Goal: Entertainment & Leisure: Browse casually

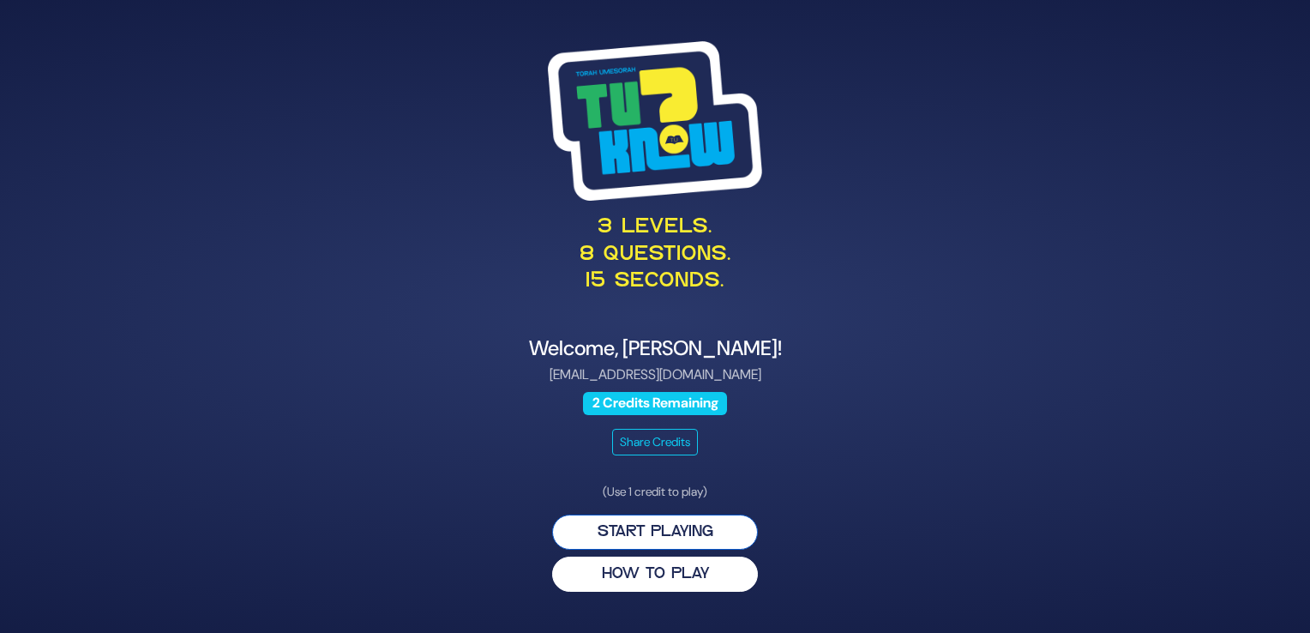
click at [723, 530] on button "Start Playing" at bounding box center [655, 531] width 206 height 35
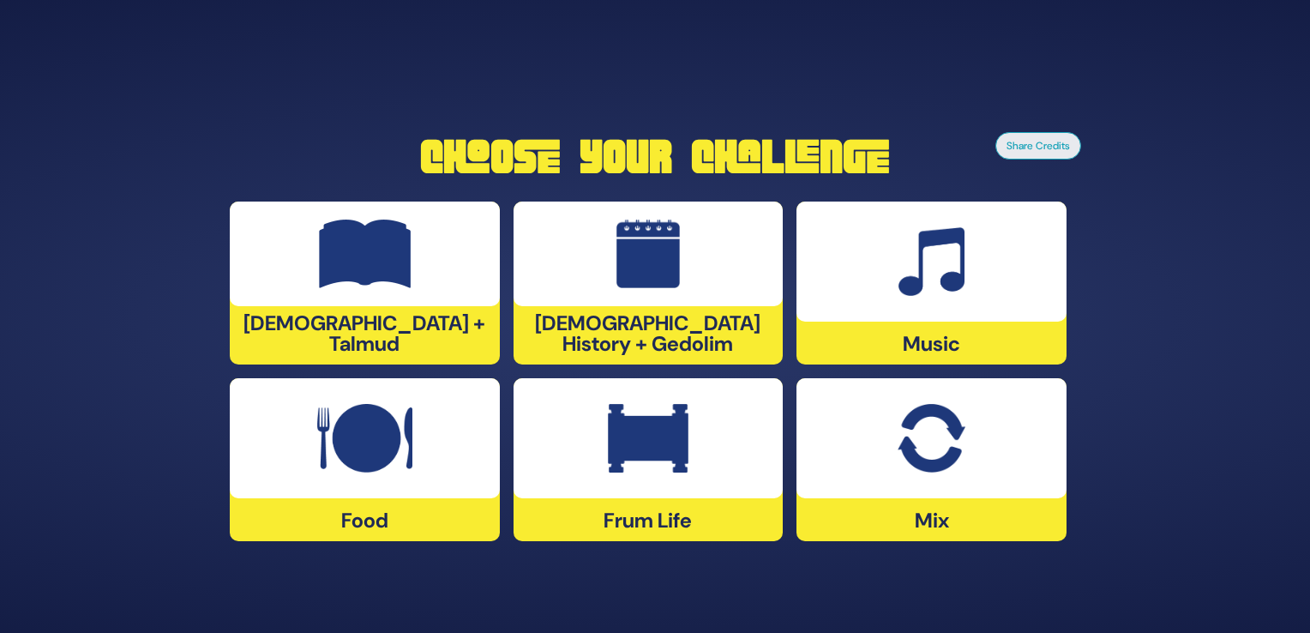
click at [1004, 513] on div "Mix" at bounding box center [931, 459] width 270 height 163
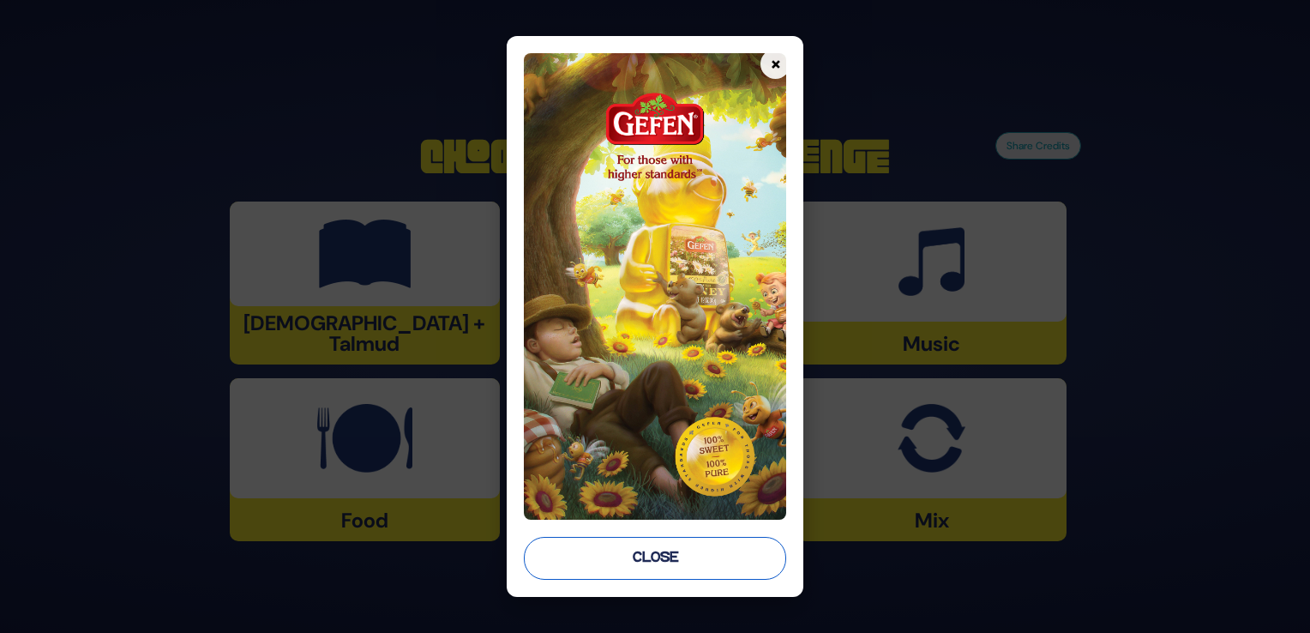
click at [712, 543] on button "Close" at bounding box center [655, 558] width 262 height 43
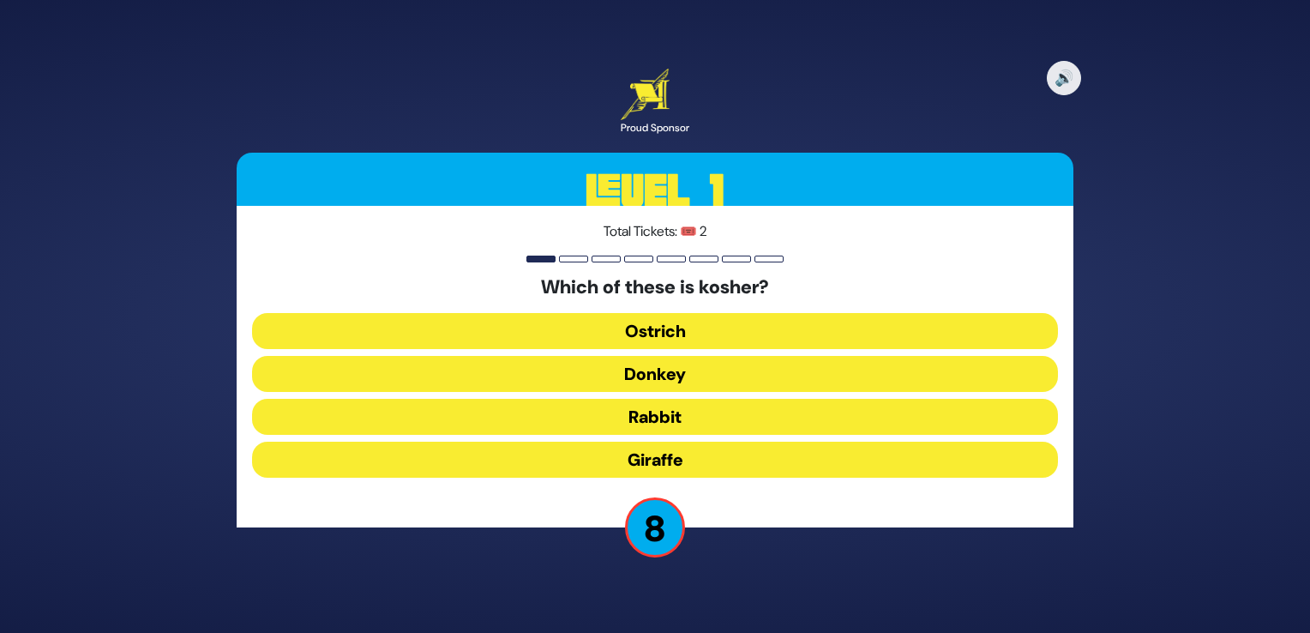
click at [801, 455] on button "Giraffe" at bounding box center [655, 459] width 806 height 36
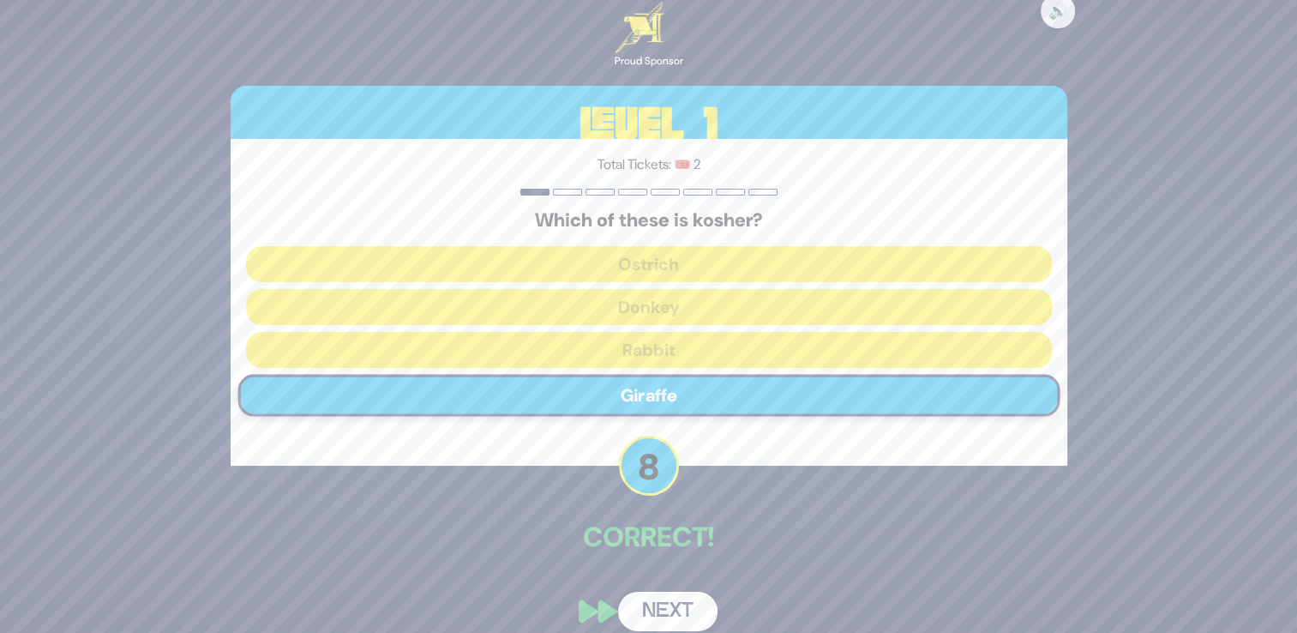
click at [654, 612] on button "Next" at bounding box center [667, 610] width 99 height 39
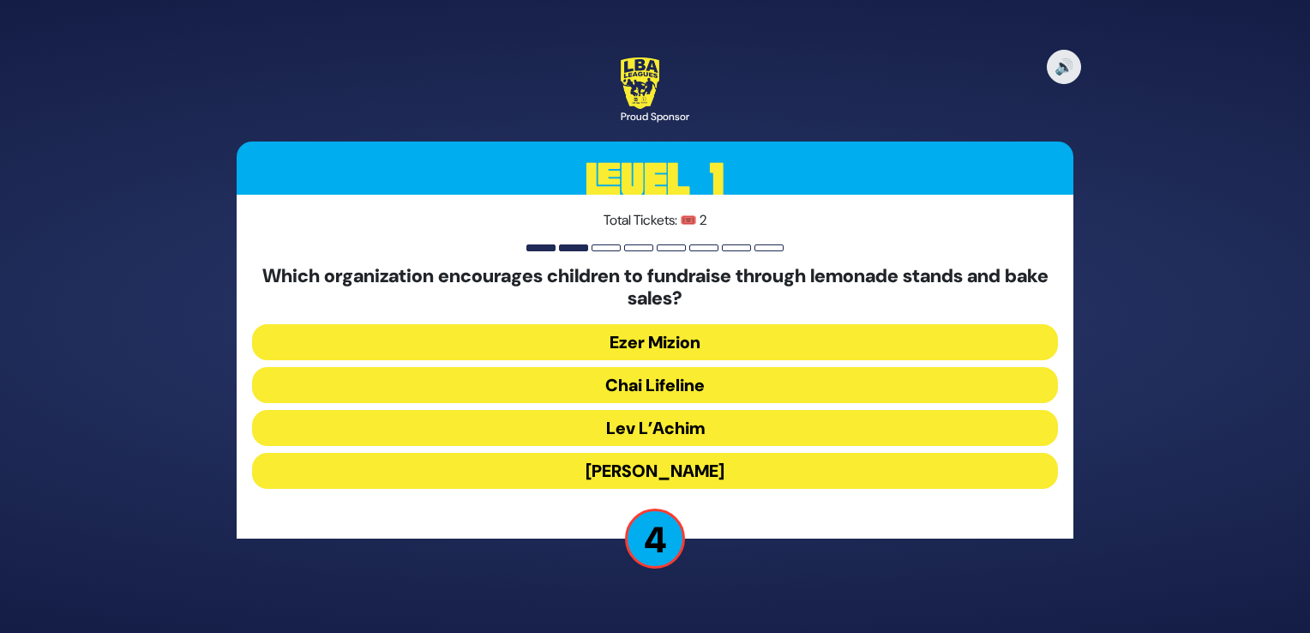
click at [727, 367] on button "Ezer Mizion" at bounding box center [655, 385] width 806 height 36
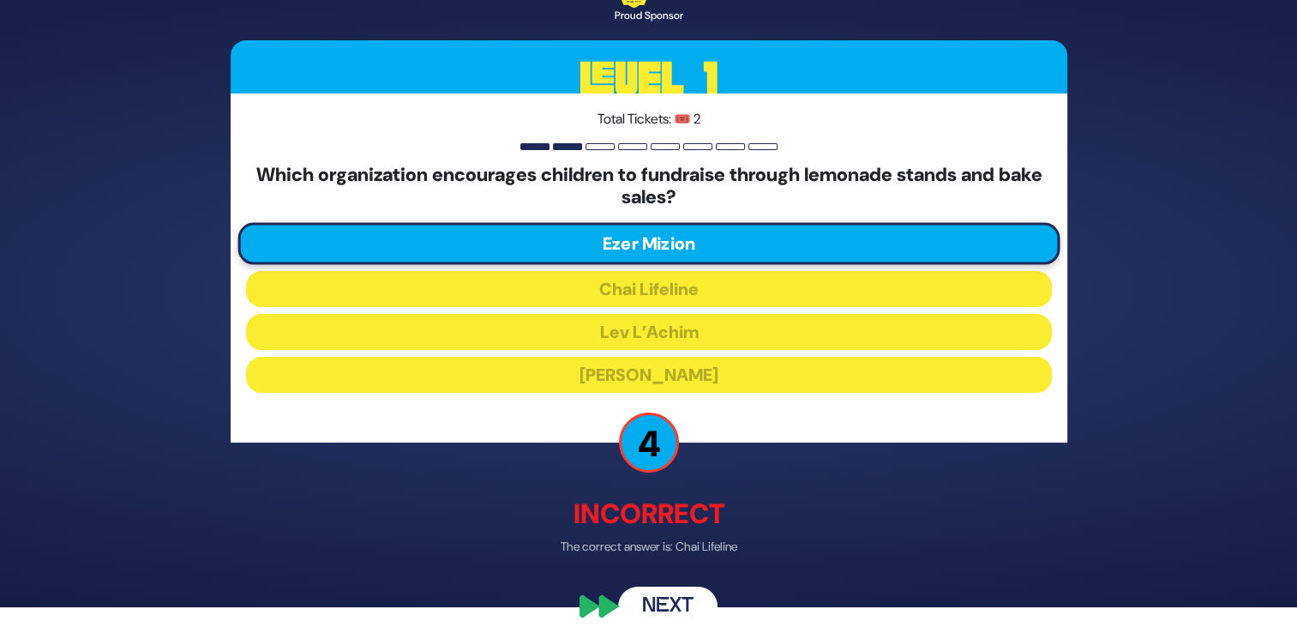
scroll to position [38, 0]
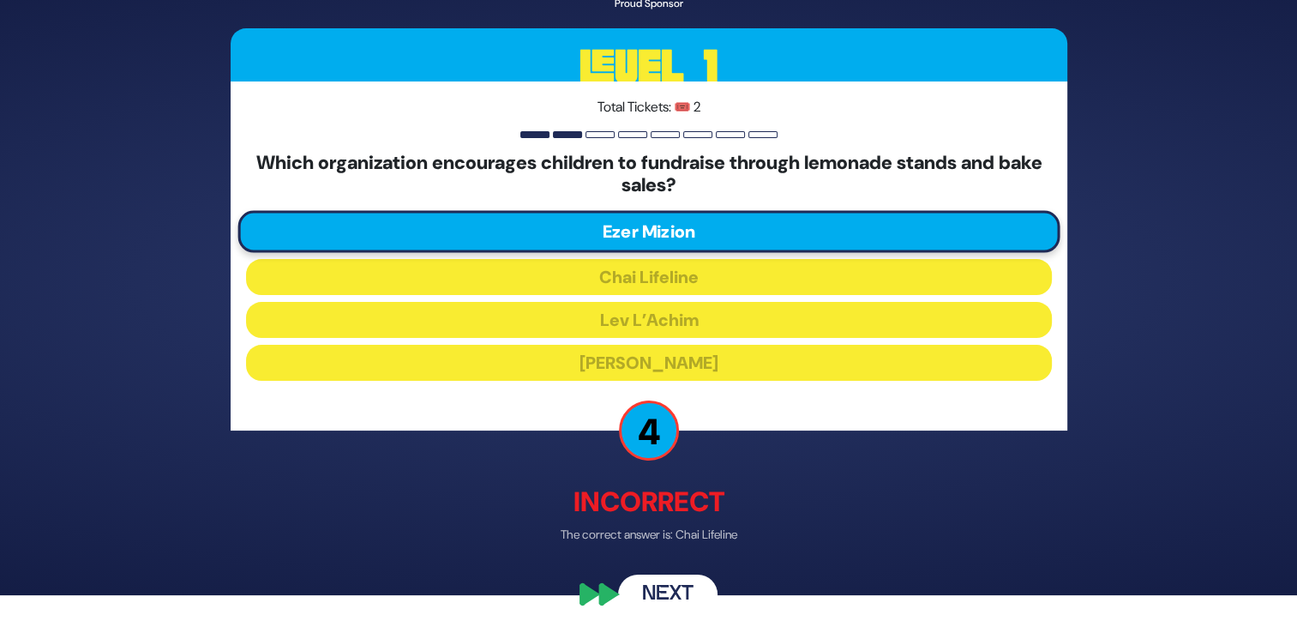
click at [673, 591] on button "Next" at bounding box center [667, 592] width 99 height 39
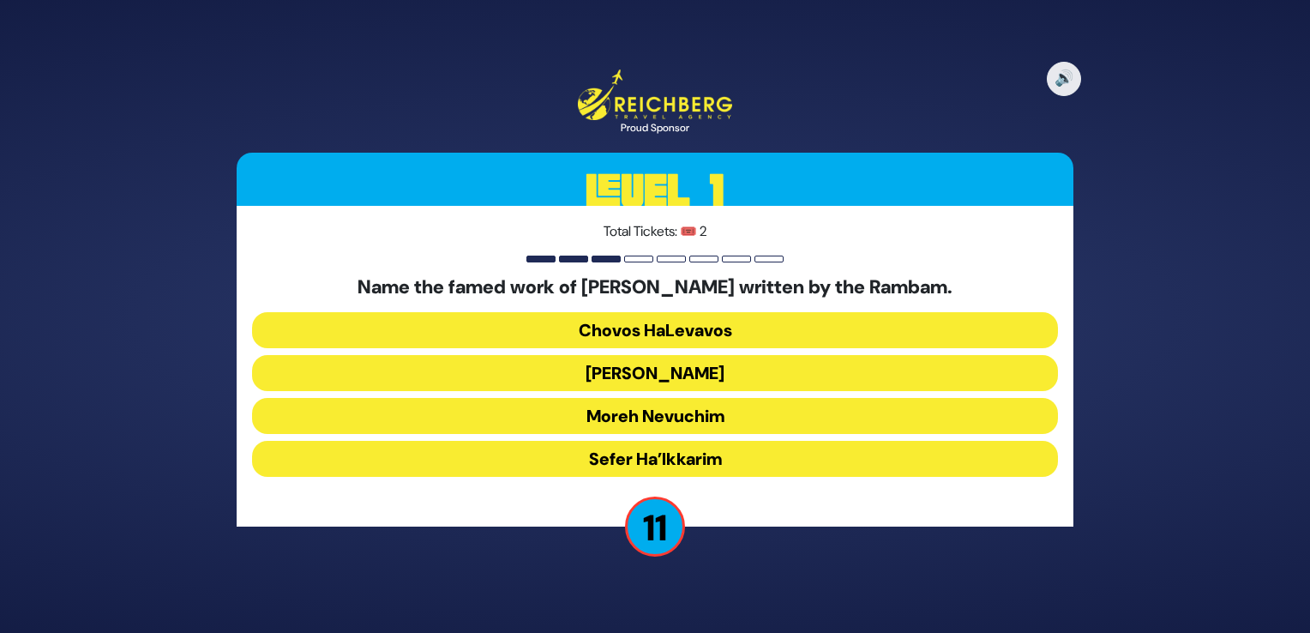
click at [721, 441] on button "Moreh Nevuchim" at bounding box center [655, 459] width 806 height 36
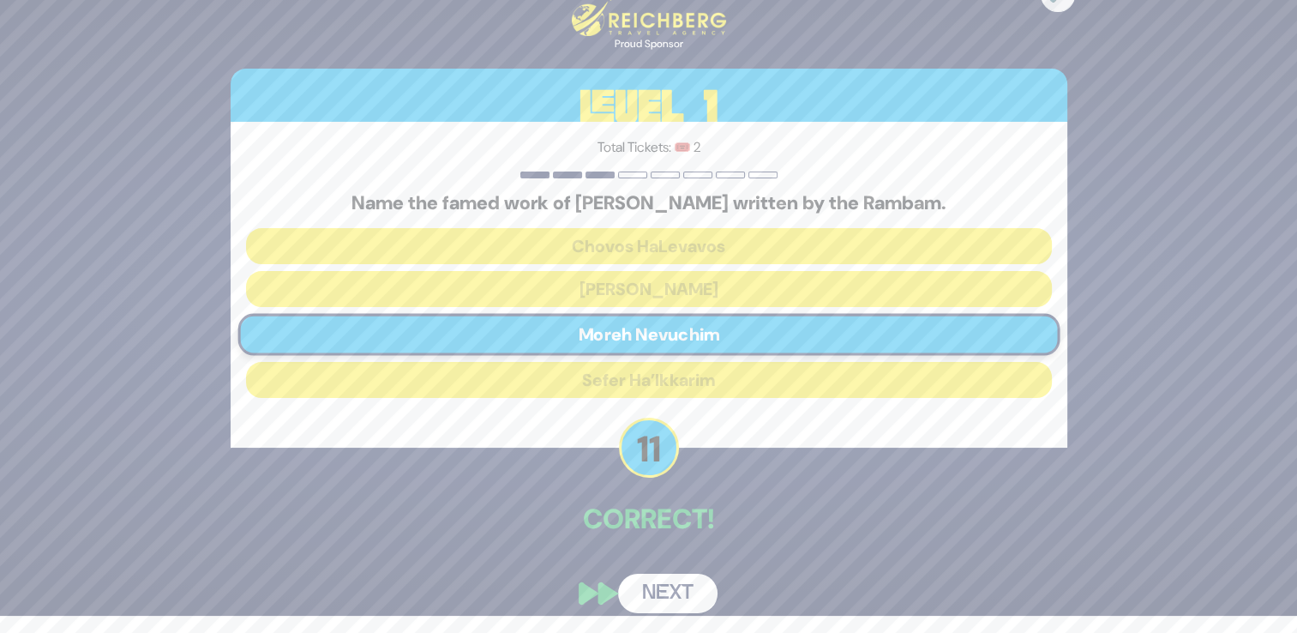
scroll to position [17, 0]
click at [687, 605] on button "Next" at bounding box center [667, 592] width 99 height 39
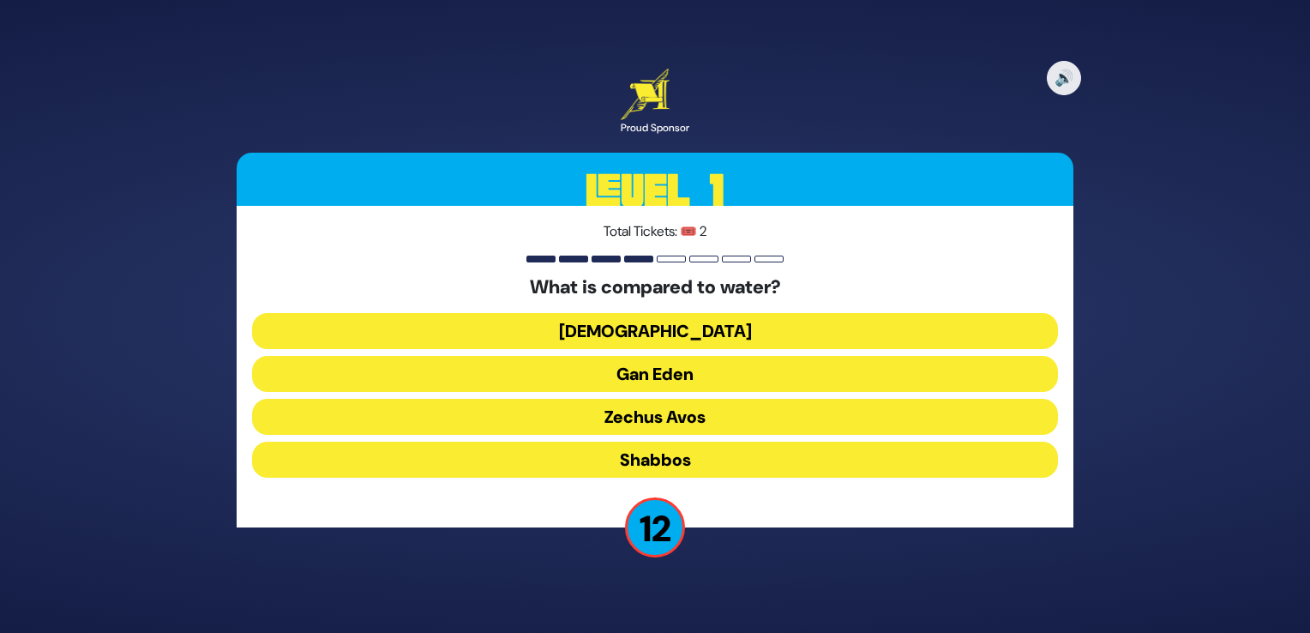
click at [676, 356] on button "Torah" at bounding box center [655, 374] width 806 height 36
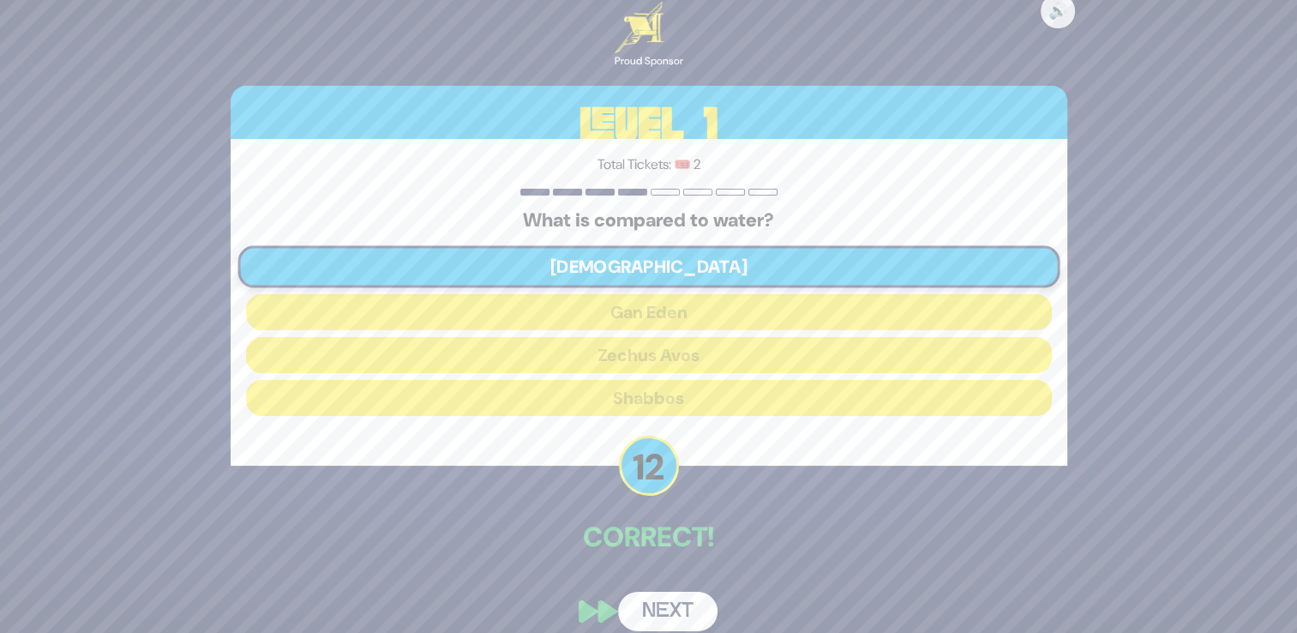
click at [681, 606] on button "Next" at bounding box center [667, 610] width 99 height 39
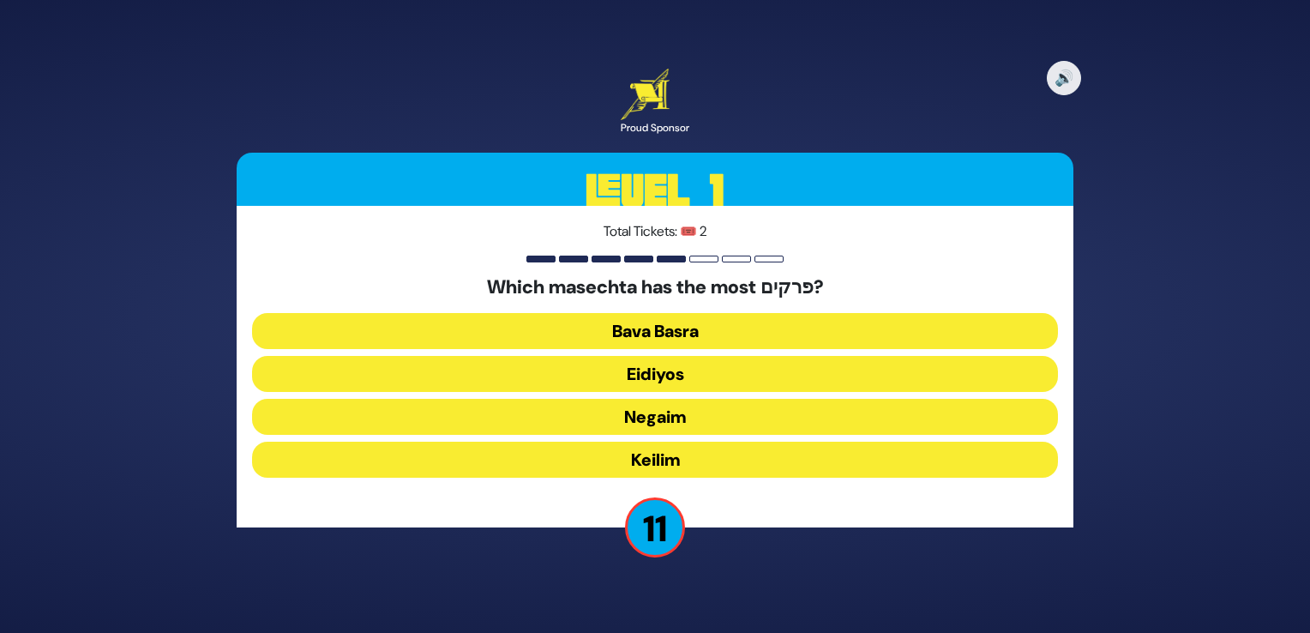
click at [695, 459] on button "Keilim" at bounding box center [655, 459] width 806 height 36
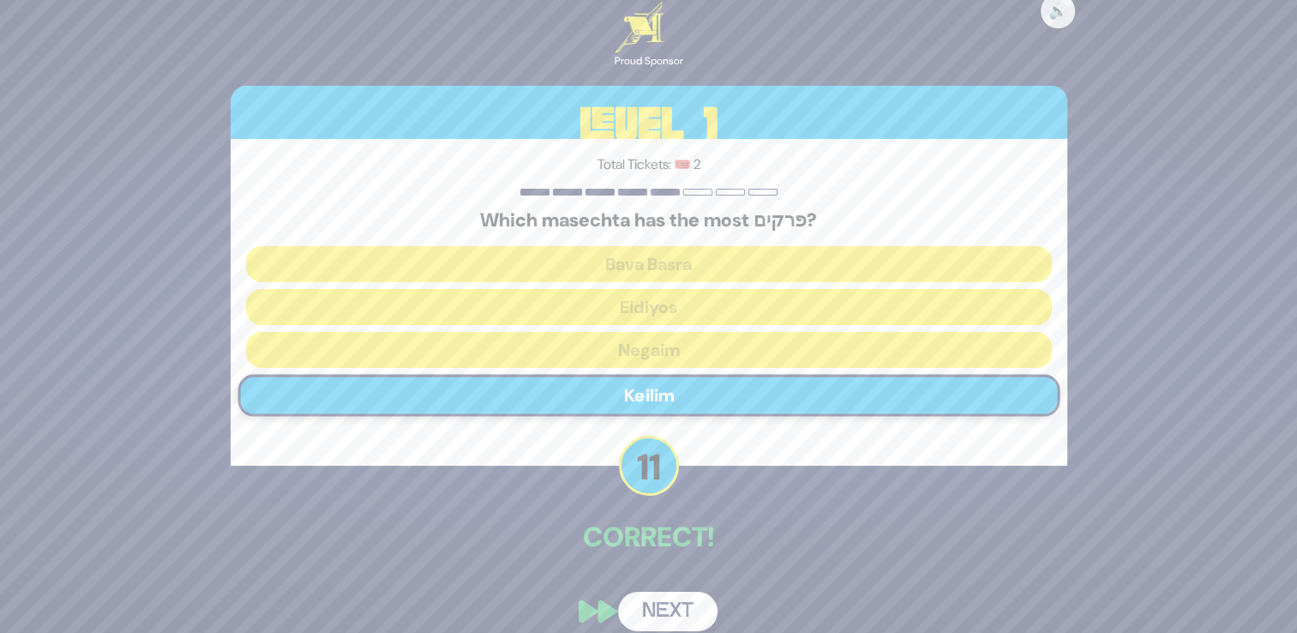
click at [699, 601] on button "Next" at bounding box center [667, 610] width 99 height 39
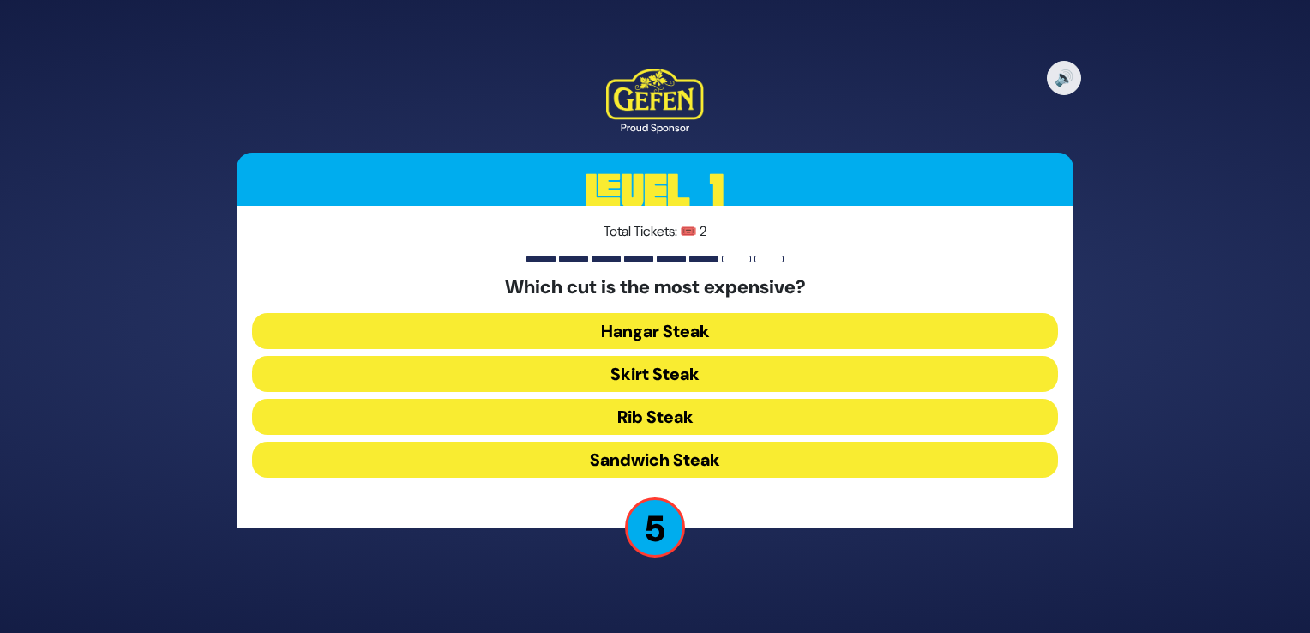
click at [726, 399] on button "Skirt Steak" at bounding box center [655, 417] width 806 height 36
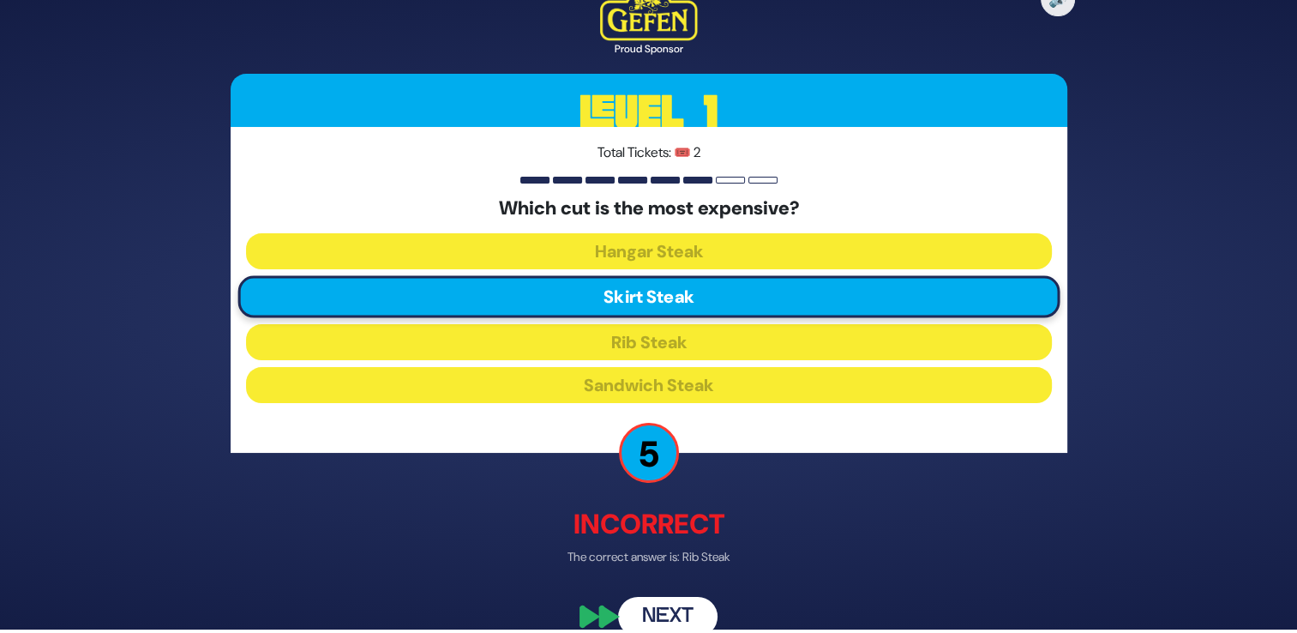
scroll to position [3, 0]
click at [687, 609] on button "Next" at bounding box center [667, 616] width 99 height 39
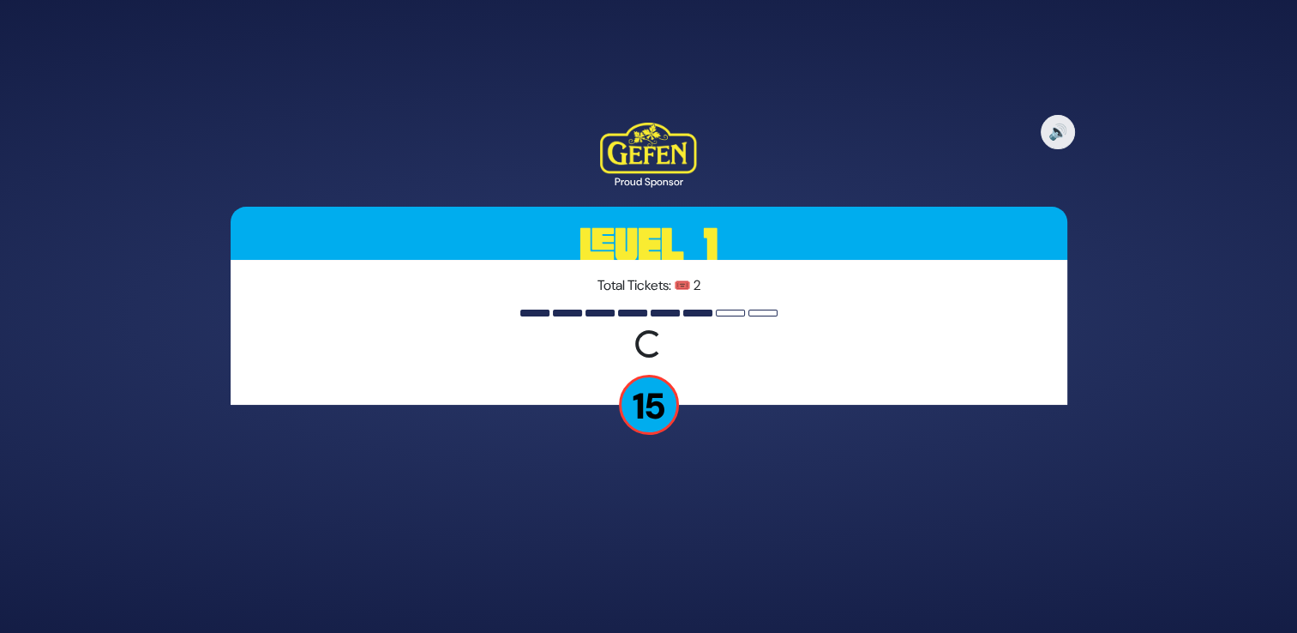
scroll to position [0, 0]
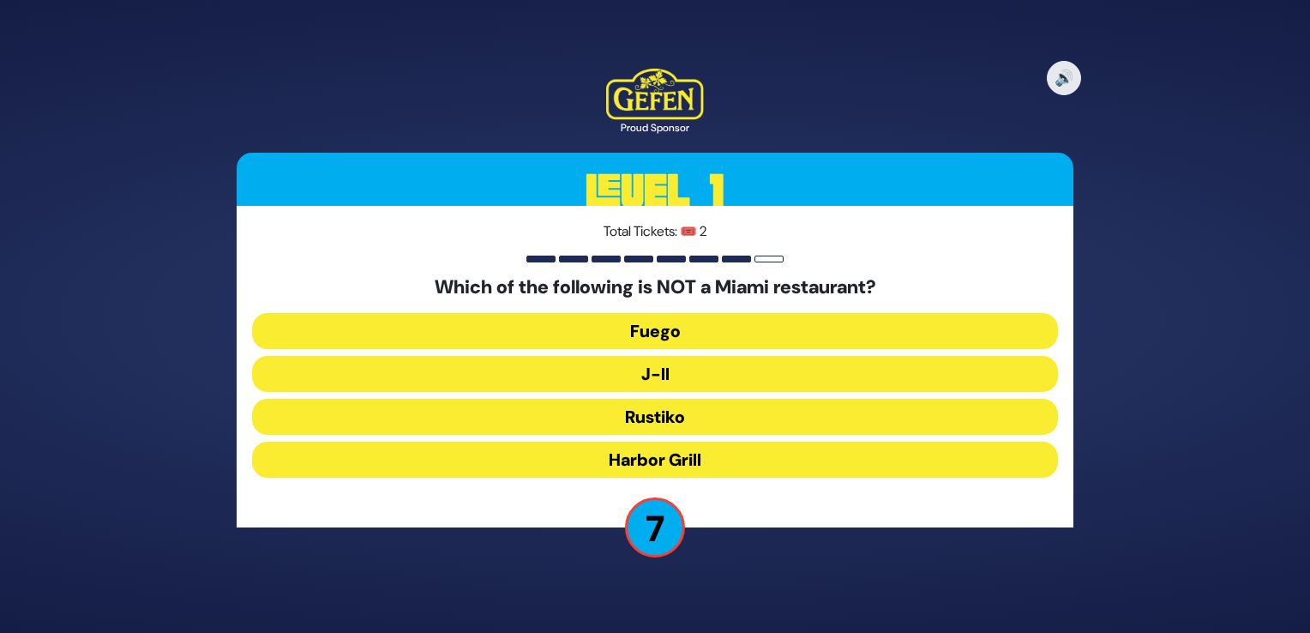
click at [717, 399] on button "J-II" at bounding box center [655, 417] width 806 height 36
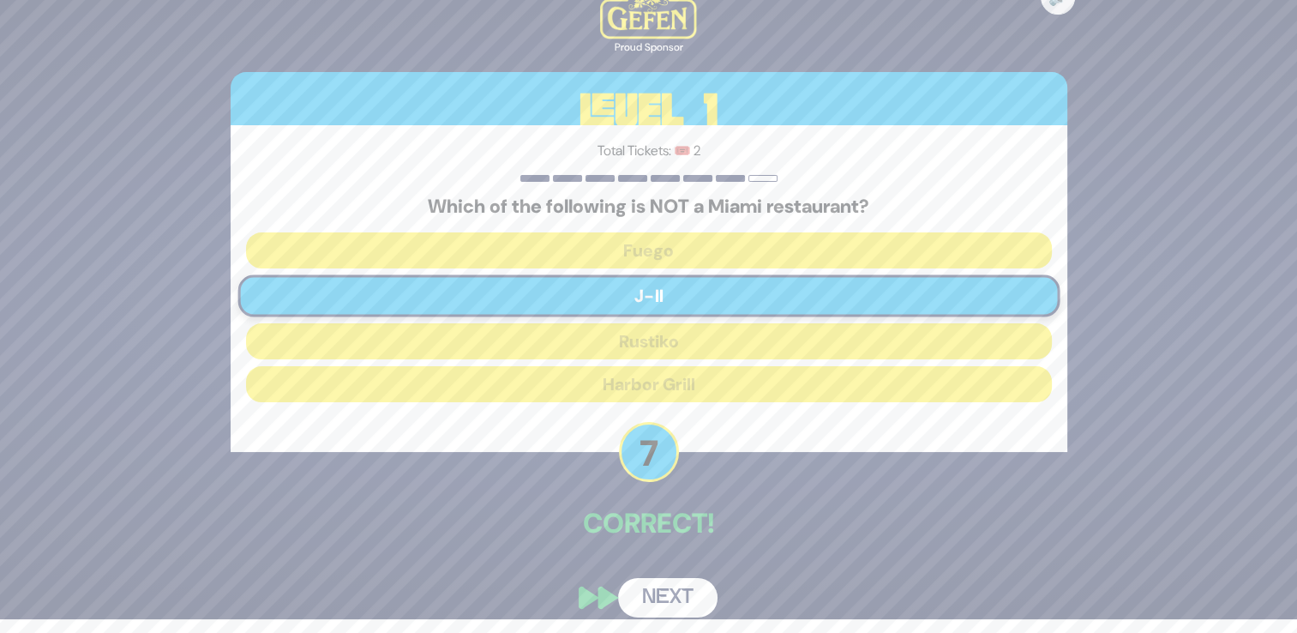
scroll to position [17, 0]
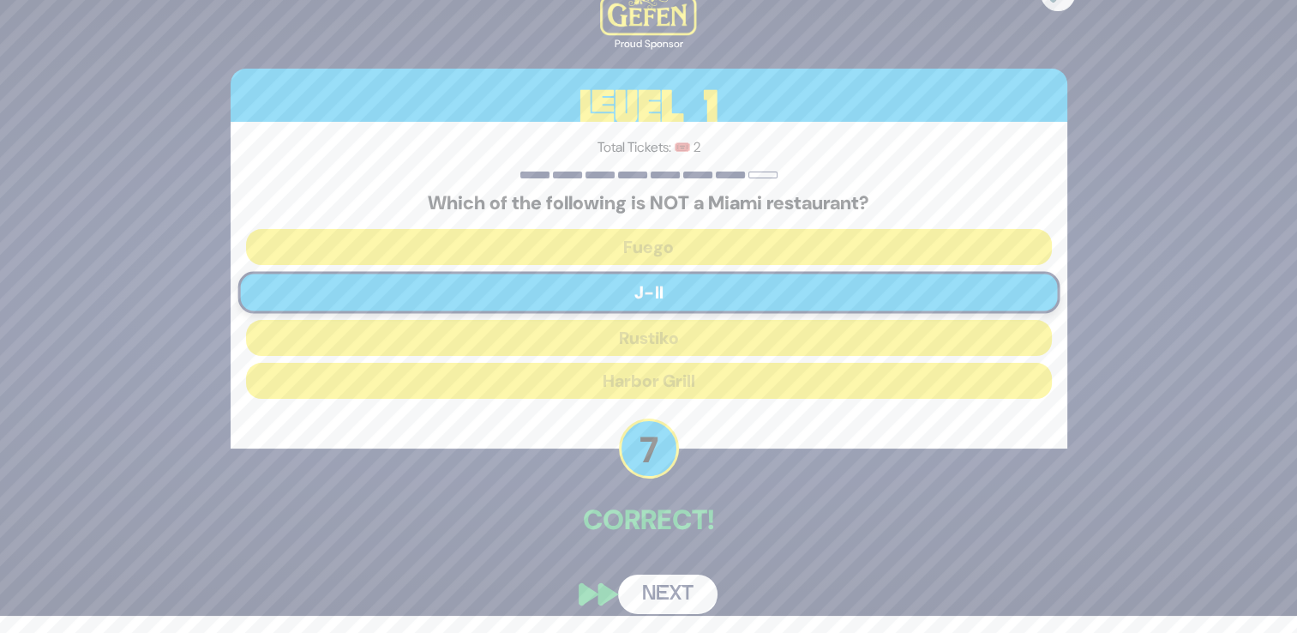
click at [689, 591] on button "Next" at bounding box center [667, 593] width 99 height 39
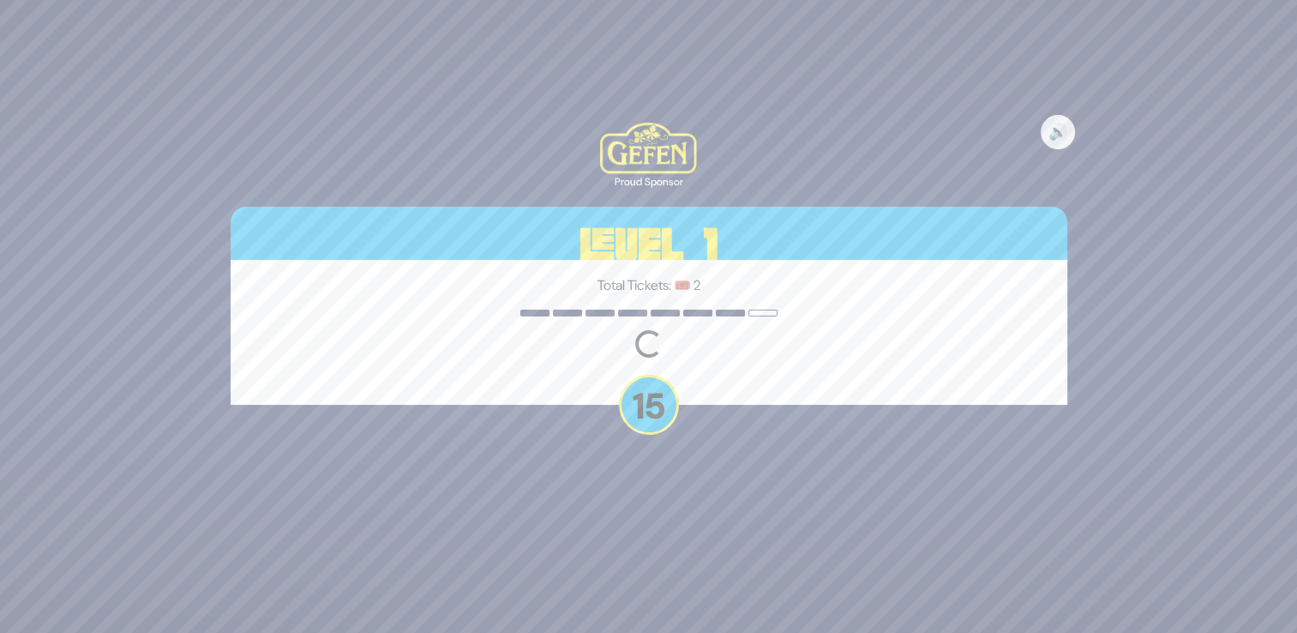
scroll to position [0, 0]
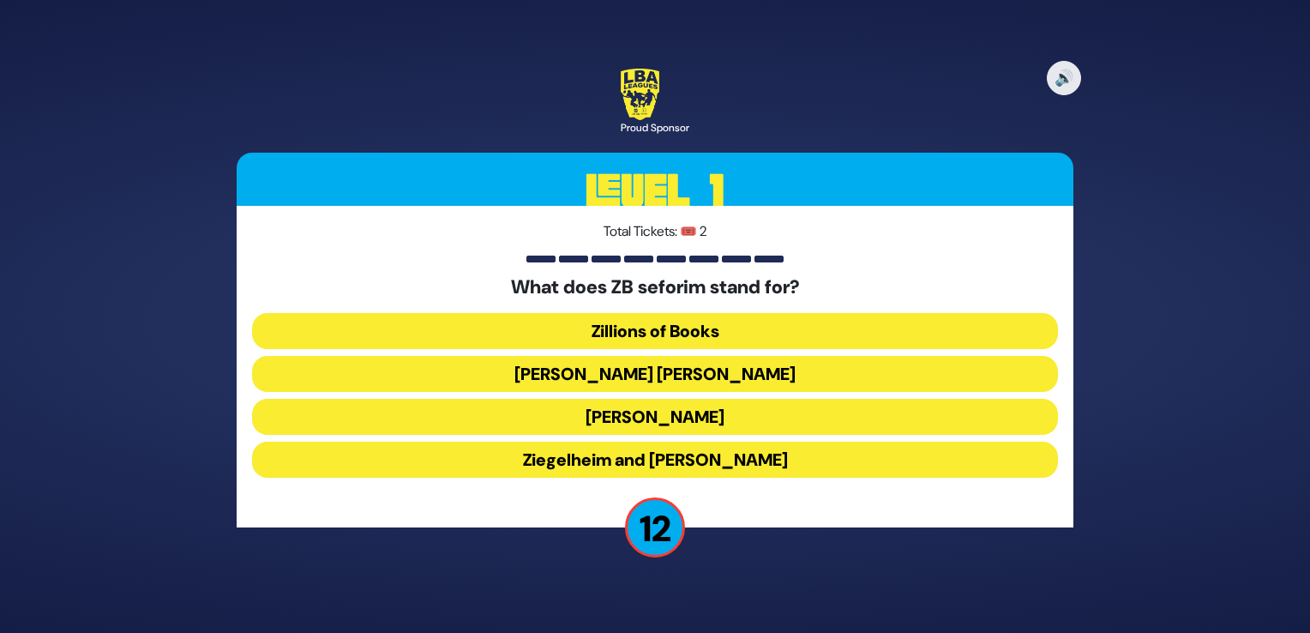
click at [712, 399] on button "Zundel Berman" at bounding box center [655, 417] width 806 height 36
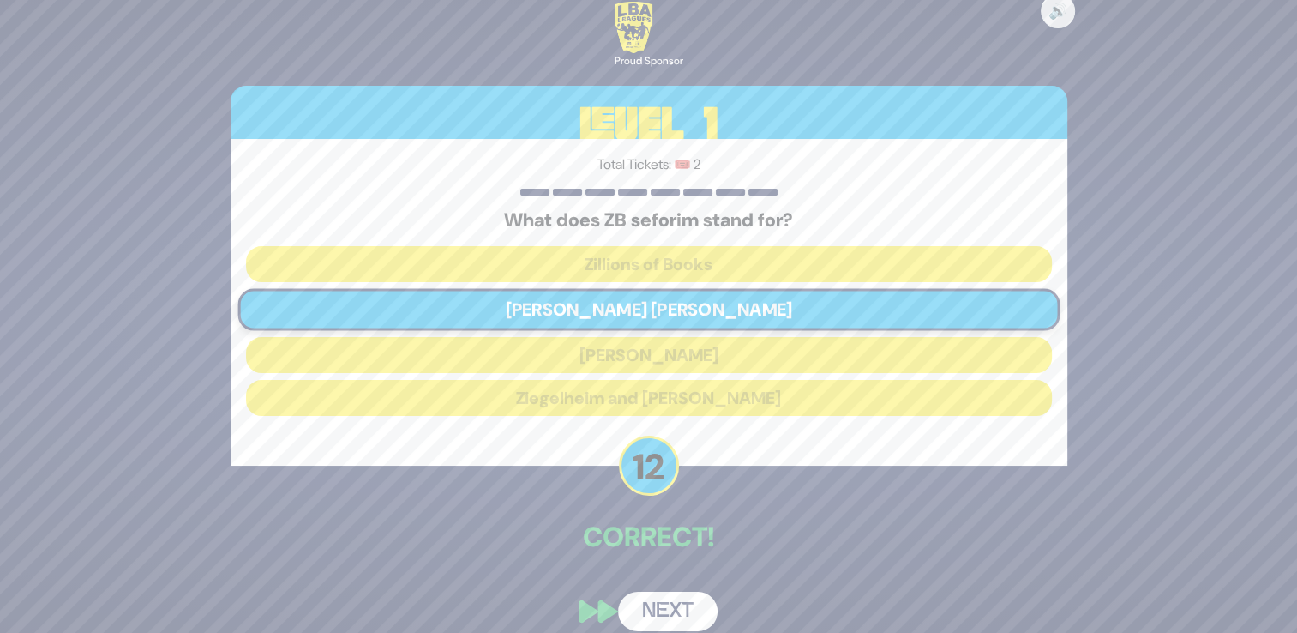
click at [1275, 566] on div "🔊 Proud Sponsor Level 1 Total Tickets: 🎟️ 2 What does ZB seforim stand for? Zil…" at bounding box center [648, 316] width 1297 height 633
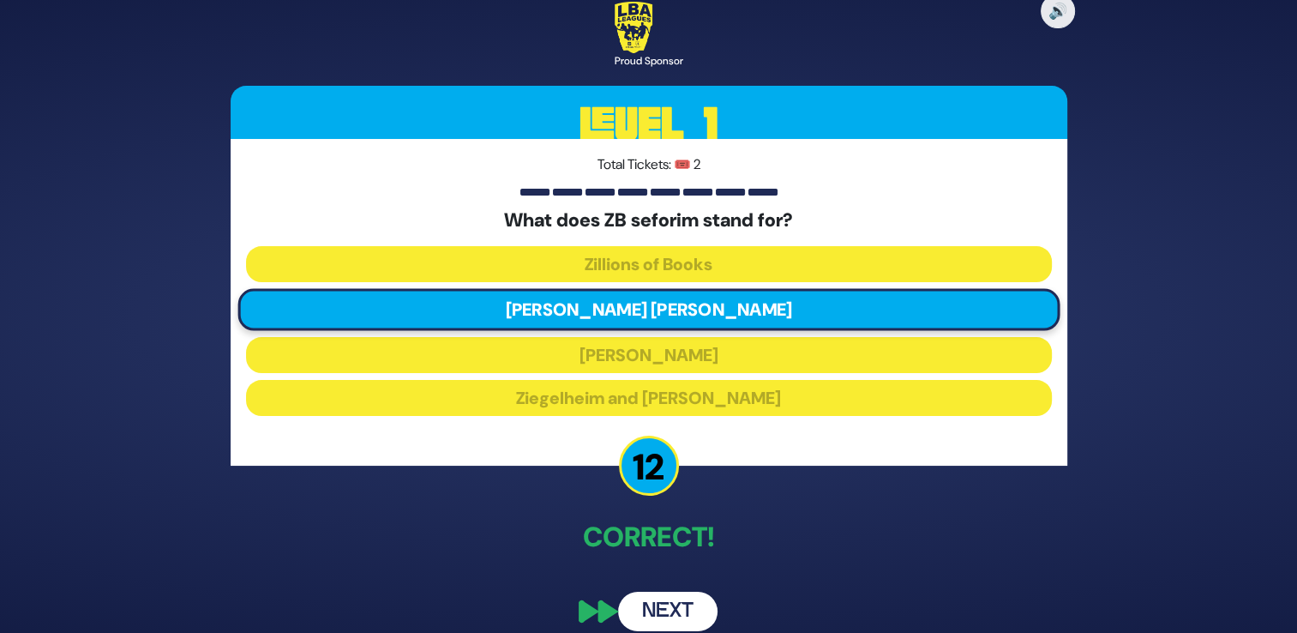
click at [696, 604] on button "Next" at bounding box center [667, 610] width 99 height 39
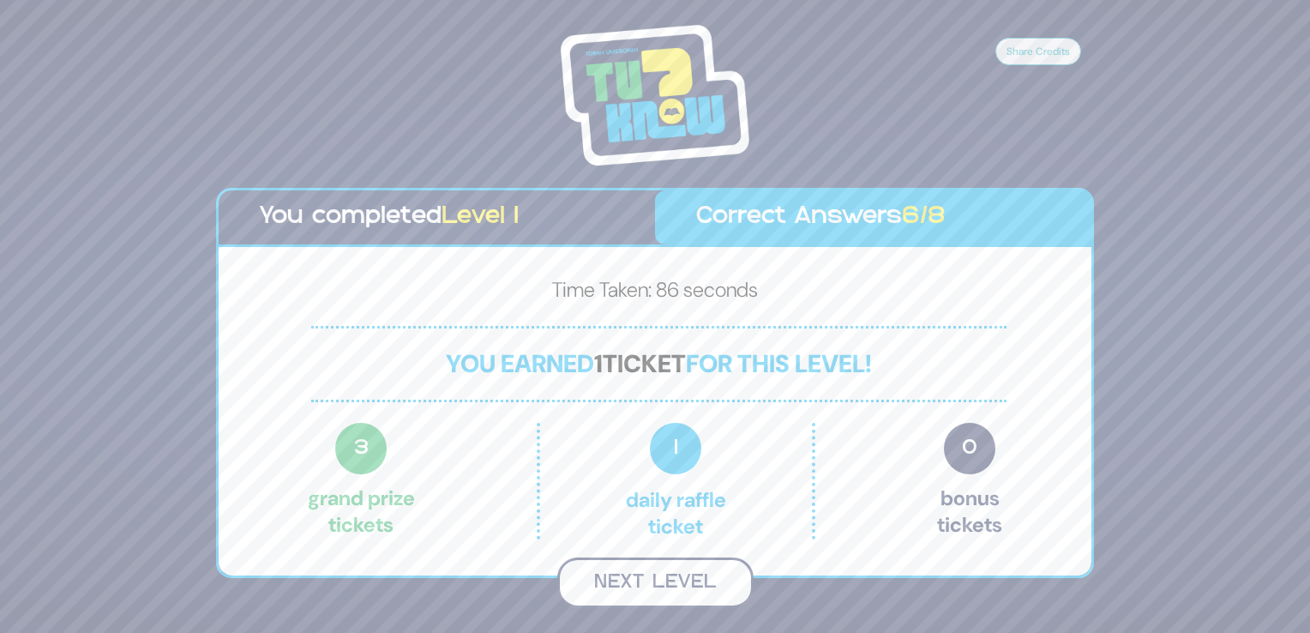
click at [721, 564] on button "Next Level" at bounding box center [655, 582] width 196 height 51
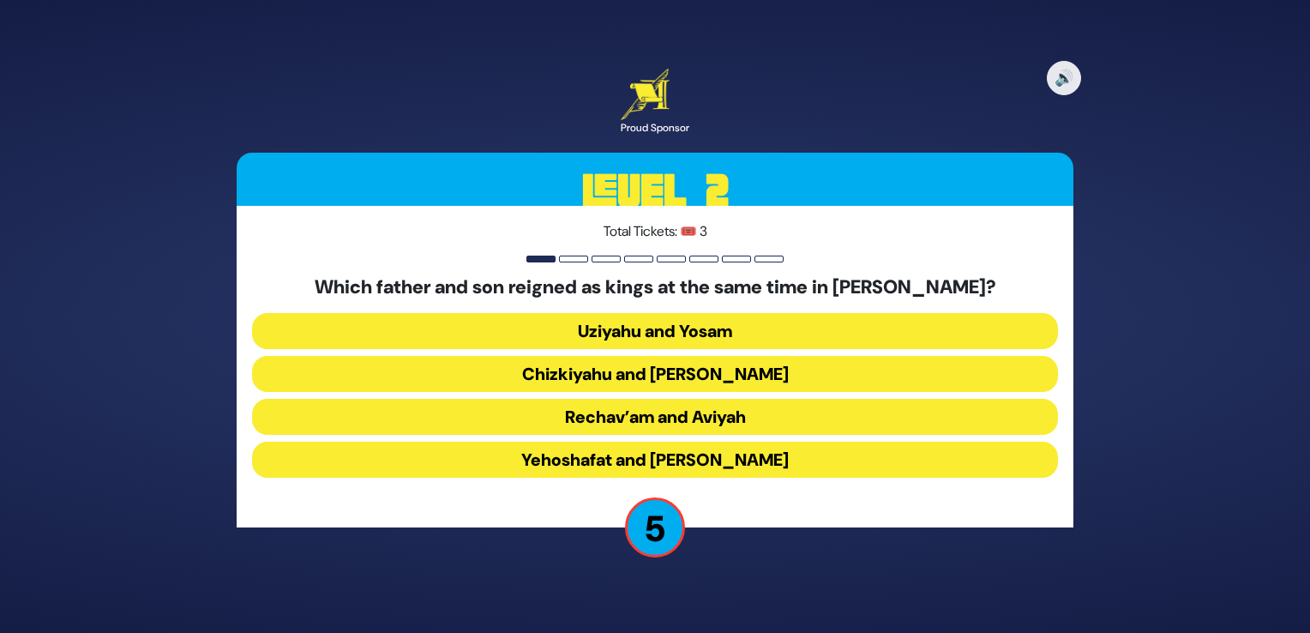
click at [735, 468] on button "Yehoshafat and Yehoram" at bounding box center [655, 459] width 806 height 36
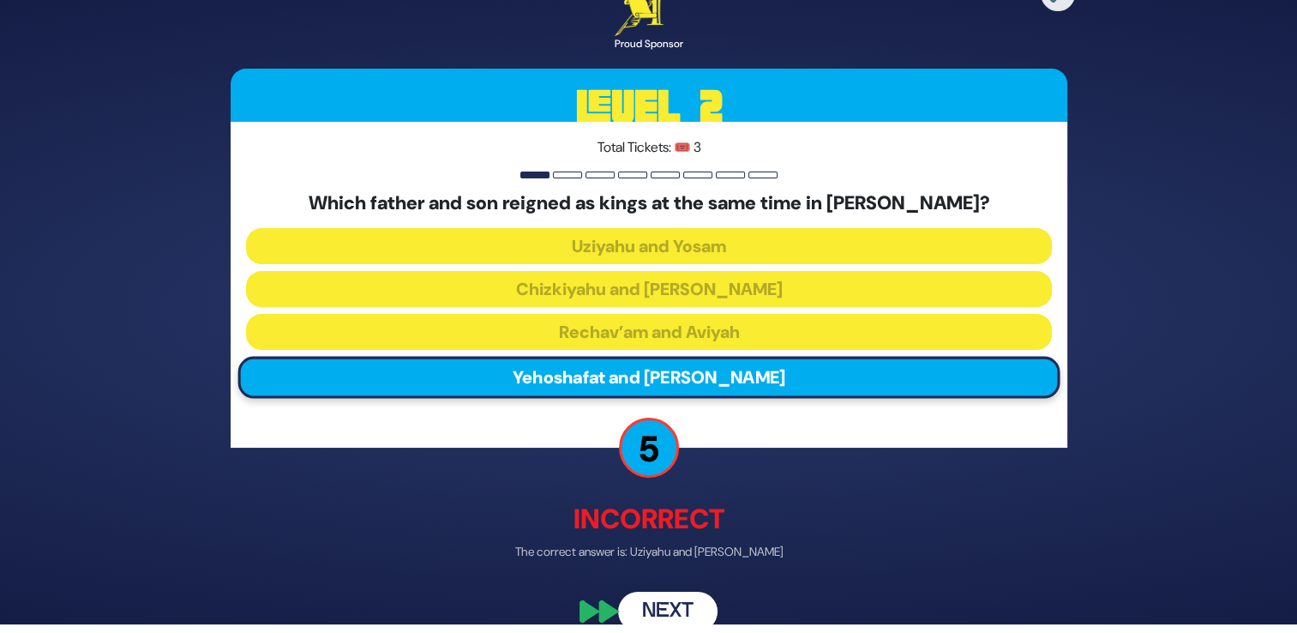
scroll to position [10, 0]
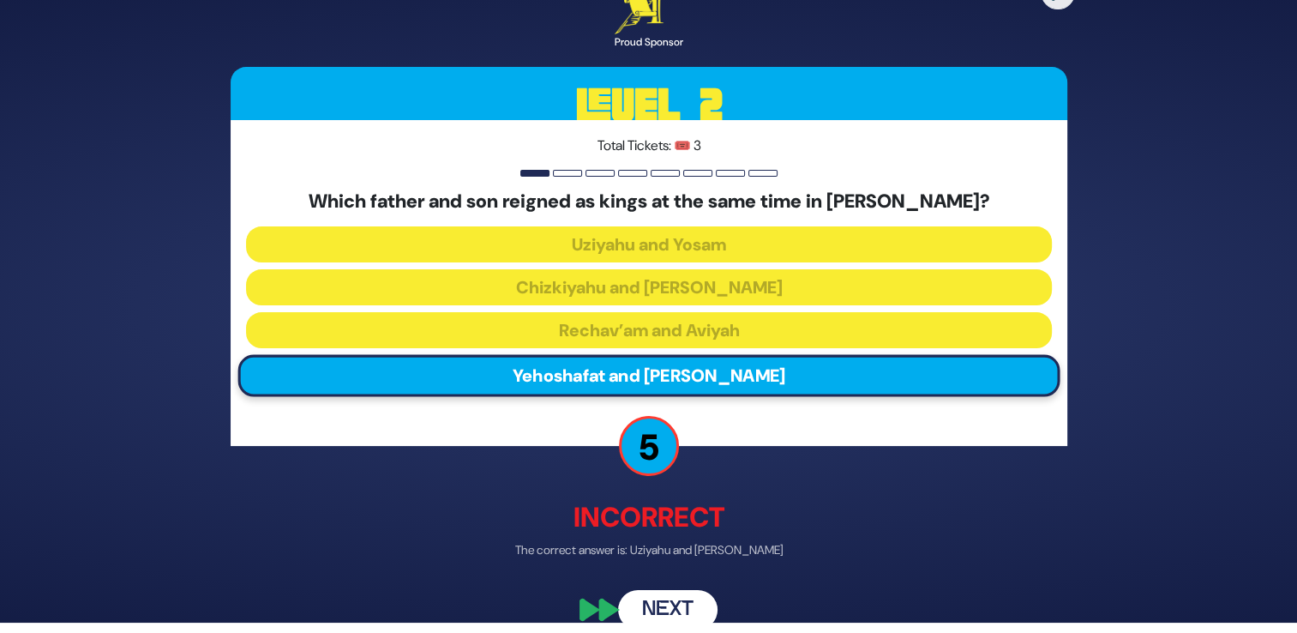
click at [670, 601] on button "Next" at bounding box center [667, 609] width 99 height 39
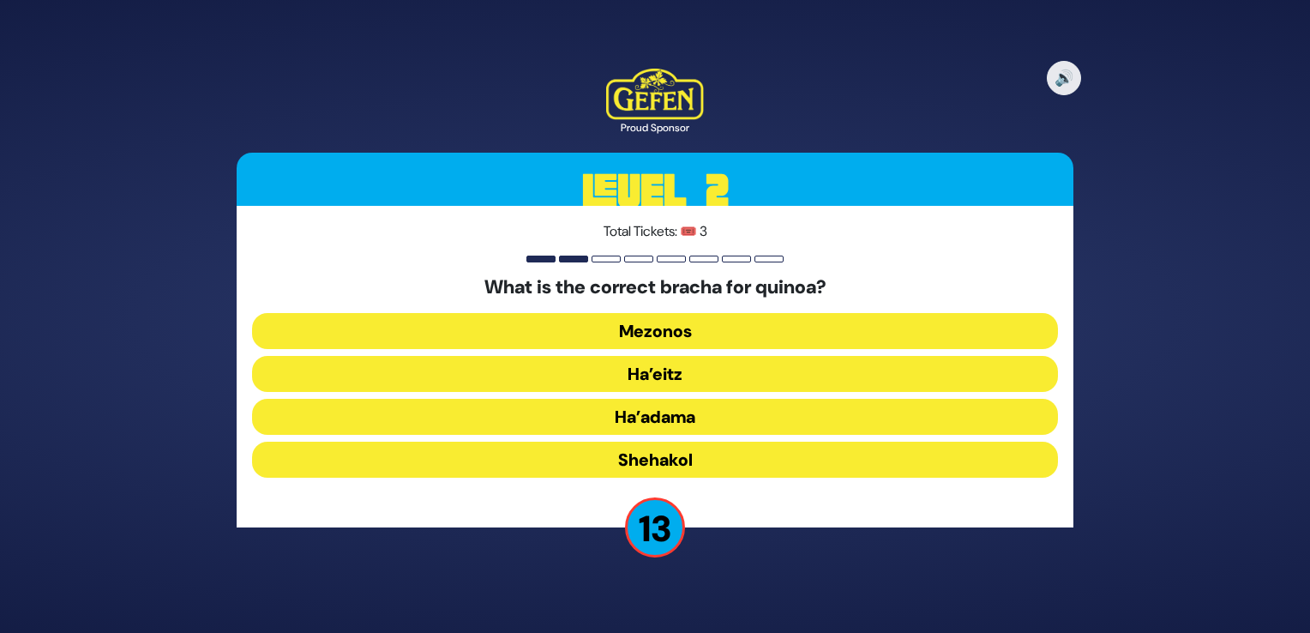
click at [713, 441] on button "Ha’adama" at bounding box center [655, 459] width 806 height 36
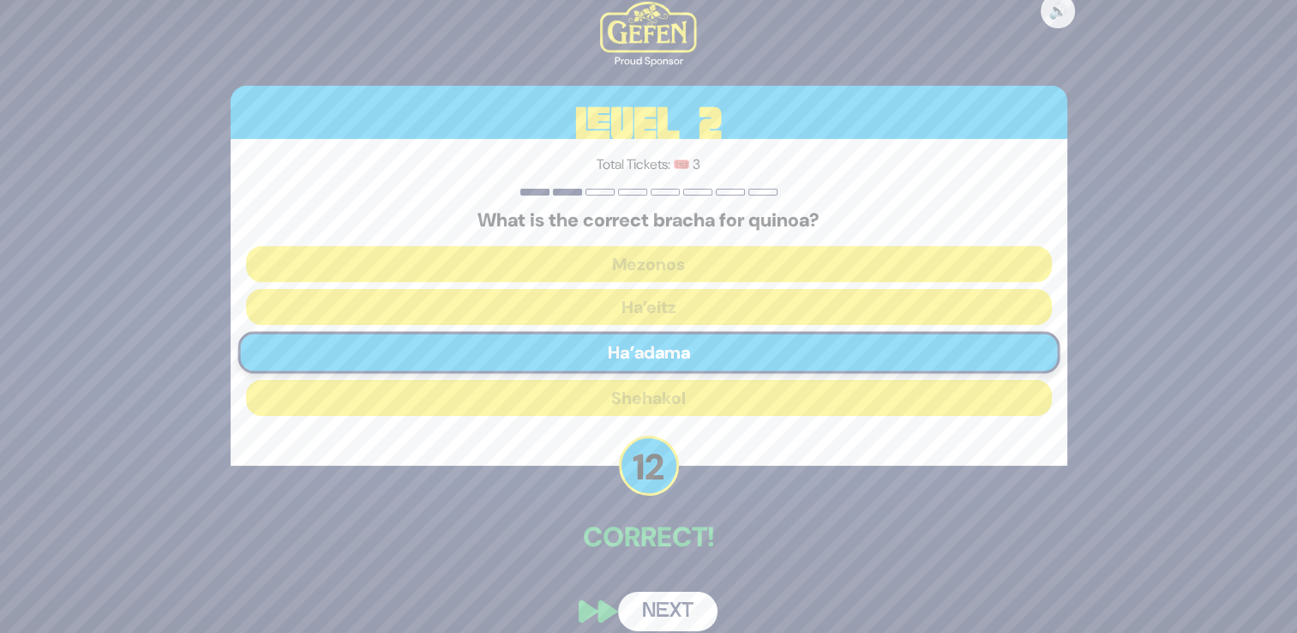
click at [676, 603] on button "Next" at bounding box center [667, 610] width 99 height 39
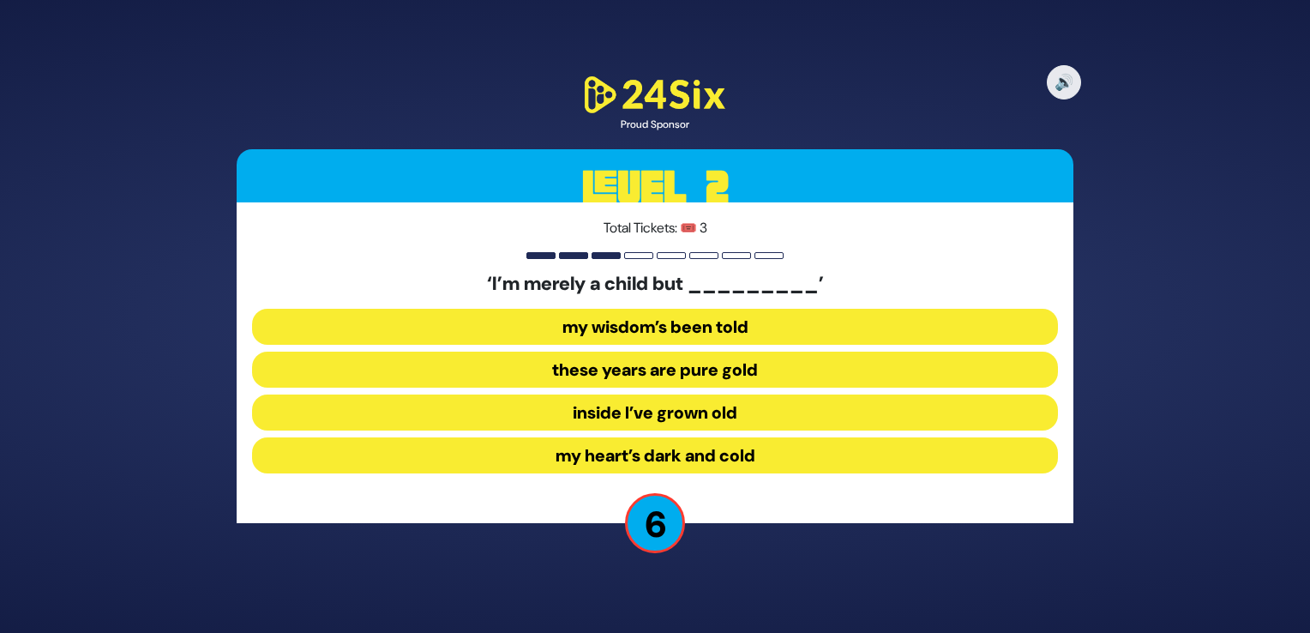
click at [768, 437] on button "inside I’ve grown old" at bounding box center [655, 455] width 806 height 36
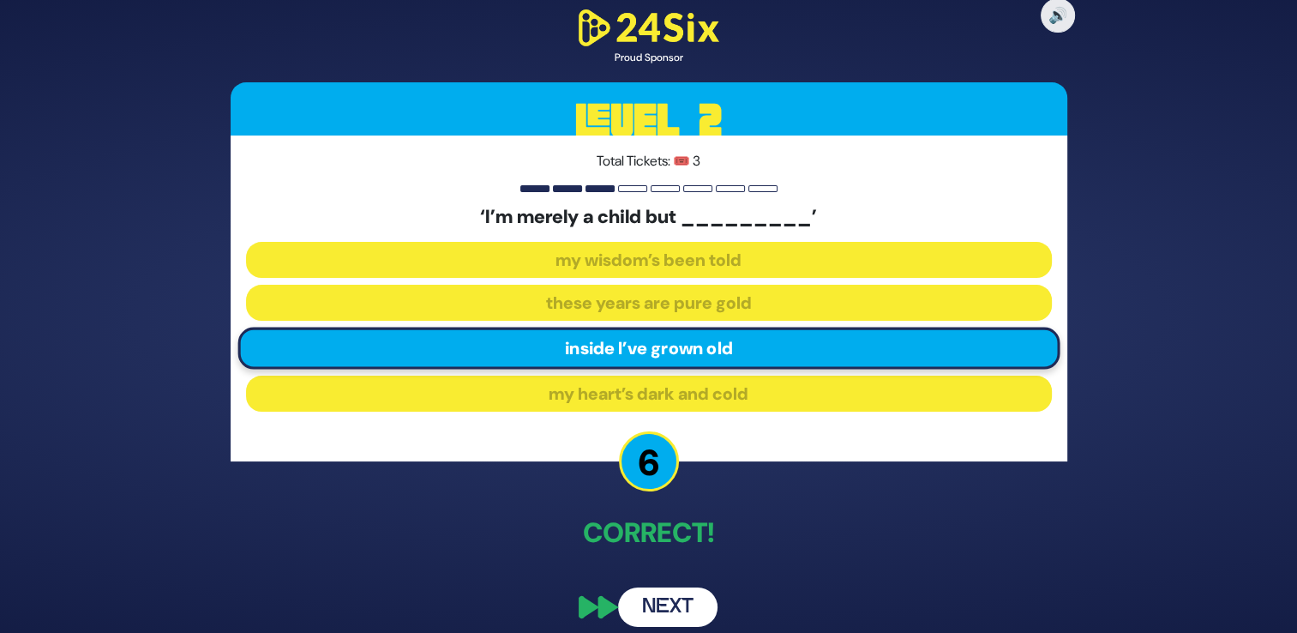
click at [680, 605] on button "Next" at bounding box center [667, 606] width 99 height 39
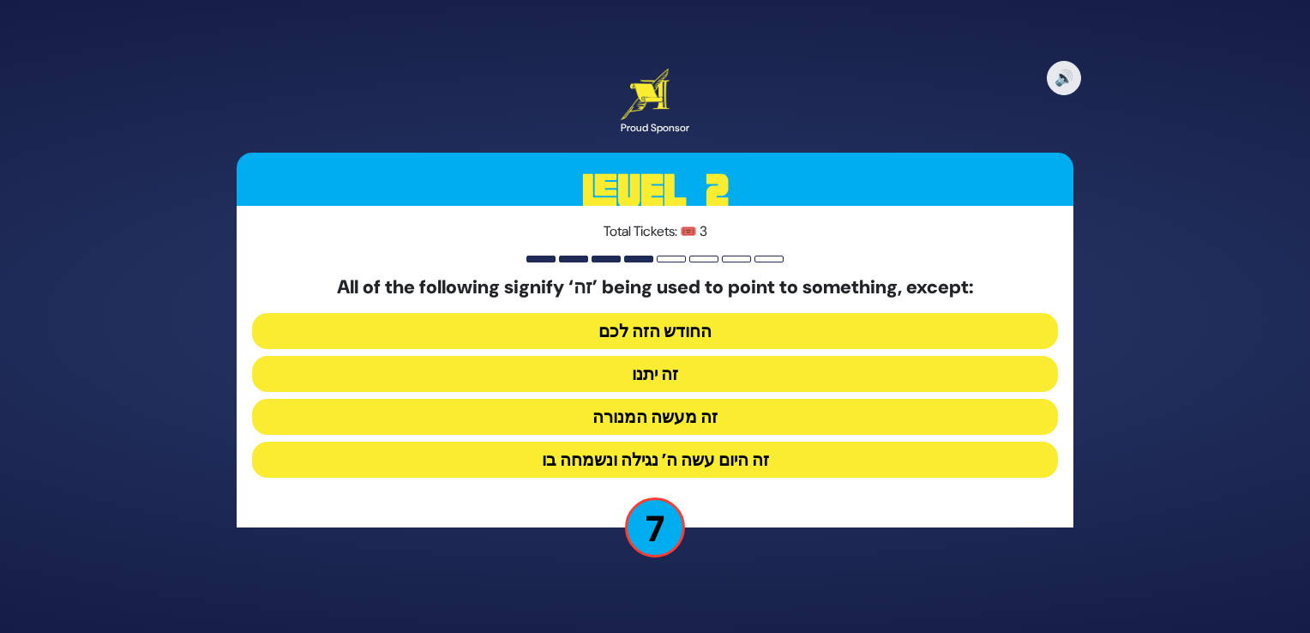
click at [723, 459] on button "זה היום עשה ה’ נגילה ונשמחה בו" at bounding box center [655, 459] width 806 height 36
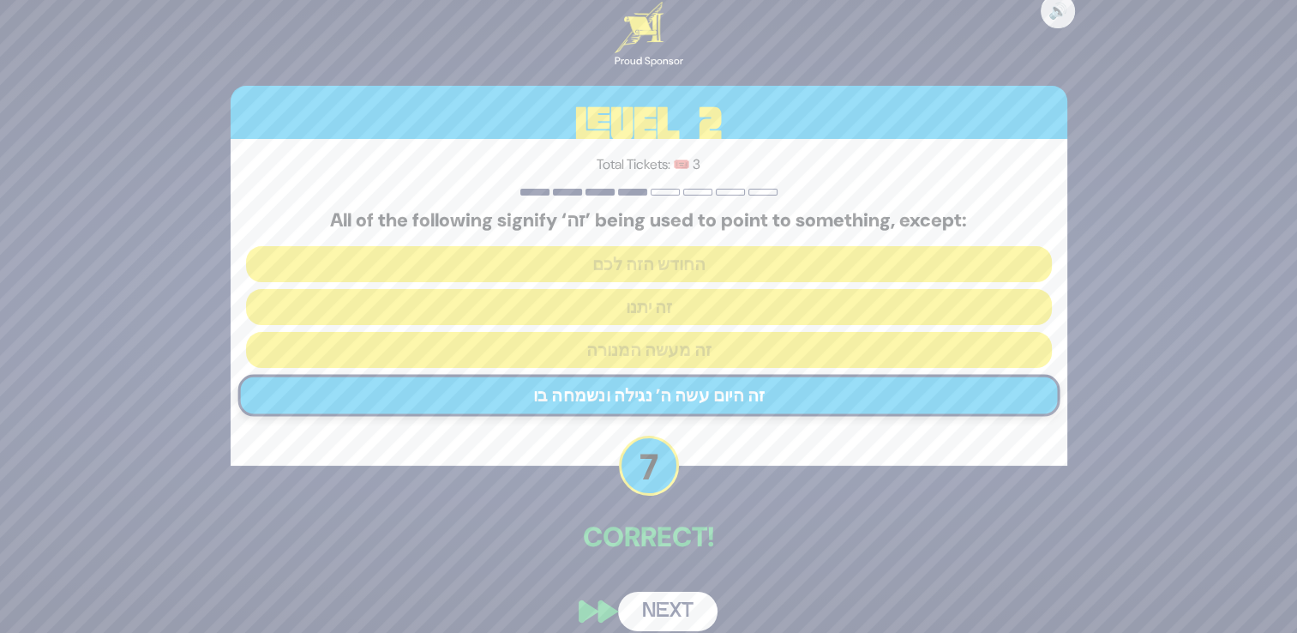
click at [676, 609] on button "Next" at bounding box center [667, 610] width 99 height 39
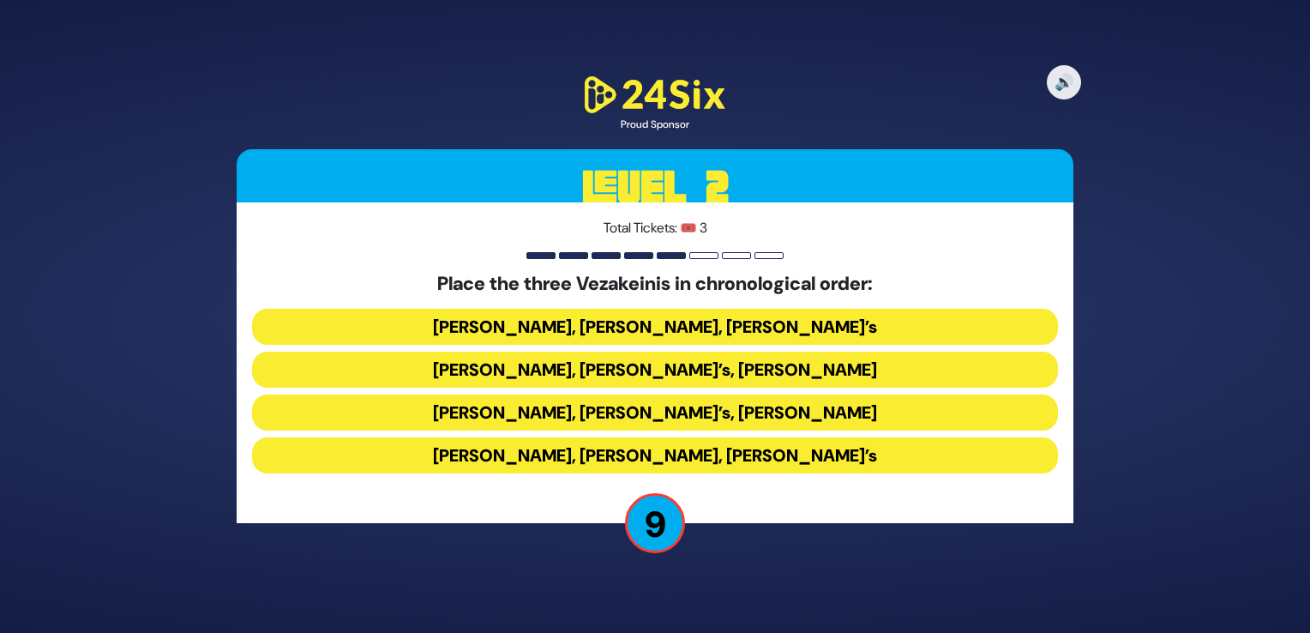
click at [731, 351] on button "Baruch Levine’s, Avraham Fried’s, Bonei Olam’s" at bounding box center [655, 369] width 806 height 36
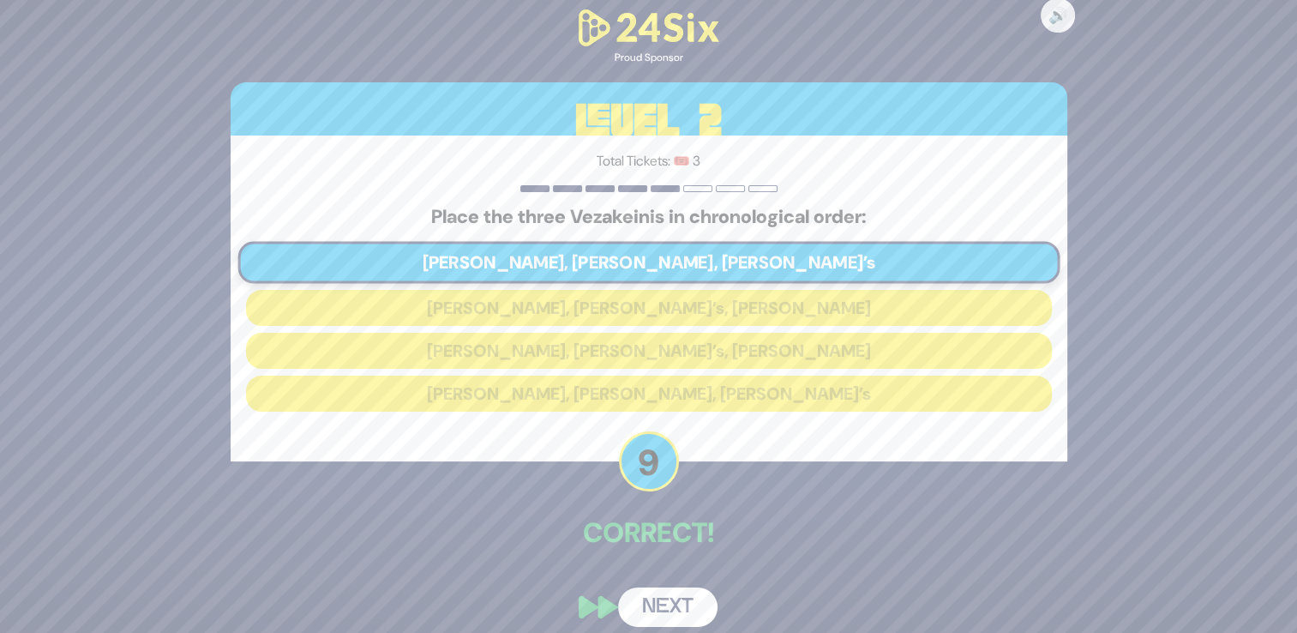
scroll to position [14, 0]
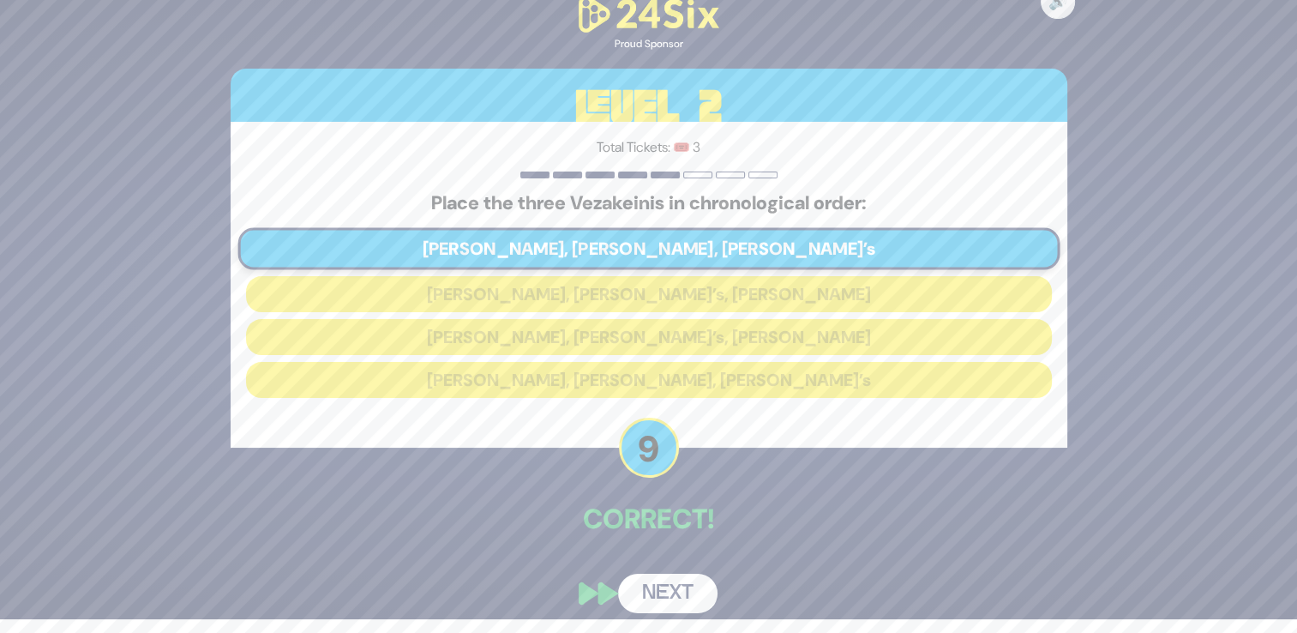
click at [673, 598] on button "Next" at bounding box center [667, 592] width 99 height 39
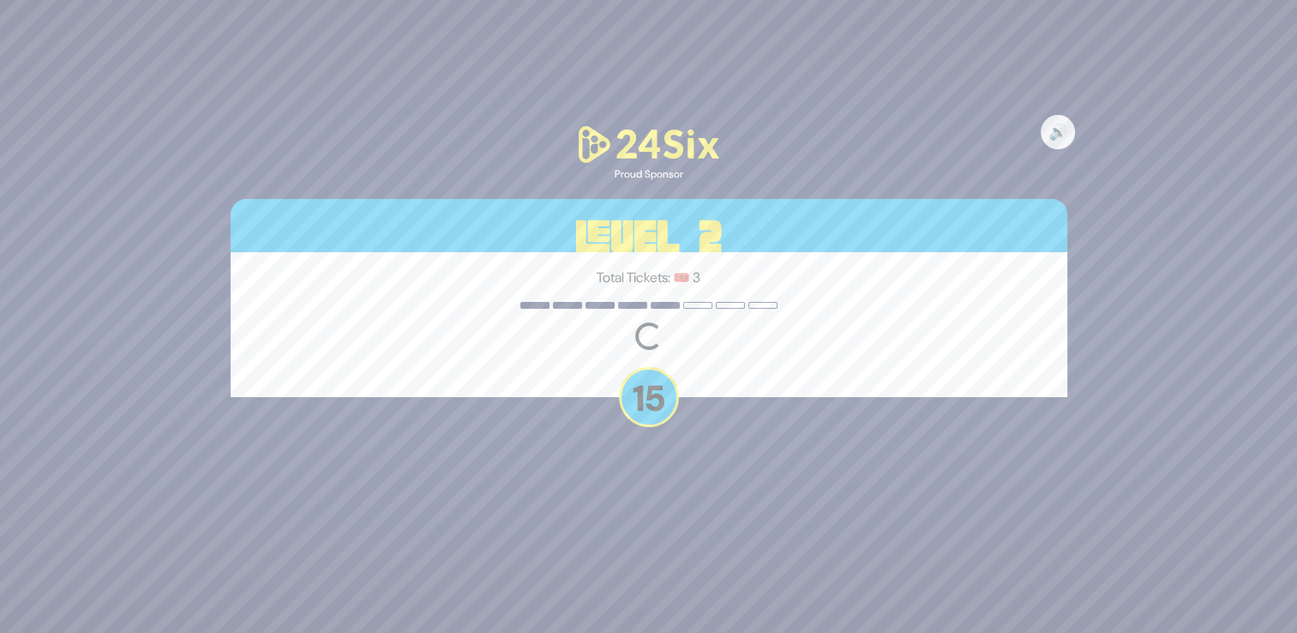
scroll to position [0, 0]
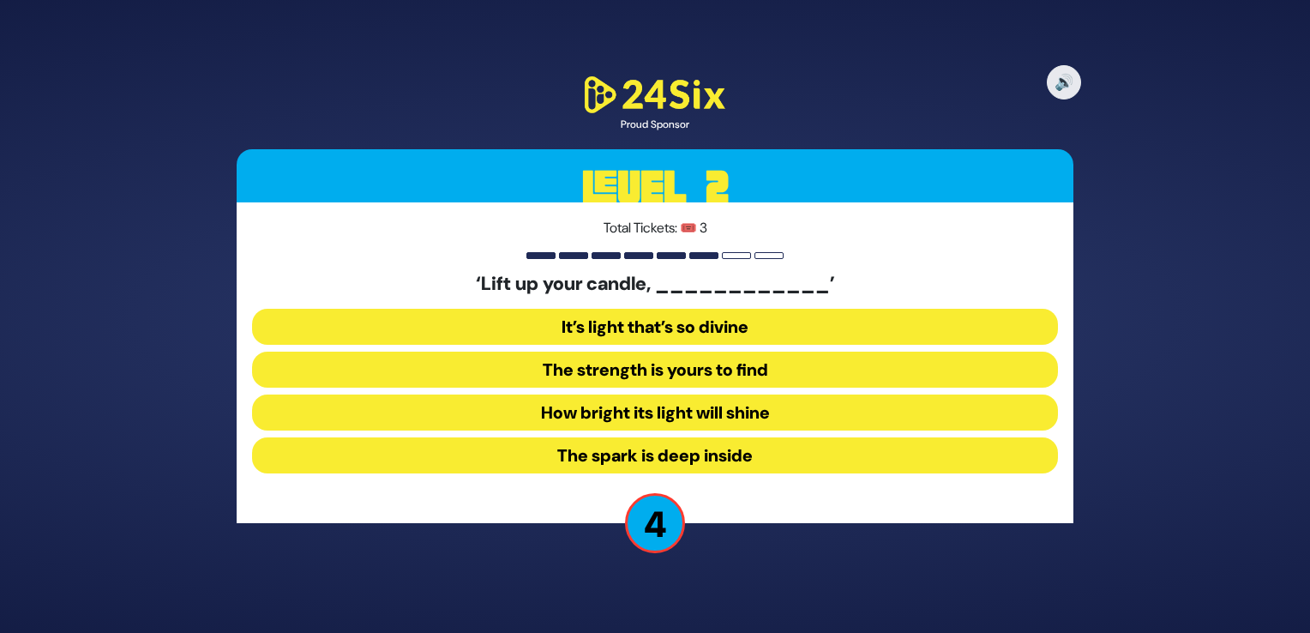
click at [739, 394] on button "The strength is yours to find" at bounding box center [655, 412] width 806 height 36
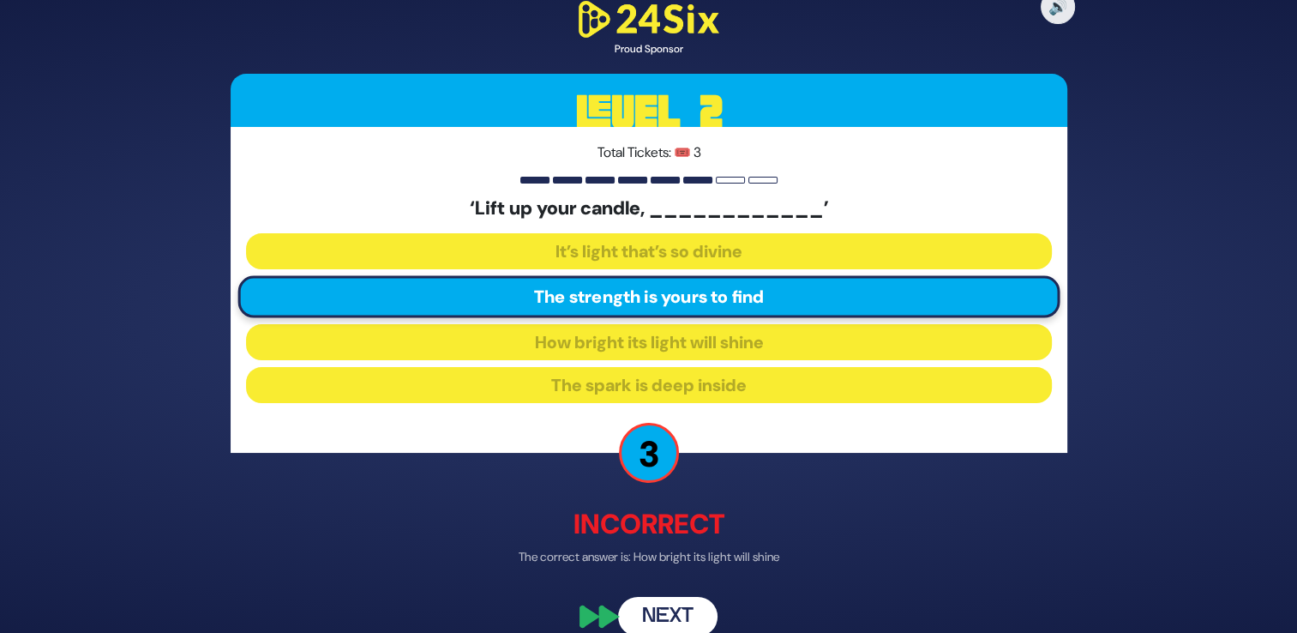
scroll to position [22, 0]
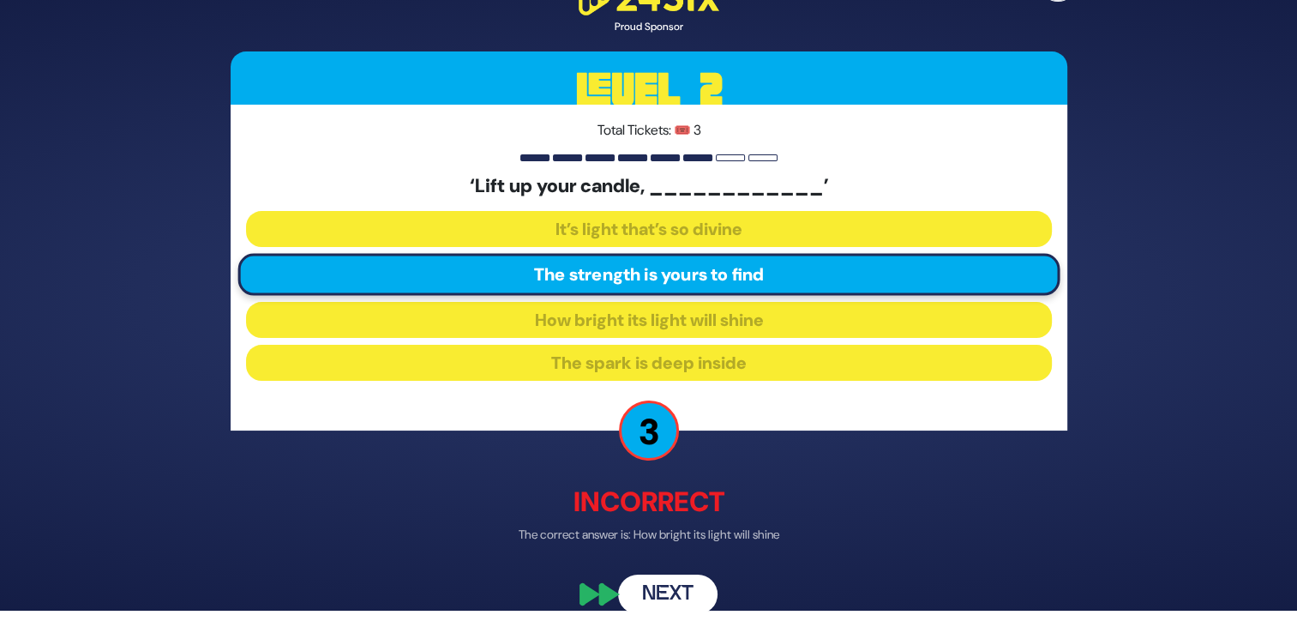
click at [660, 597] on button "Next" at bounding box center [667, 593] width 99 height 39
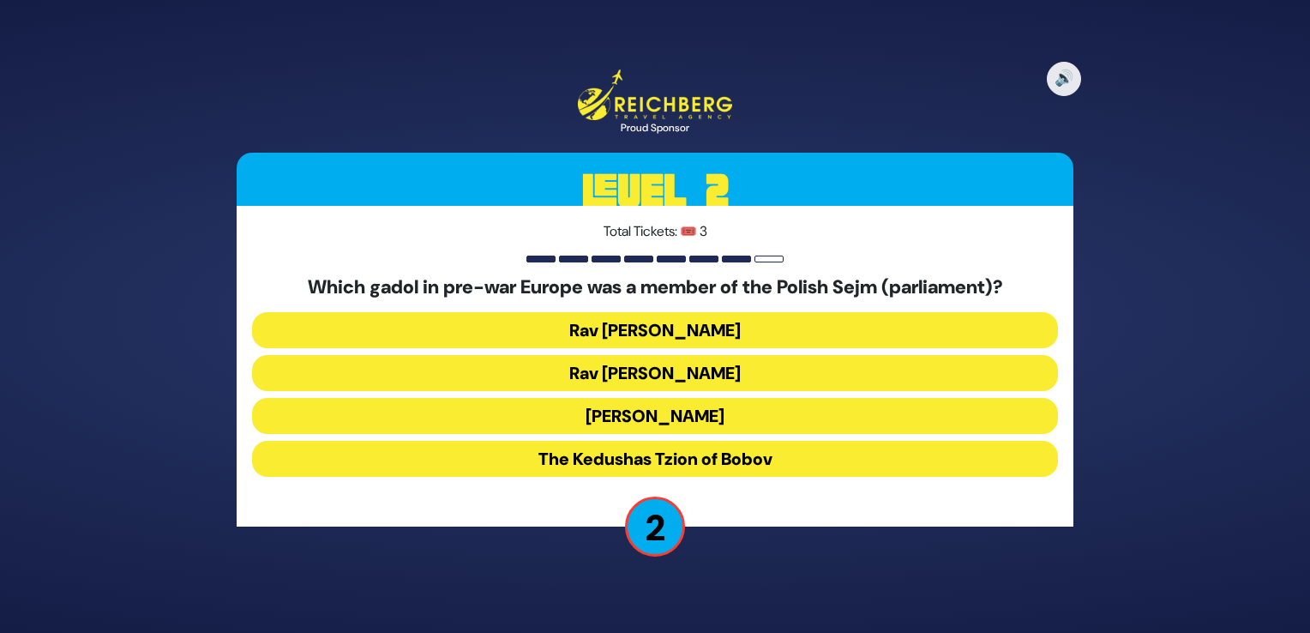
click at [795, 398] on button "Rav Menachem Ziemba" at bounding box center [655, 416] width 806 height 36
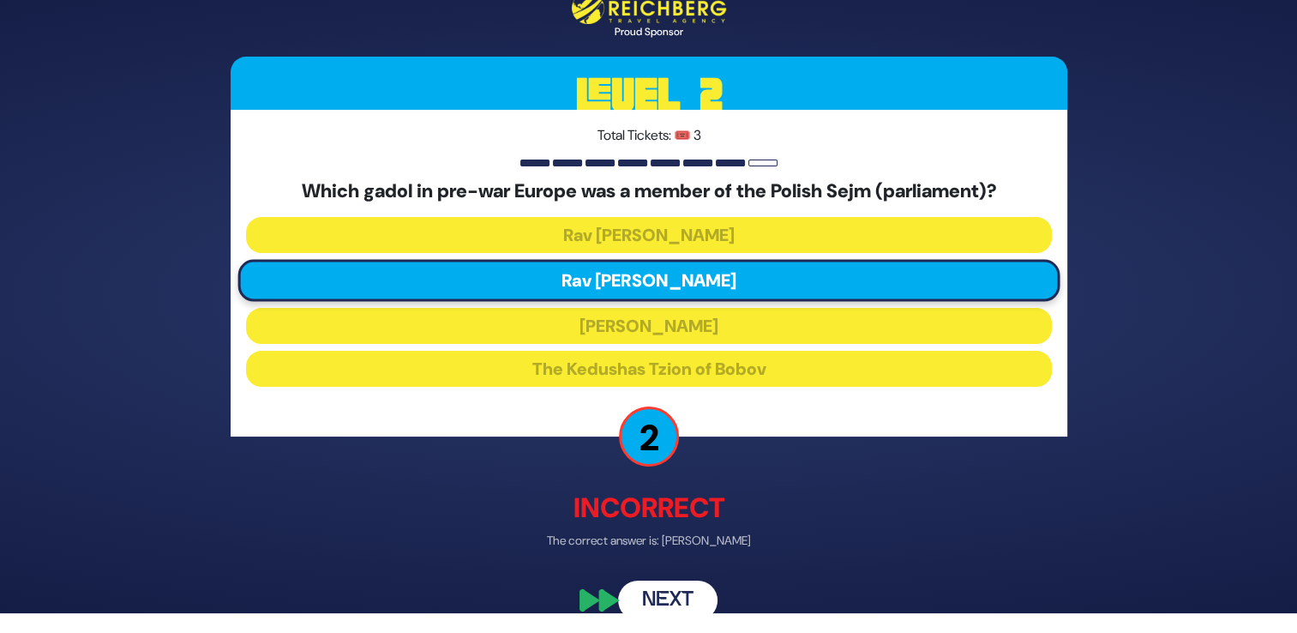
scroll to position [21, 0]
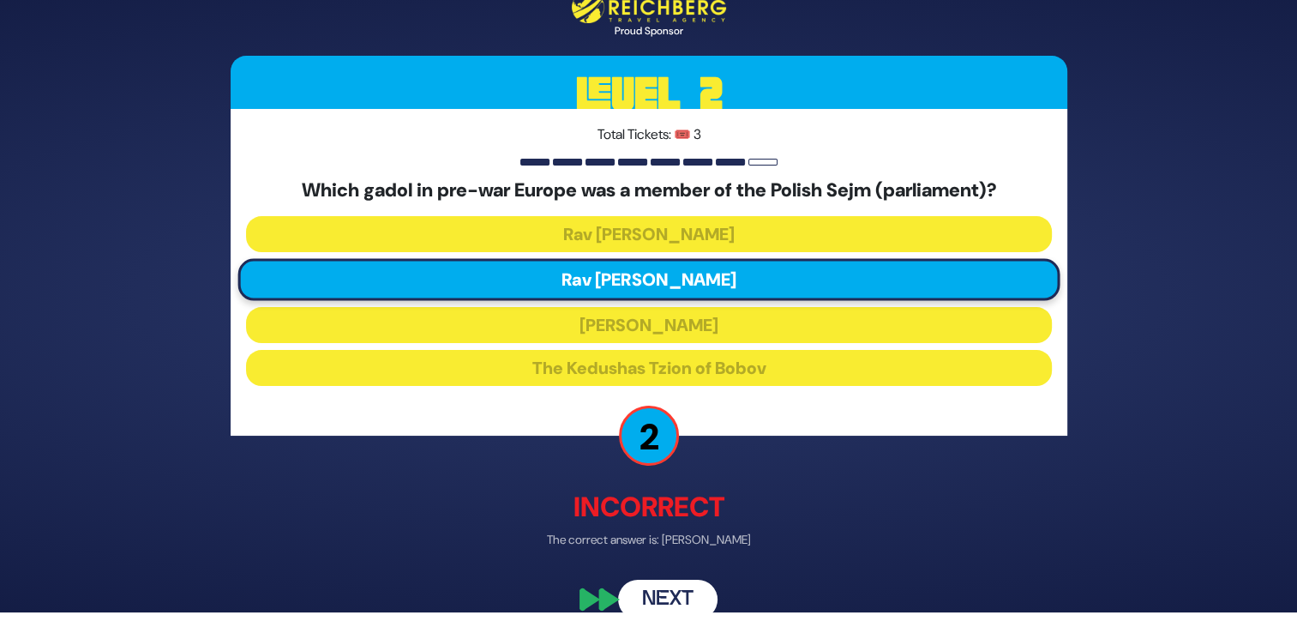
click at [700, 595] on button "Next" at bounding box center [667, 598] width 99 height 39
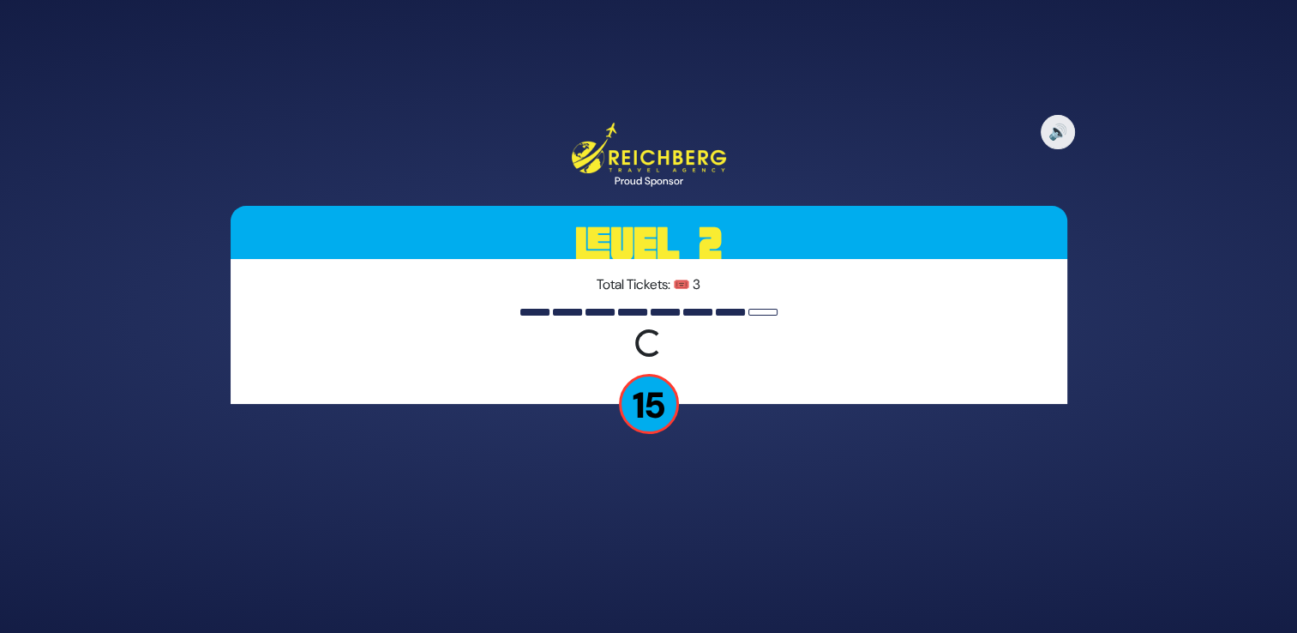
scroll to position [0, 0]
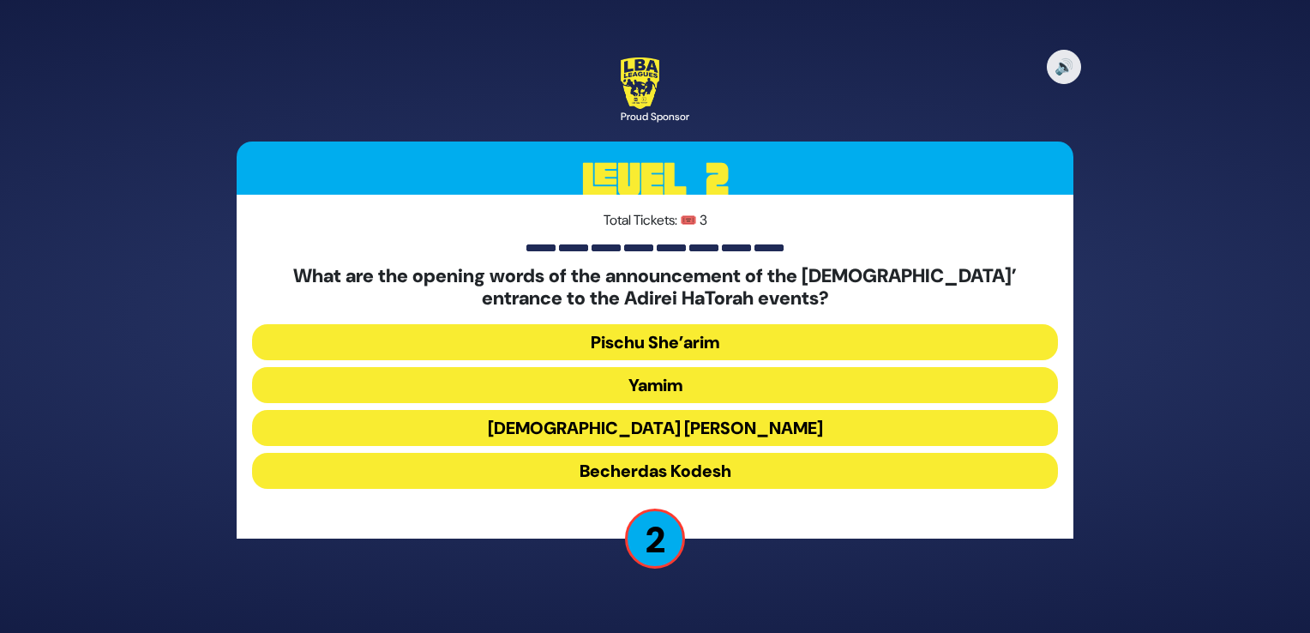
click at [736, 367] on button "Pischu She’arim" at bounding box center [655, 385] width 806 height 36
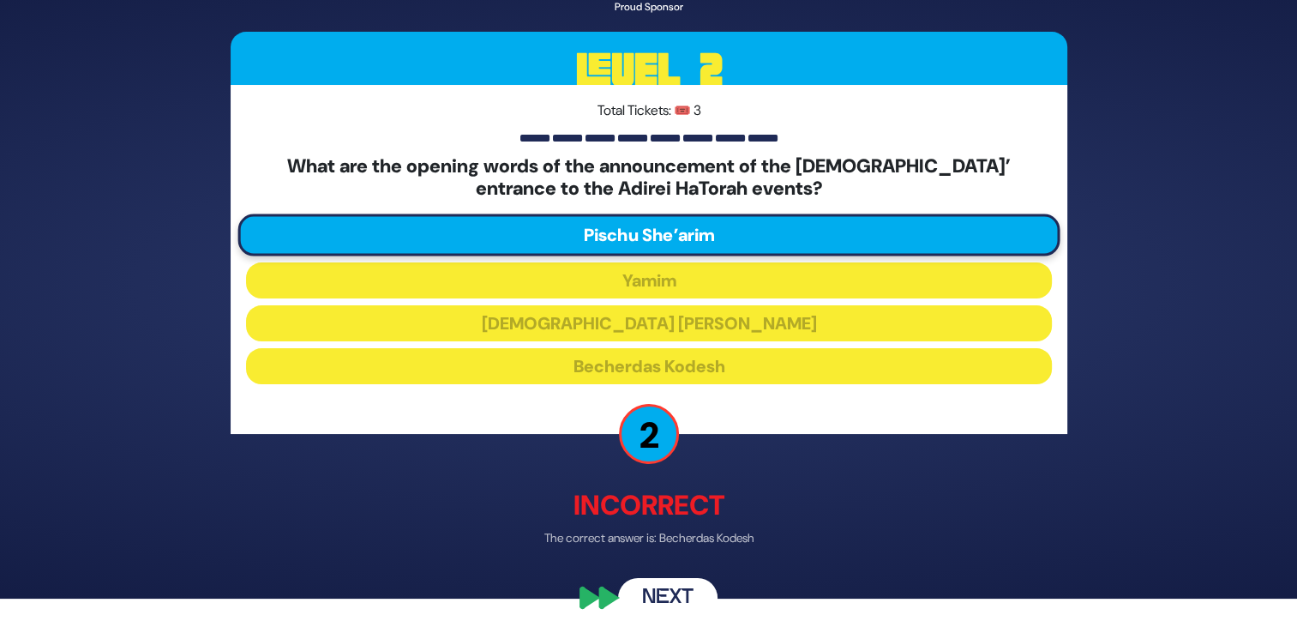
scroll to position [37, 0]
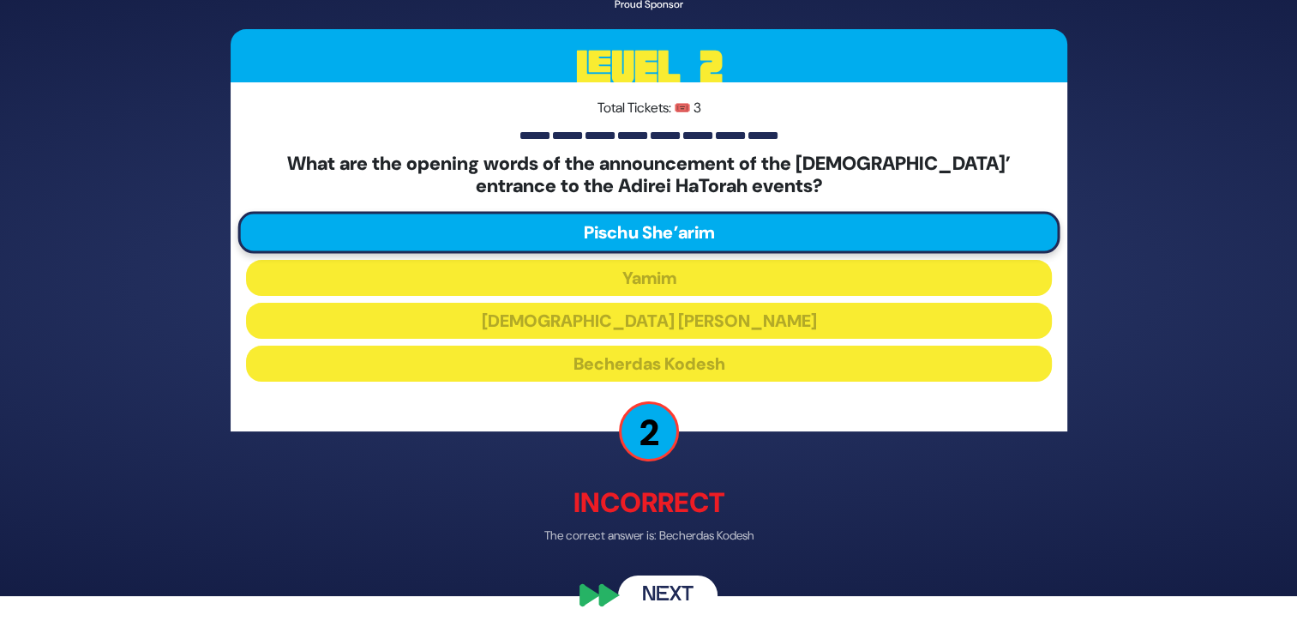
click at [675, 593] on button "Next" at bounding box center [667, 593] width 99 height 39
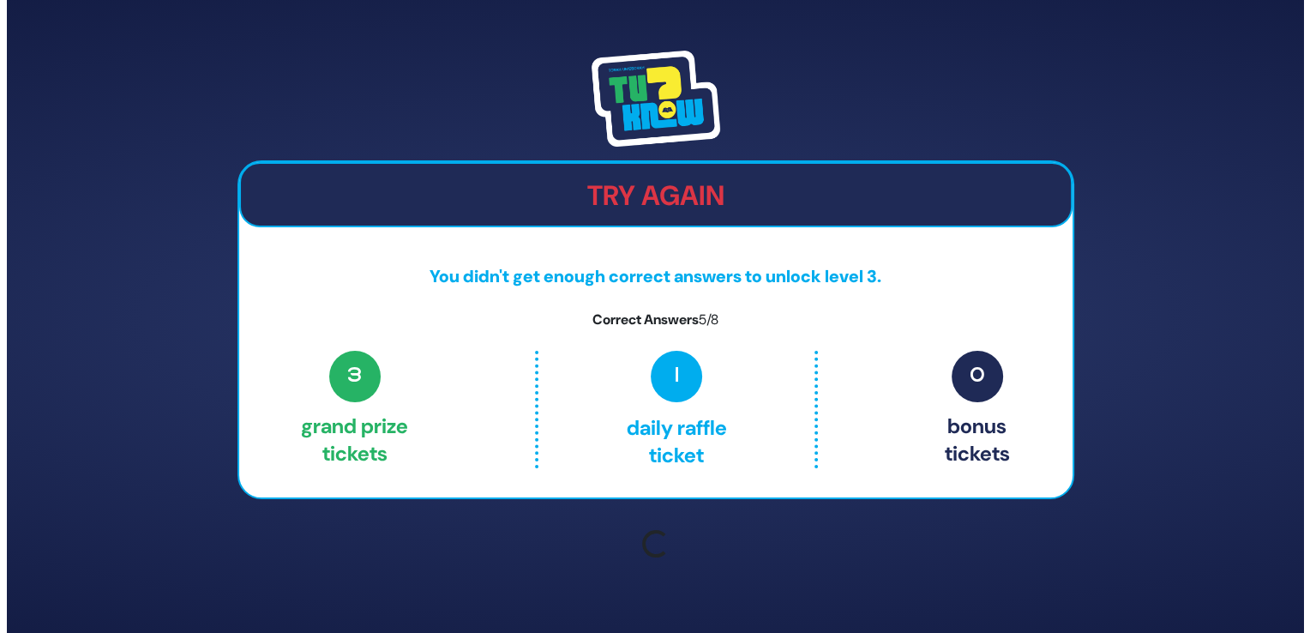
scroll to position [0, 0]
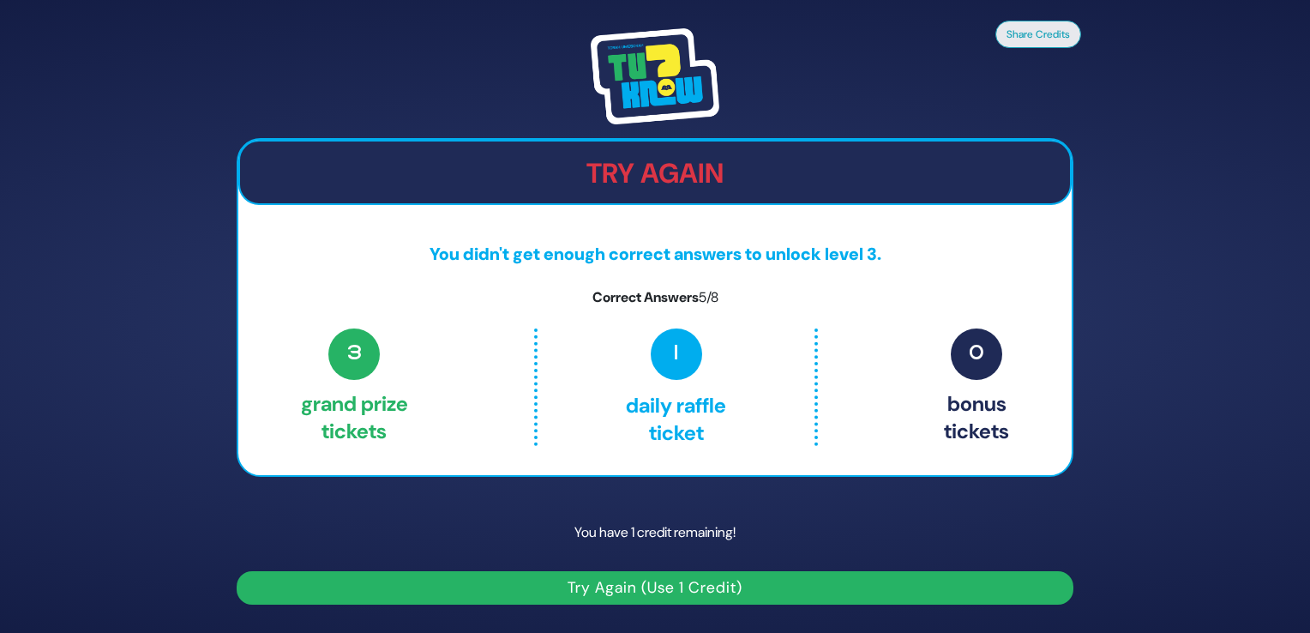
click at [689, 582] on button "Try Again (Use 1 Credit)" at bounding box center [655, 587] width 837 height 33
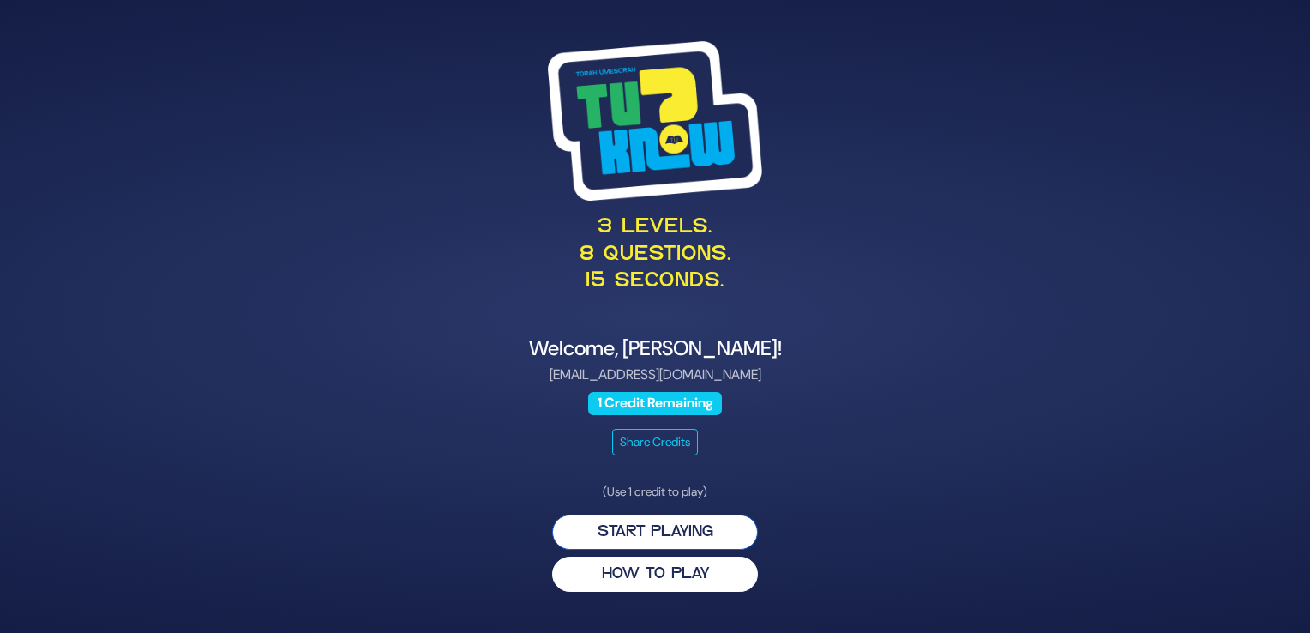
click at [698, 519] on button "Start Playing" at bounding box center [655, 531] width 206 height 35
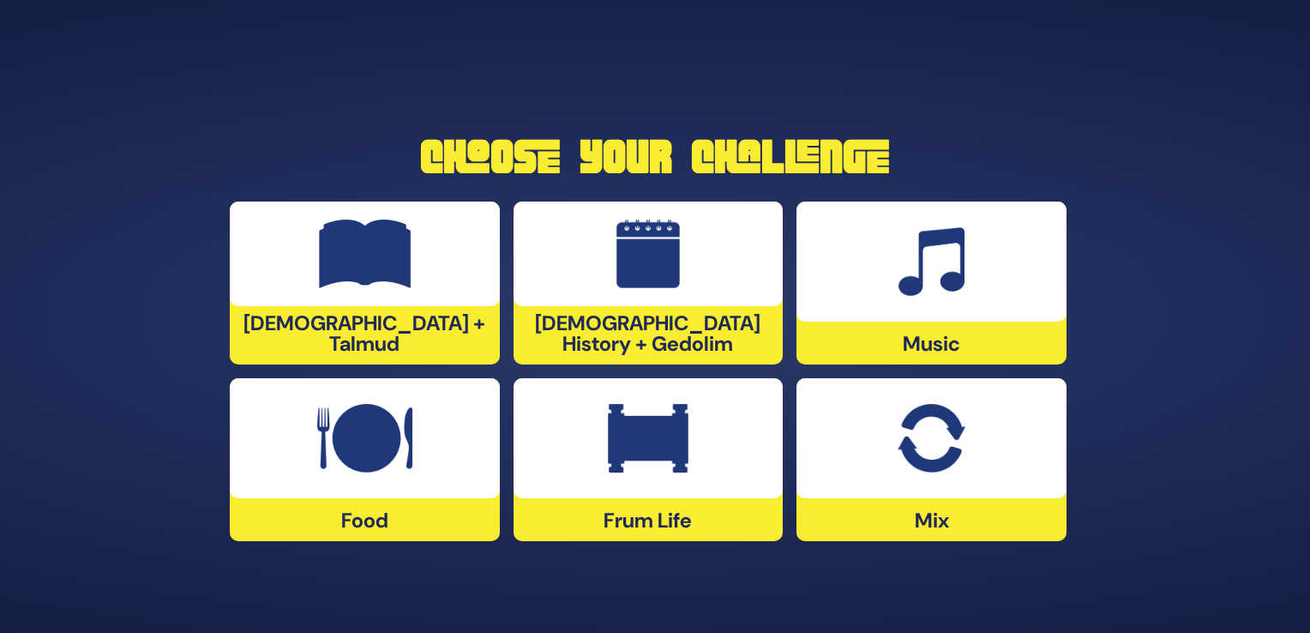
click at [978, 454] on div at bounding box center [931, 438] width 270 height 120
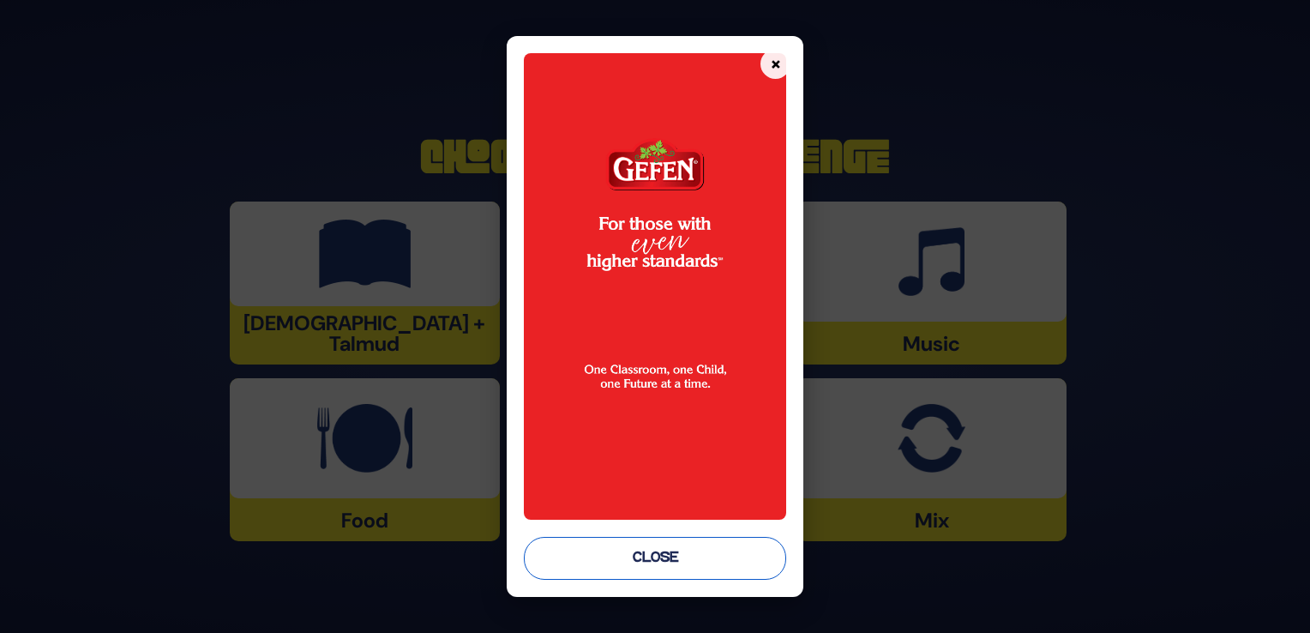
click at [694, 568] on button "Close" at bounding box center [655, 558] width 262 height 43
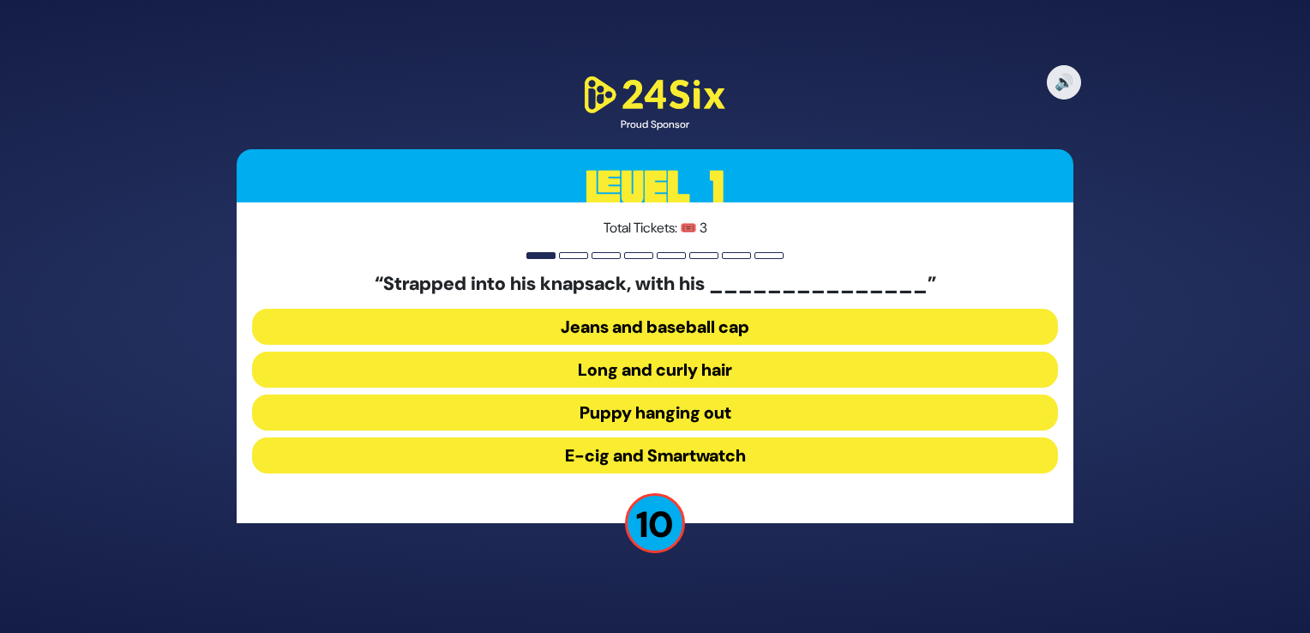
click at [730, 394] on button "Long and curly hair" at bounding box center [655, 412] width 806 height 36
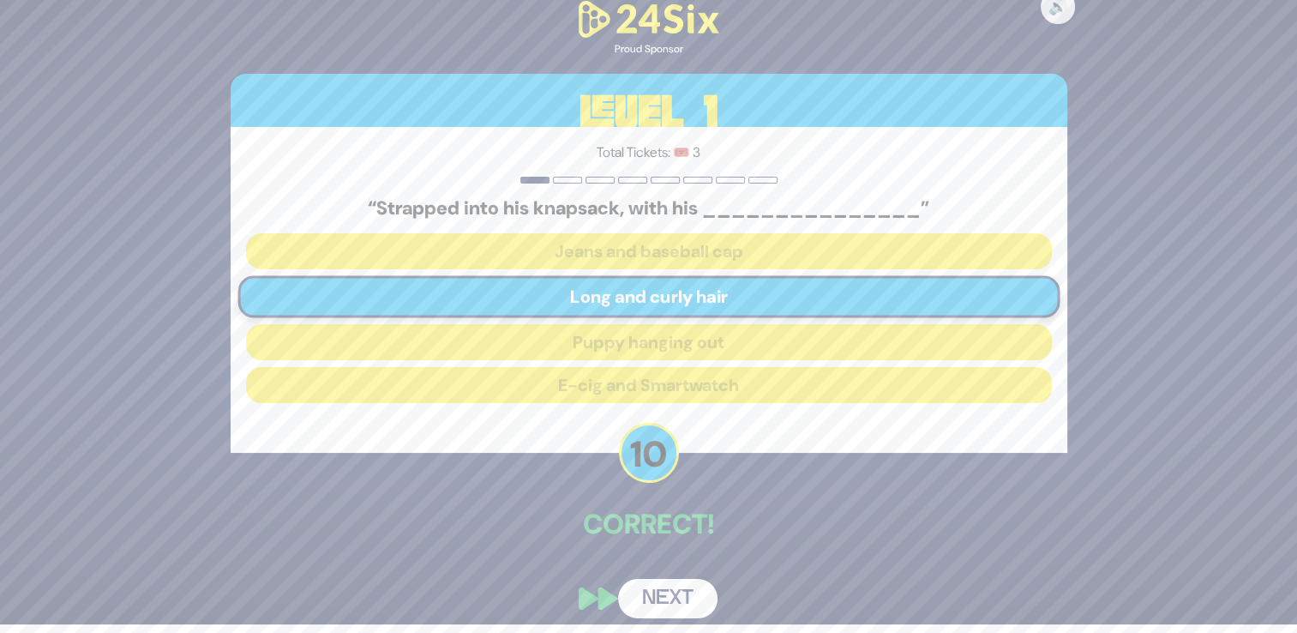
scroll to position [9, 0]
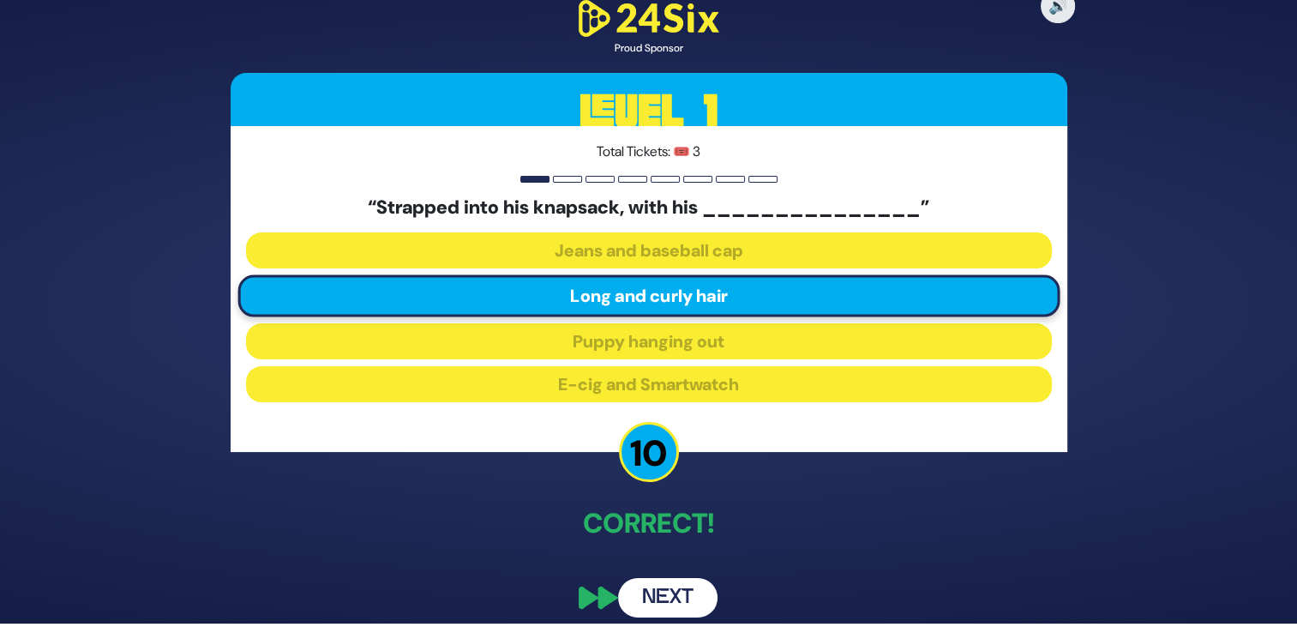
click at [699, 596] on button "Next" at bounding box center [667, 597] width 99 height 39
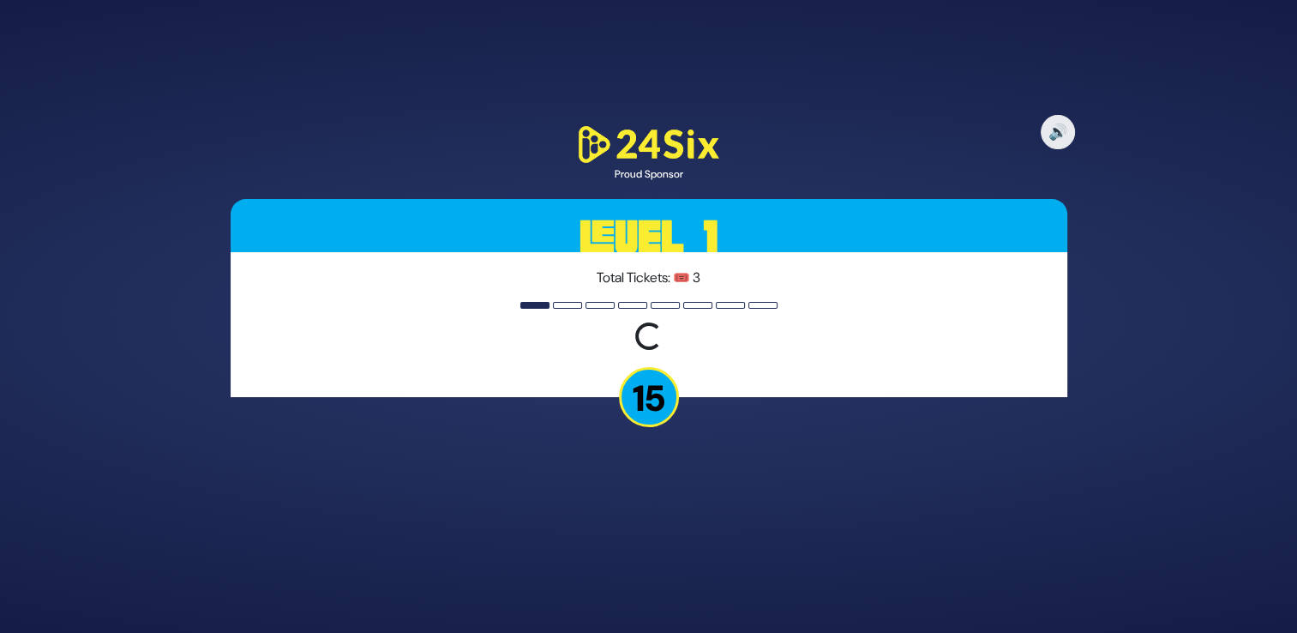
scroll to position [0, 0]
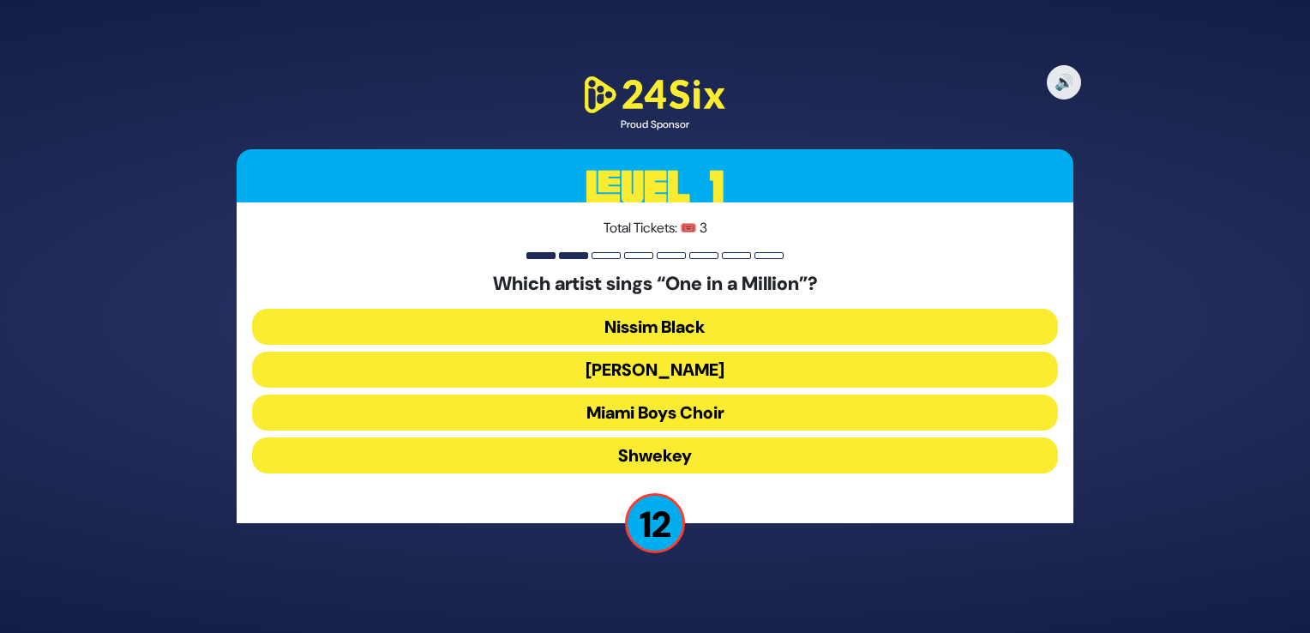
click at [727, 394] on button "Mordechai Shapiro" at bounding box center [655, 412] width 806 height 36
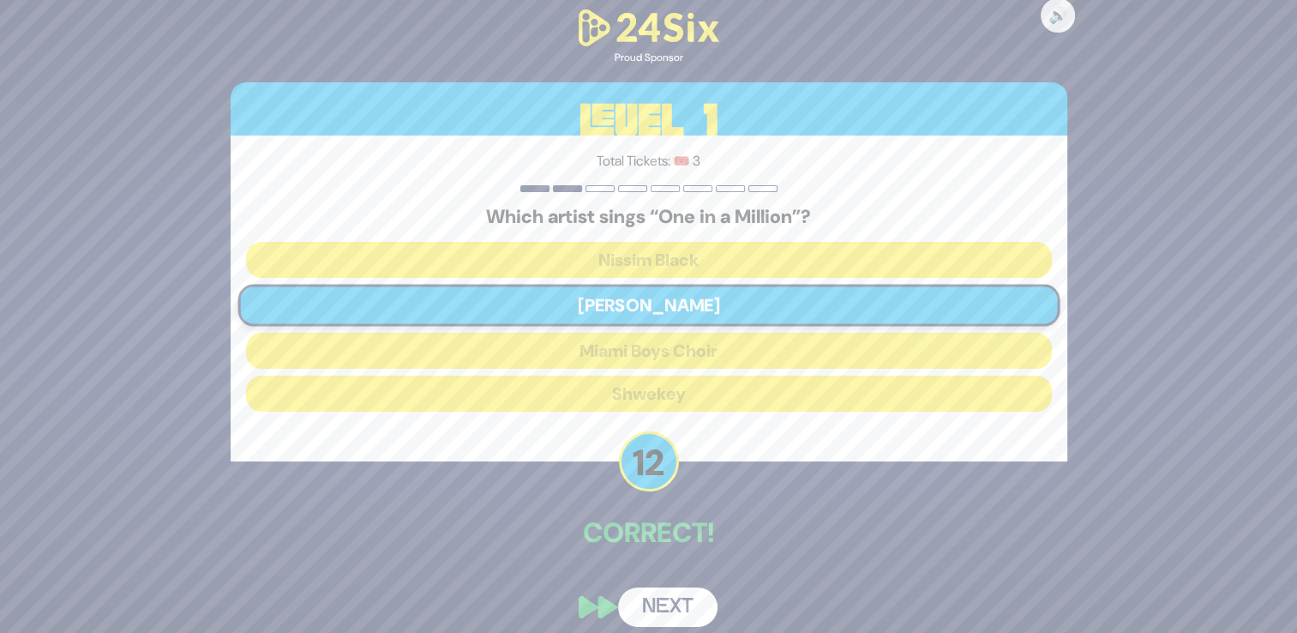
click at [663, 605] on button "Next" at bounding box center [667, 606] width 99 height 39
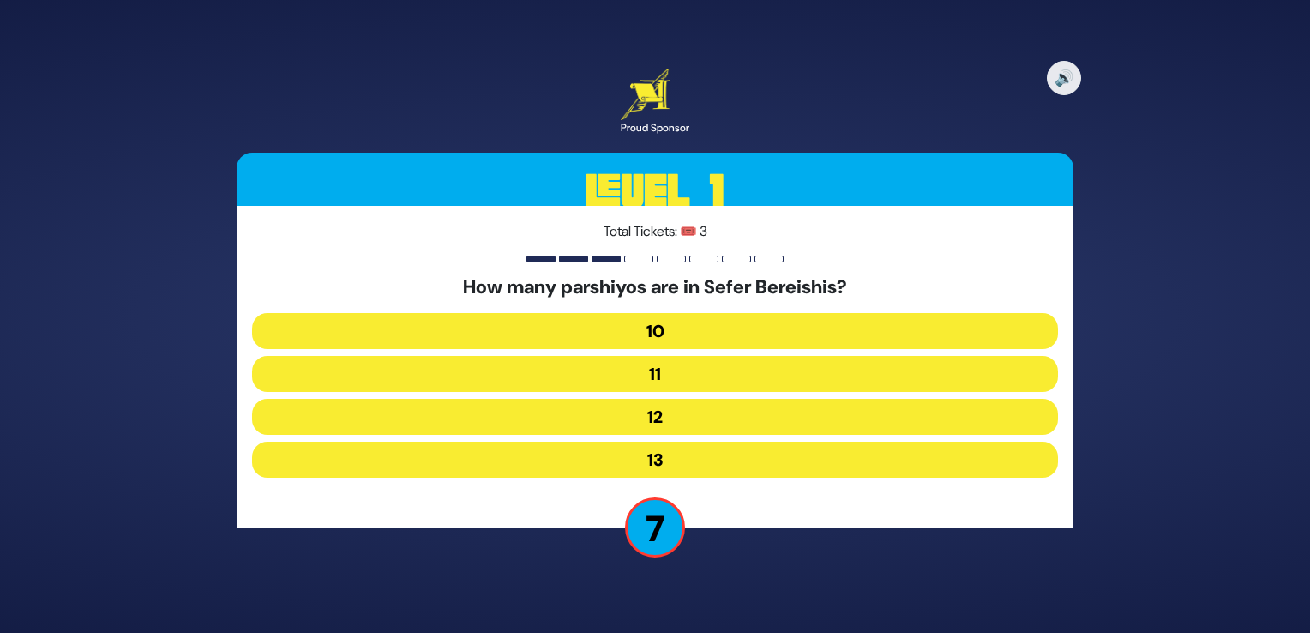
click at [702, 441] on button "12" at bounding box center [655, 459] width 806 height 36
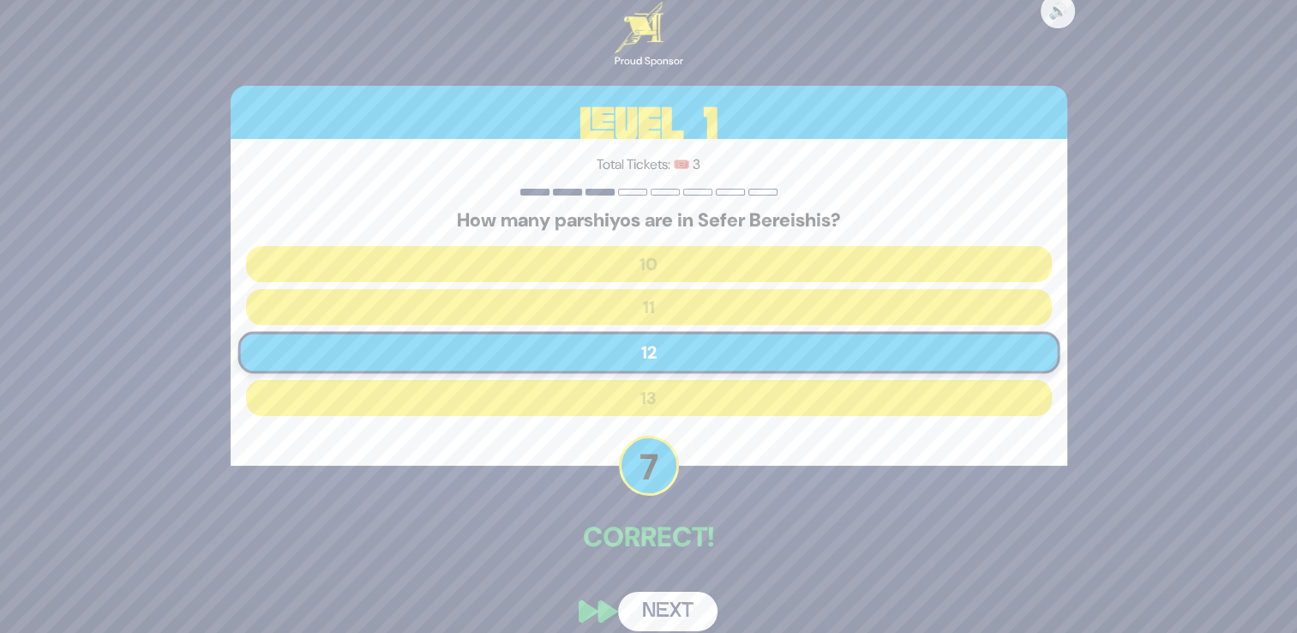
click at [676, 609] on button "Next" at bounding box center [667, 610] width 99 height 39
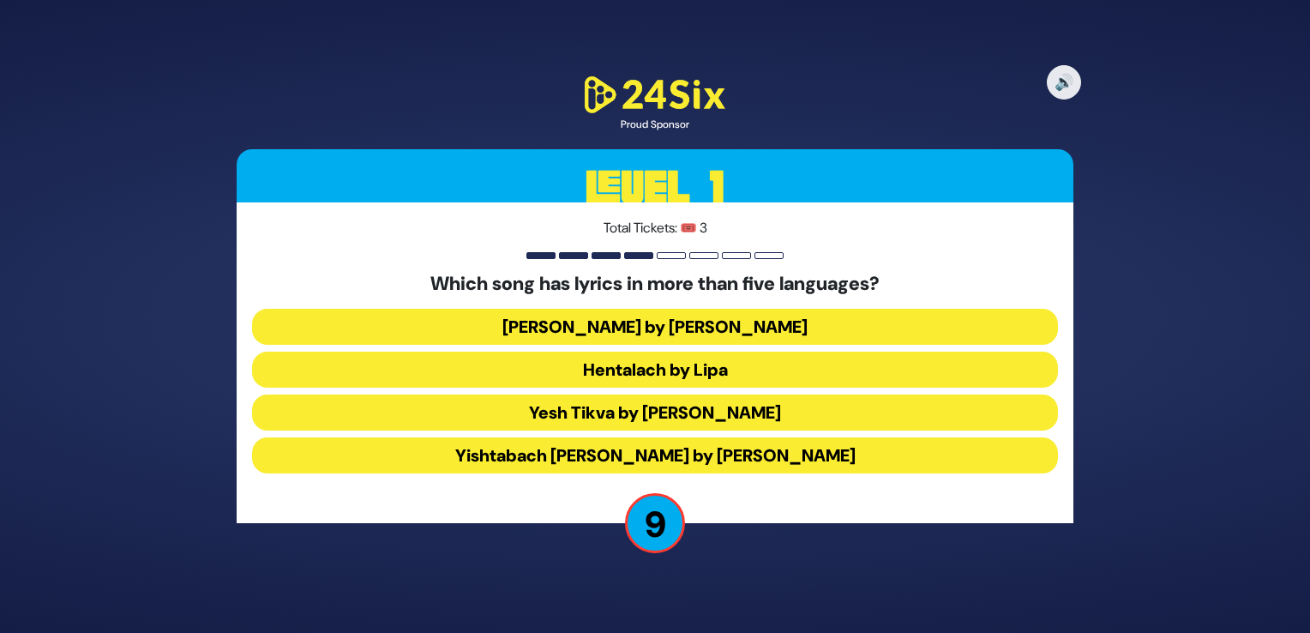
click at [747, 394] on button "Hentalach by Lipa" at bounding box center [655, 412] width 806 height 36
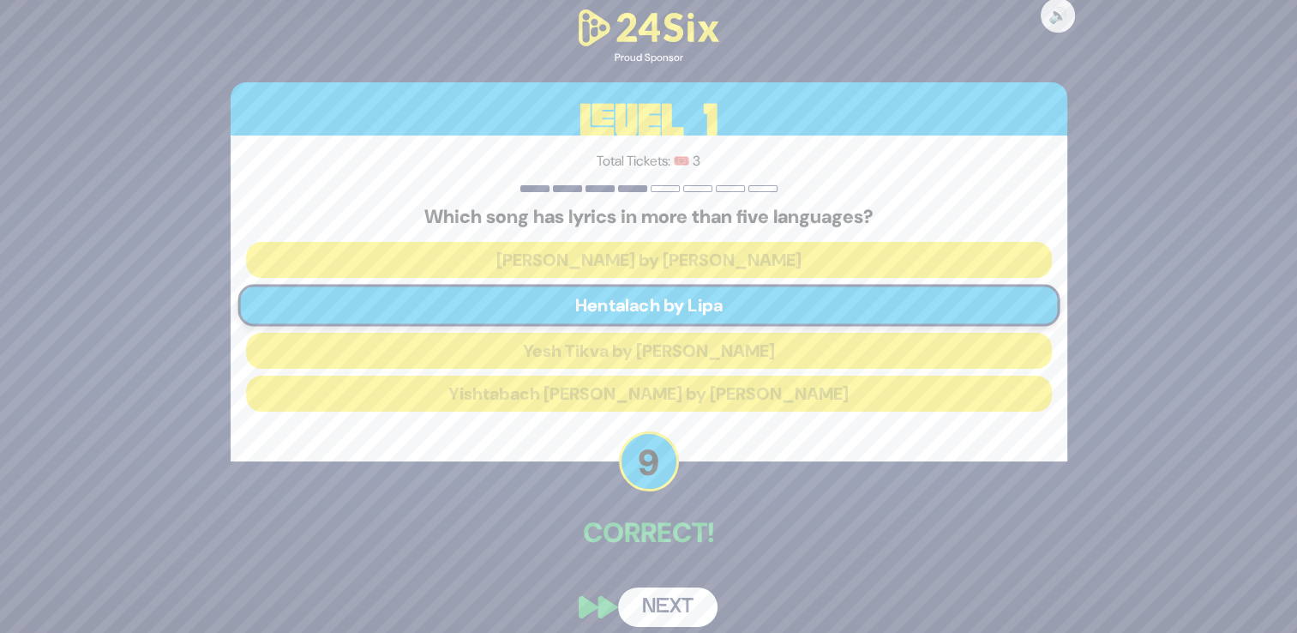
click at [658, 614] on button "Next" at bounding box center [667, 606] width 99 height 39
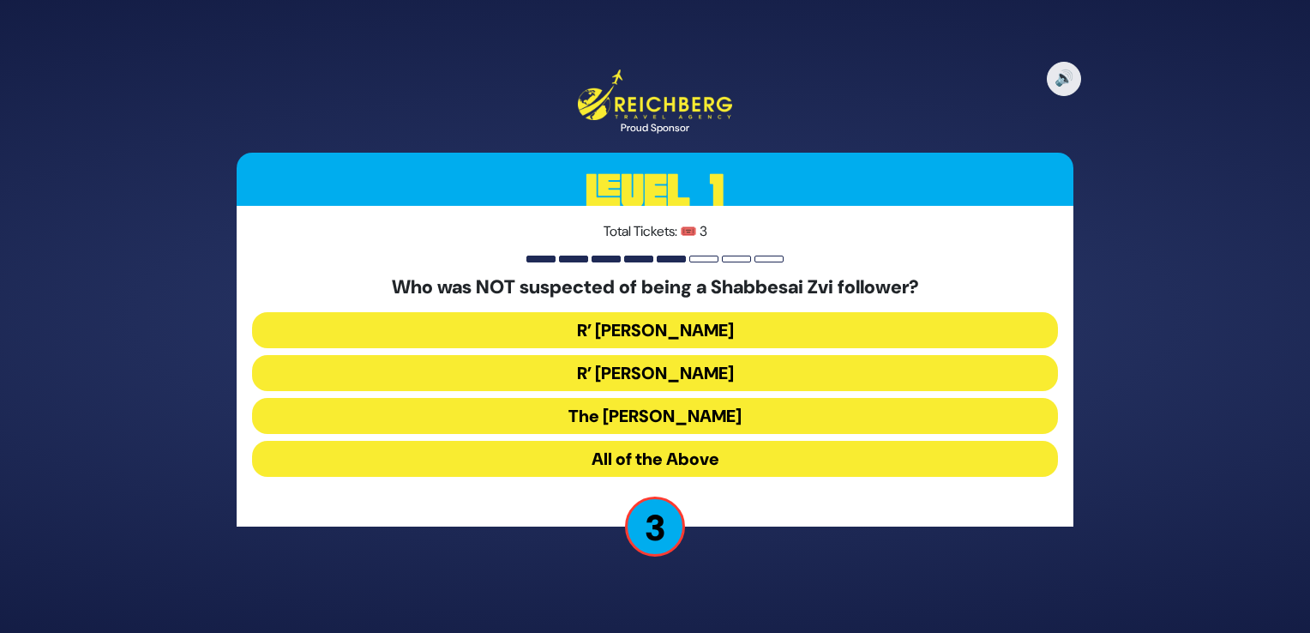
click at [752, 441] on button "The Chacham Zvi" at bounding box center [655, 459] width 806 height 36
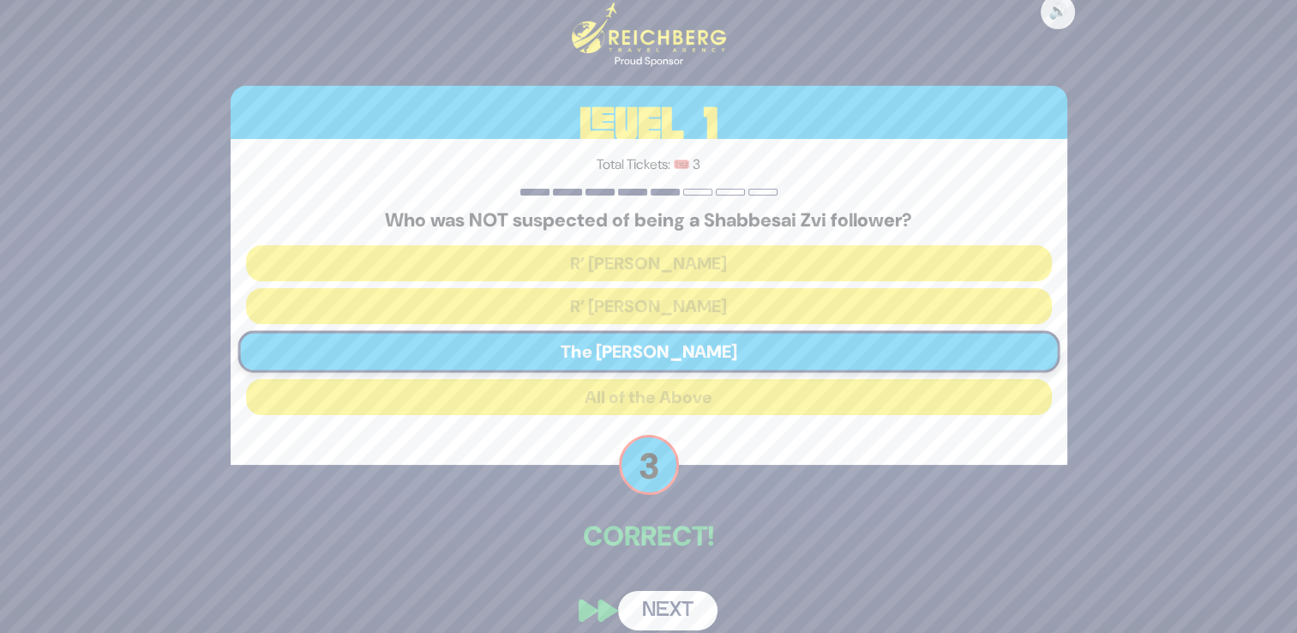
click at [675, 608] on button "Next" at bounding box center [667, 610] width 99 height 39
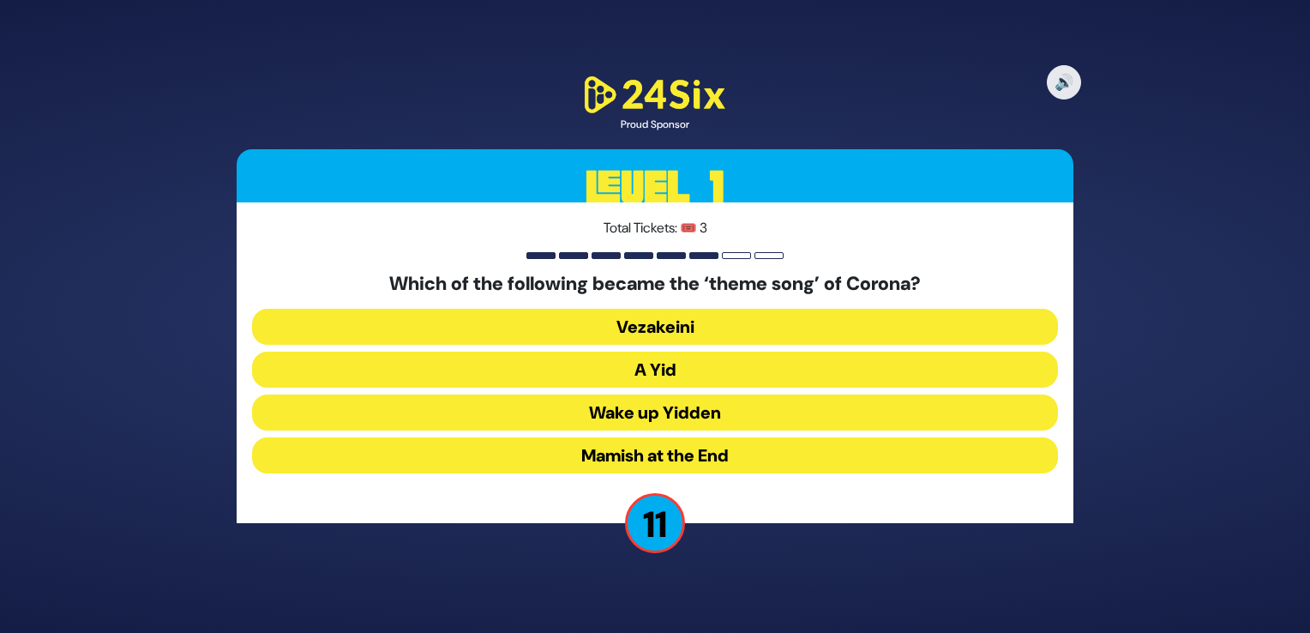
click at [721, 394] on button "A Yid" at bounding box center [655, 412] width 806 height 36
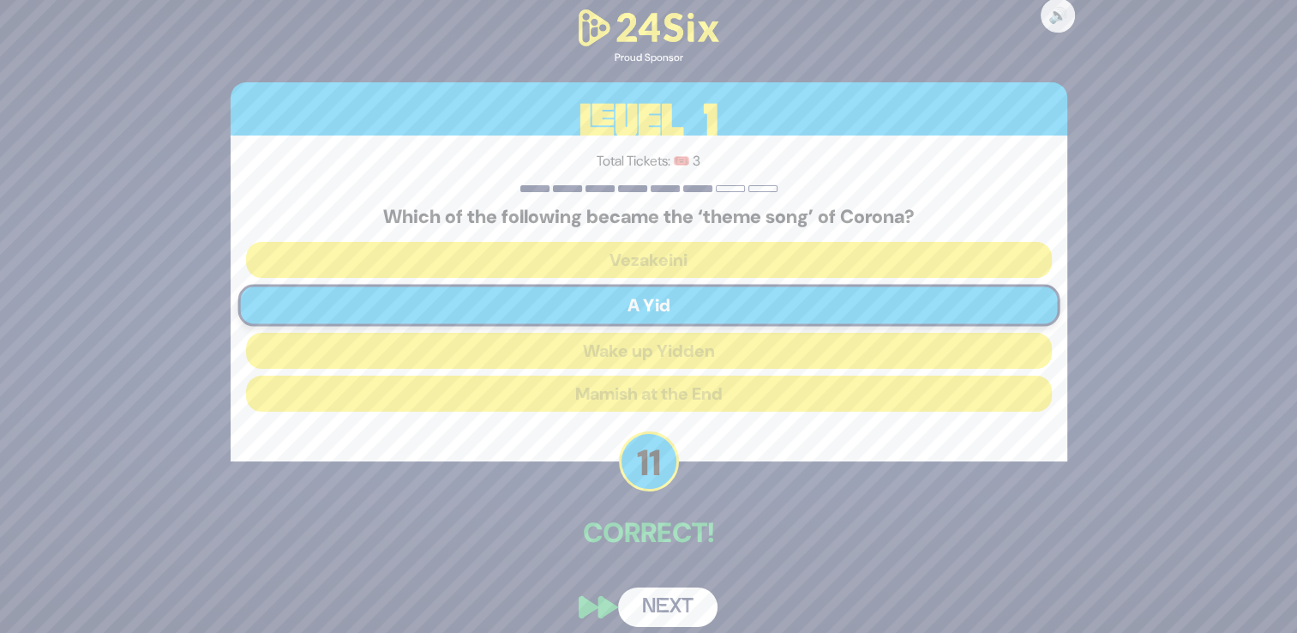
click at [674, 602] on button "Next" at bounding box center [667, 606] width 99 height 39
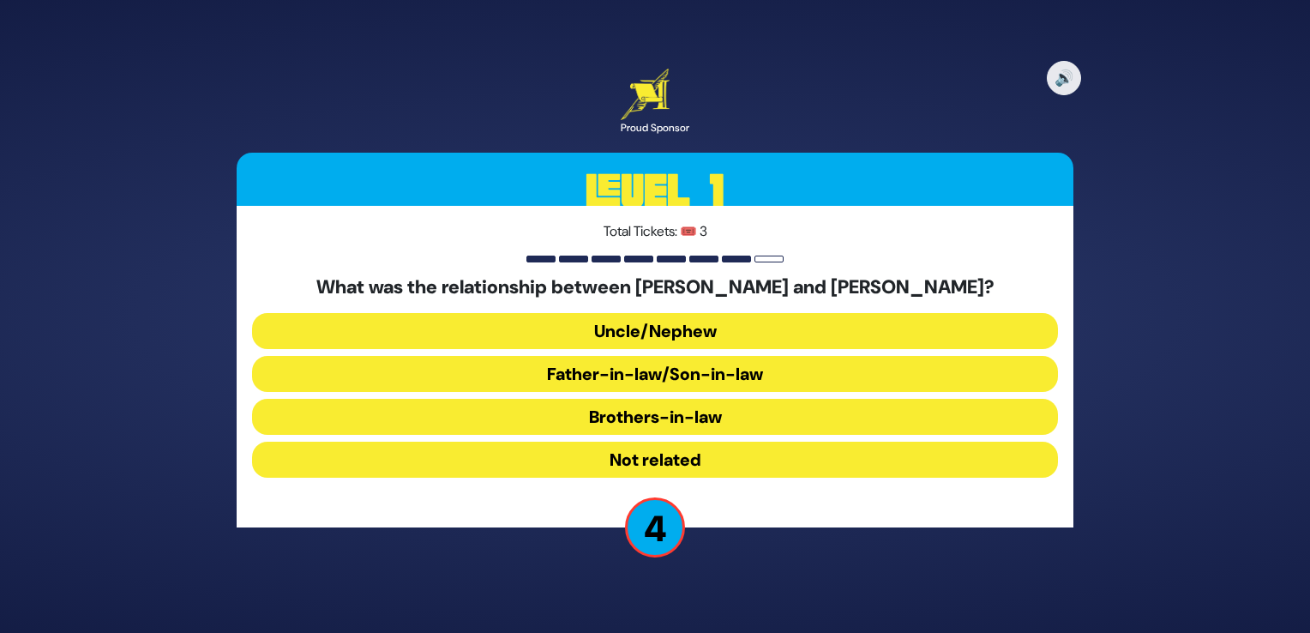
click at [735, 441] on button "Brothers-in-law" at bounding box center [655, 459] width 806 height 36
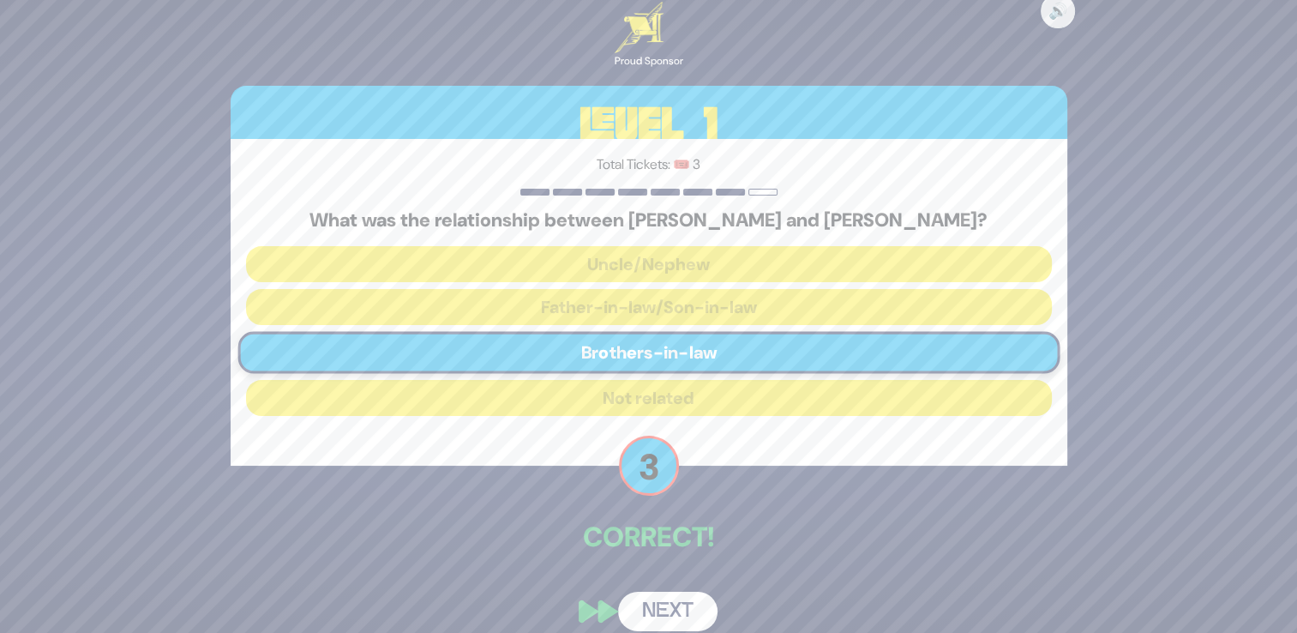
click at [687, 609] on button "Next" at bounding box center [667, 610] width 99 height 39
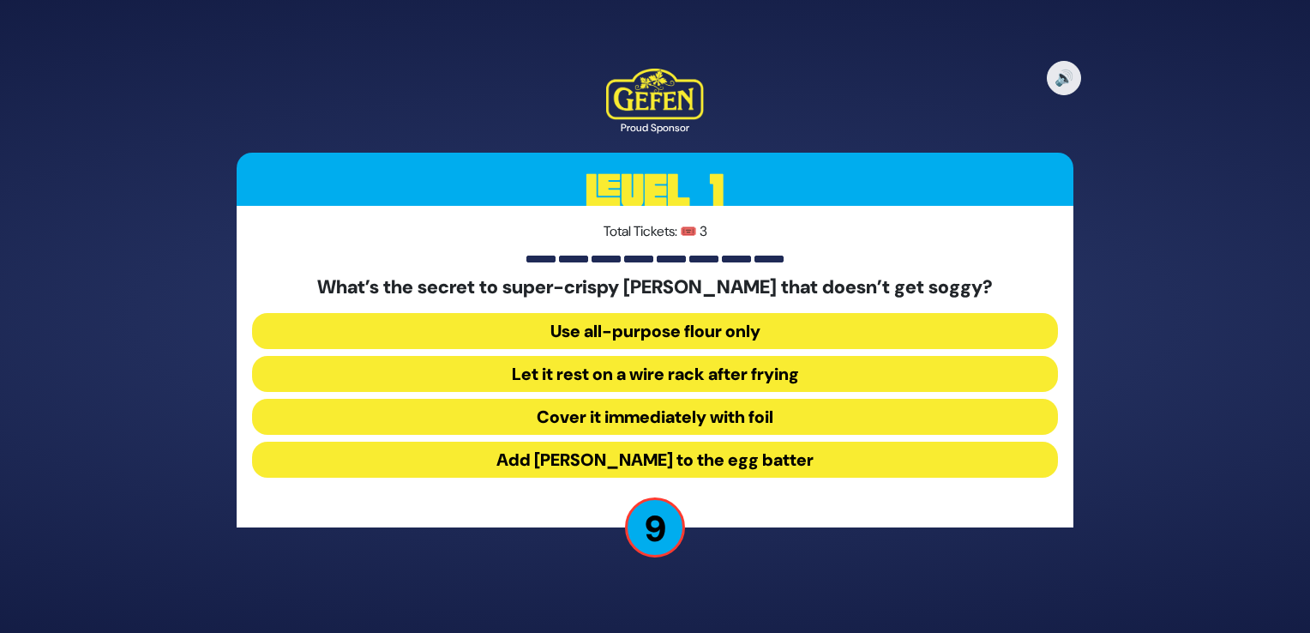
click at [775, 399] on button "Let it rest on a wire rack after frying" at bounding box center [655, 417] width 806 height 36
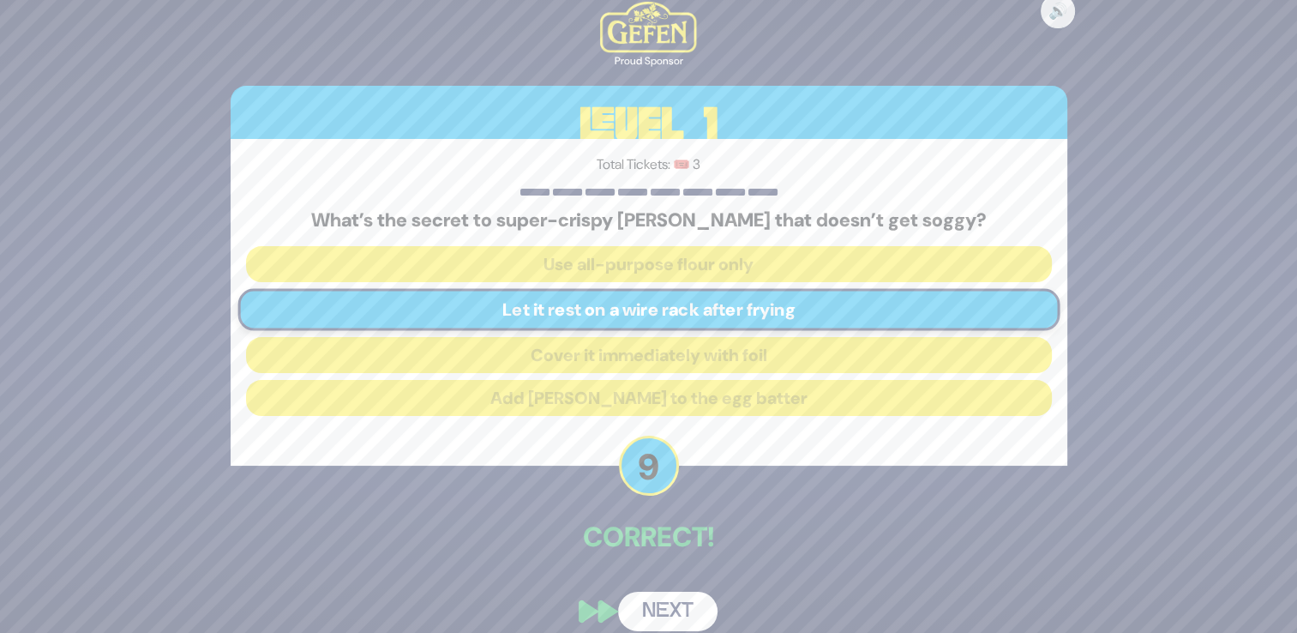
click at [687, 598] on button "Next" at bounding box center [667, 610] width 99 height 39
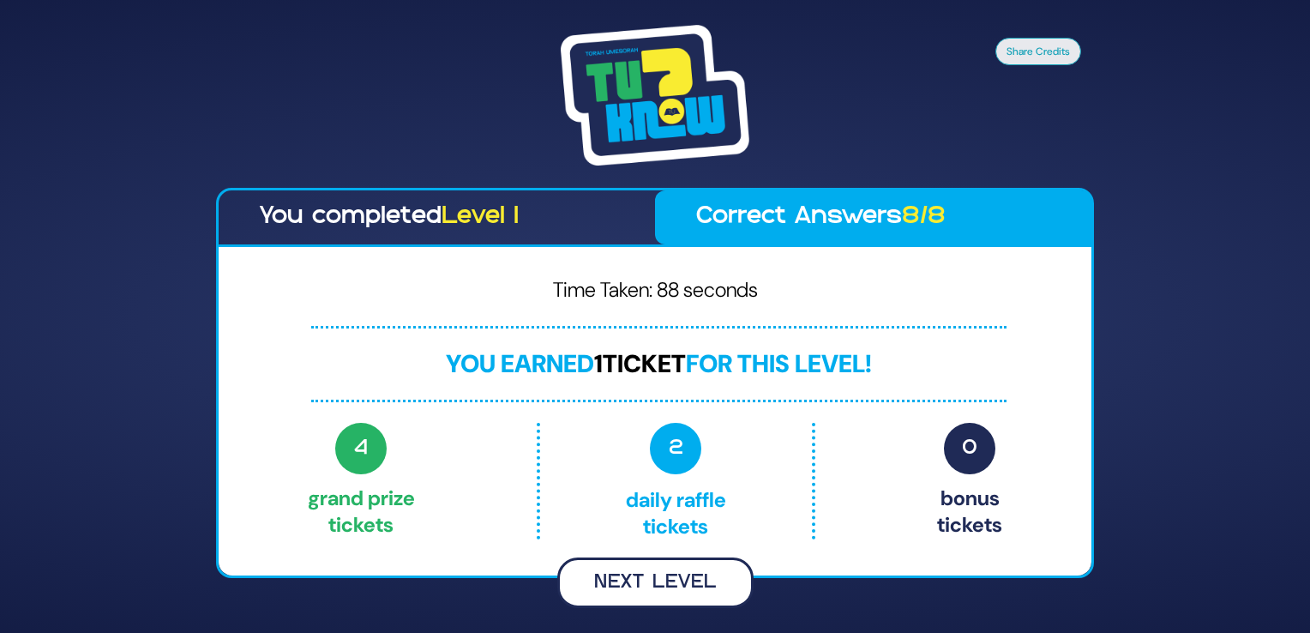
click at [703, 574] on button "Next Level" at bounding box center [655, 582] width 196 height 51
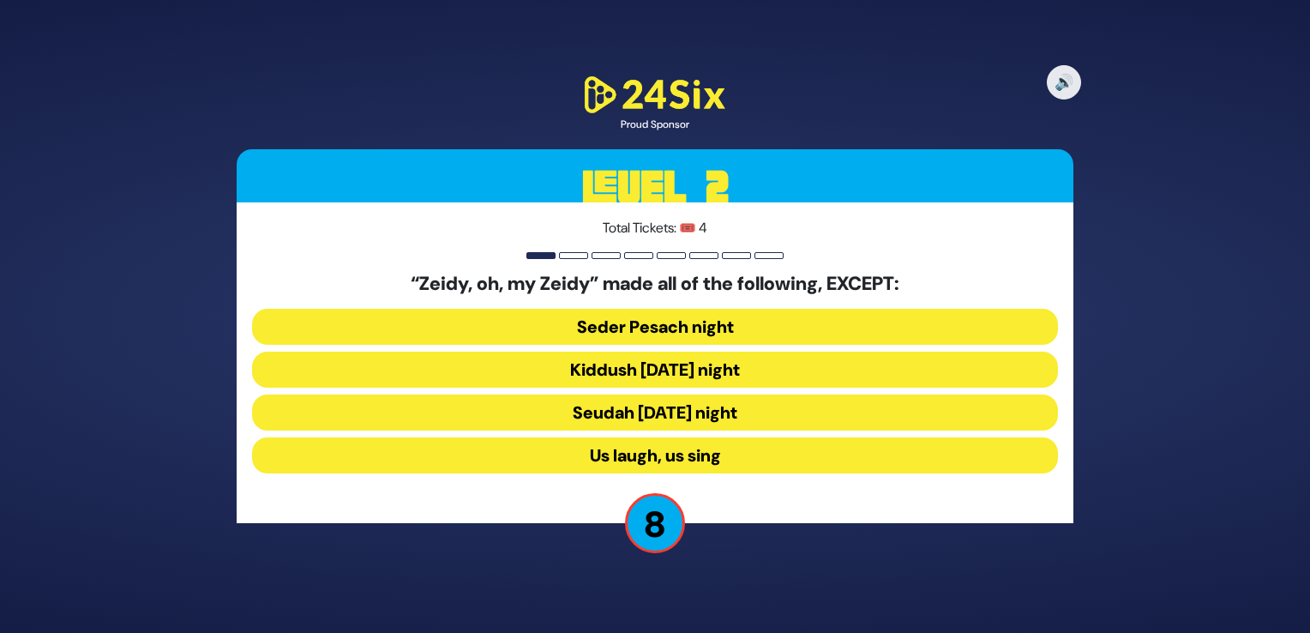
click at [719, 437] on button "Seudah Friday night" at bounding box center [655, 455] width 806 height 36
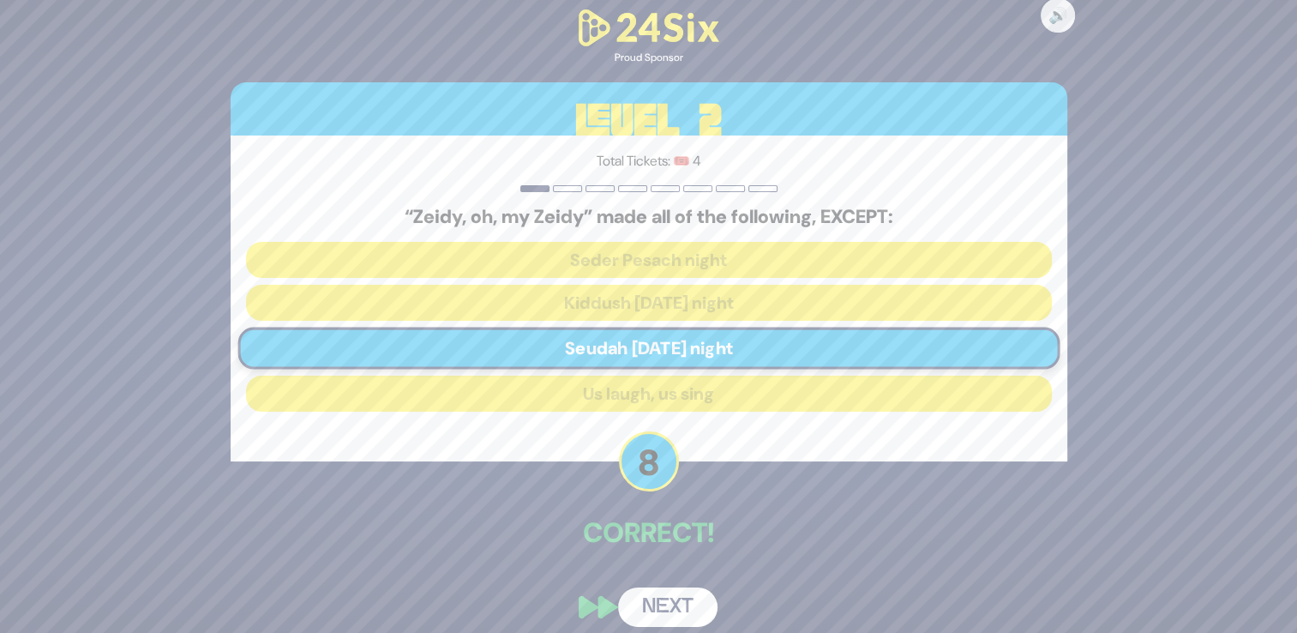
click at [686, 597] on button "Next" at bounding box center [667, 606] width 99 height 39
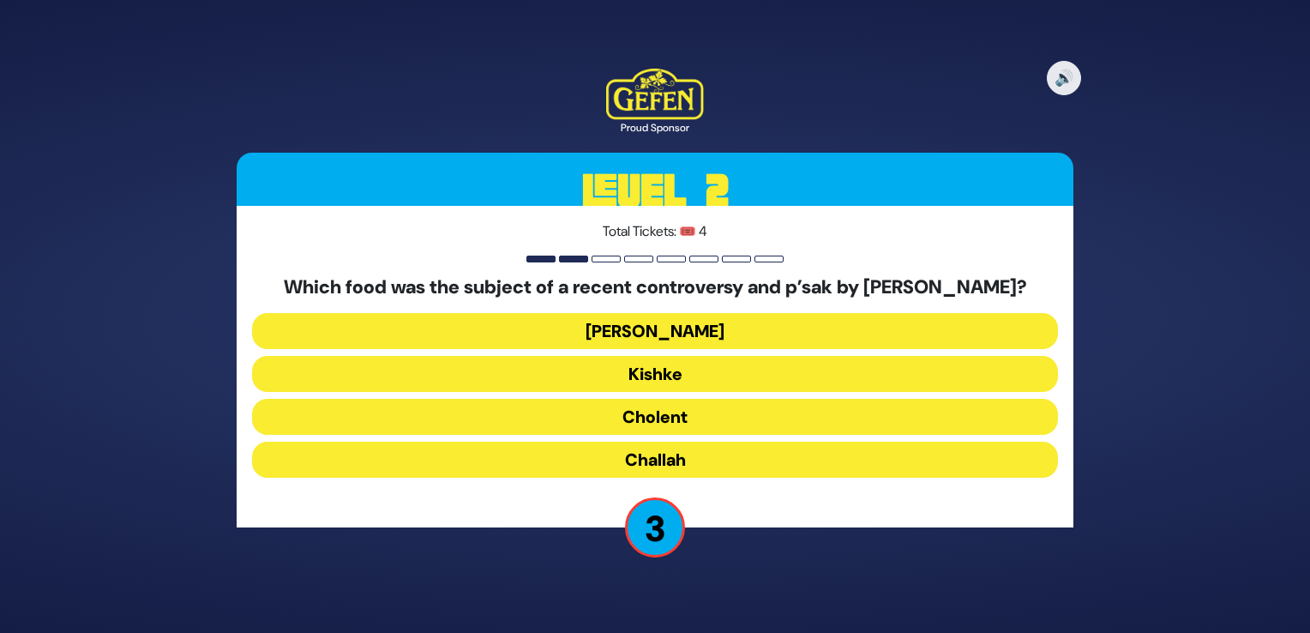
click at [723, 399] on button "Kishke" at bounding box center [655, 417] width 806 height 36
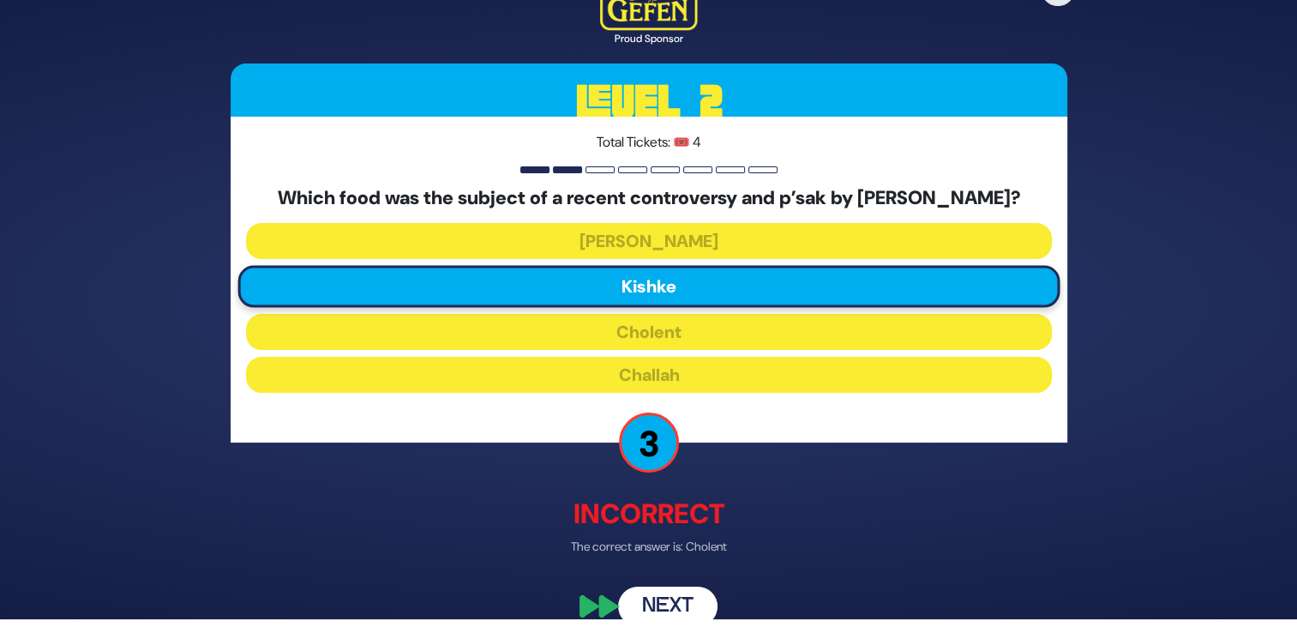
scroll to position [23, 0]
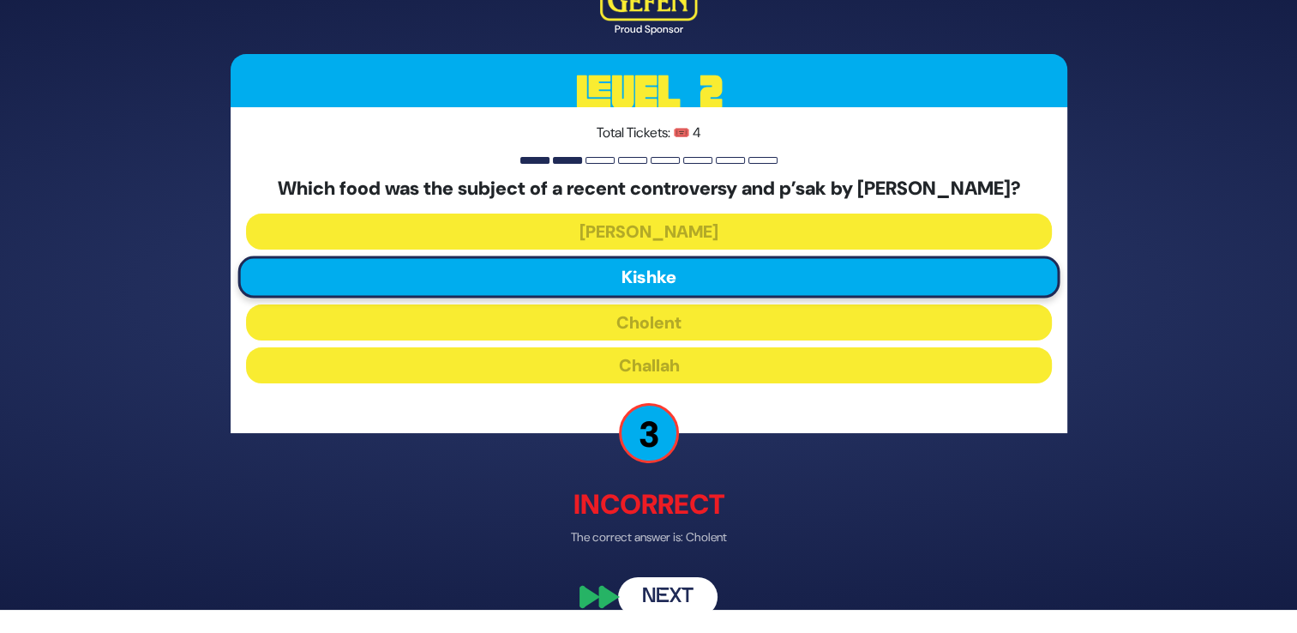
click at [672, 607] on button "Next" at bounding box center [667, 596] width 99 height 39
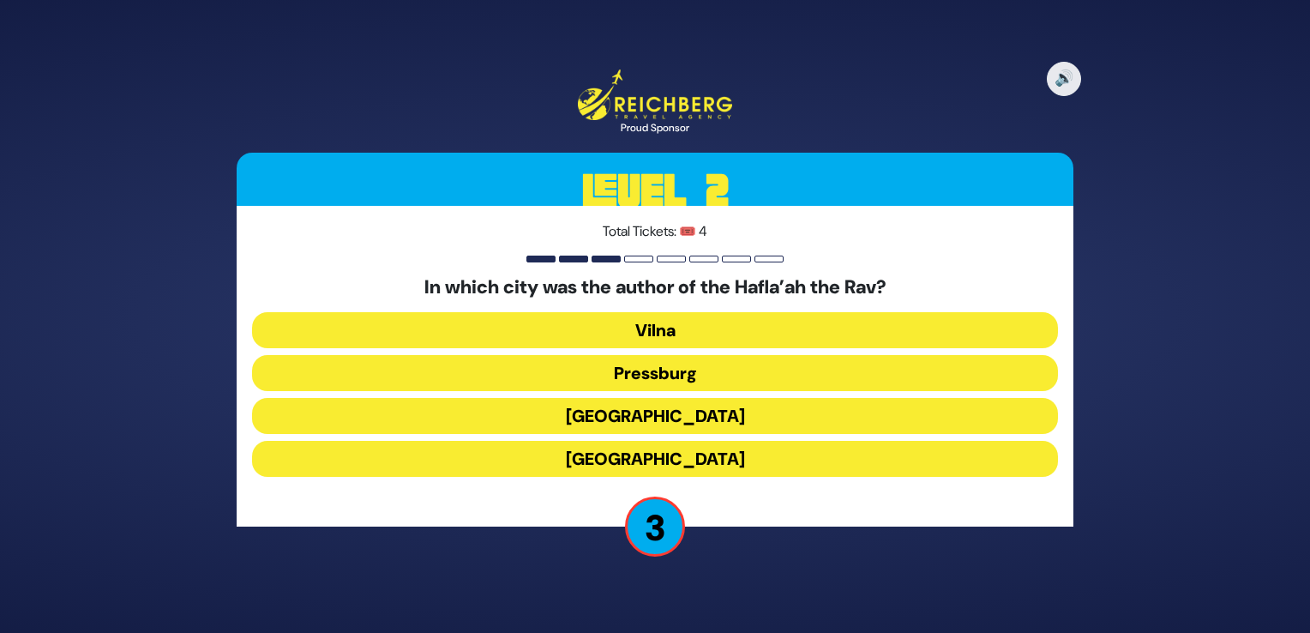
click at [748, 469] on button "Prague" at bounding box center [655, 459] width 806 height 36
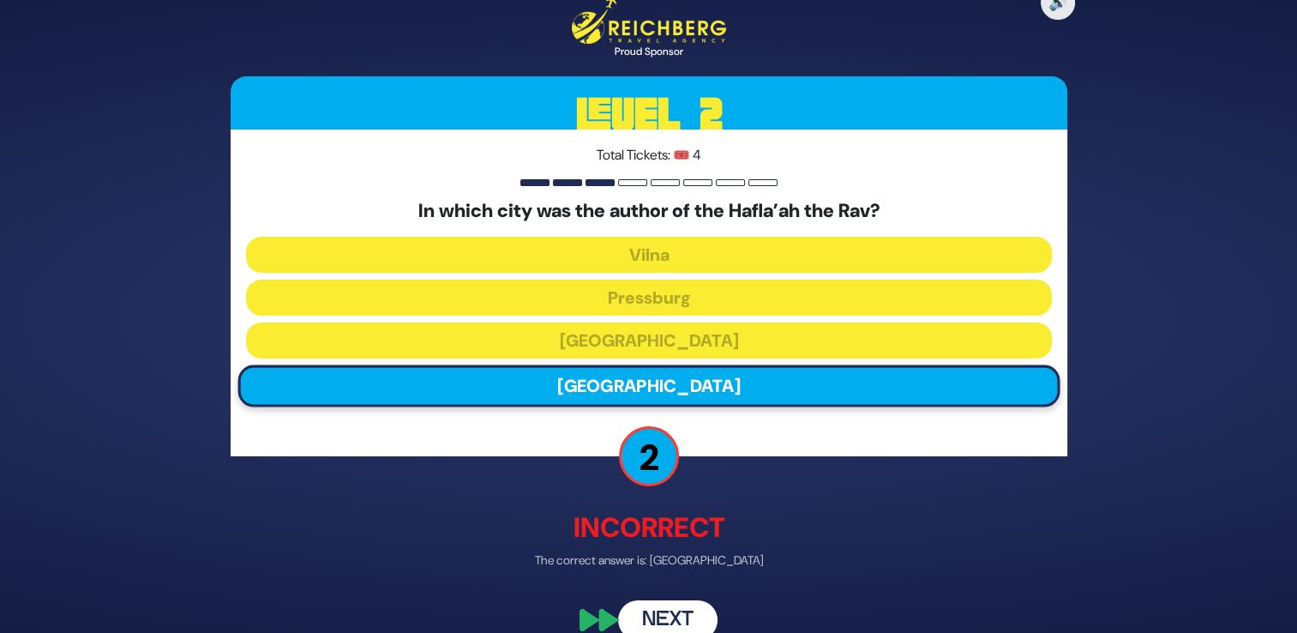
scroll to position [27, 0]
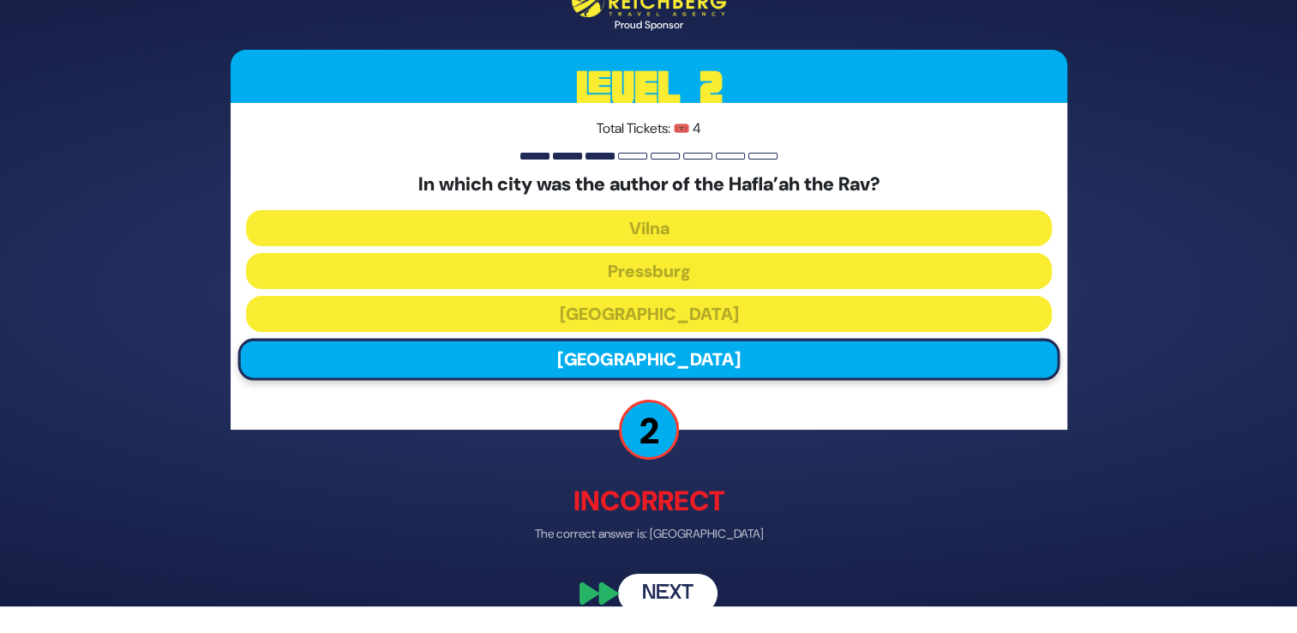
click at [691, 584] on button "Next" at bounding box center [667, 592] width 99 height 39
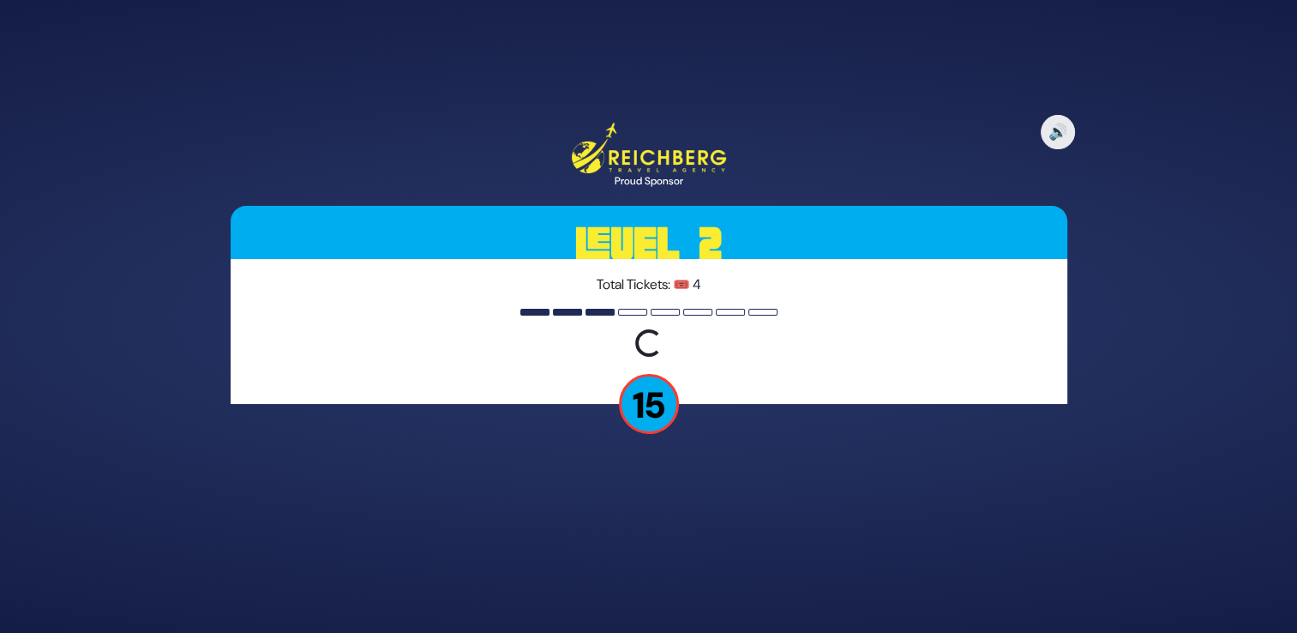
scroll to position [0, 0]
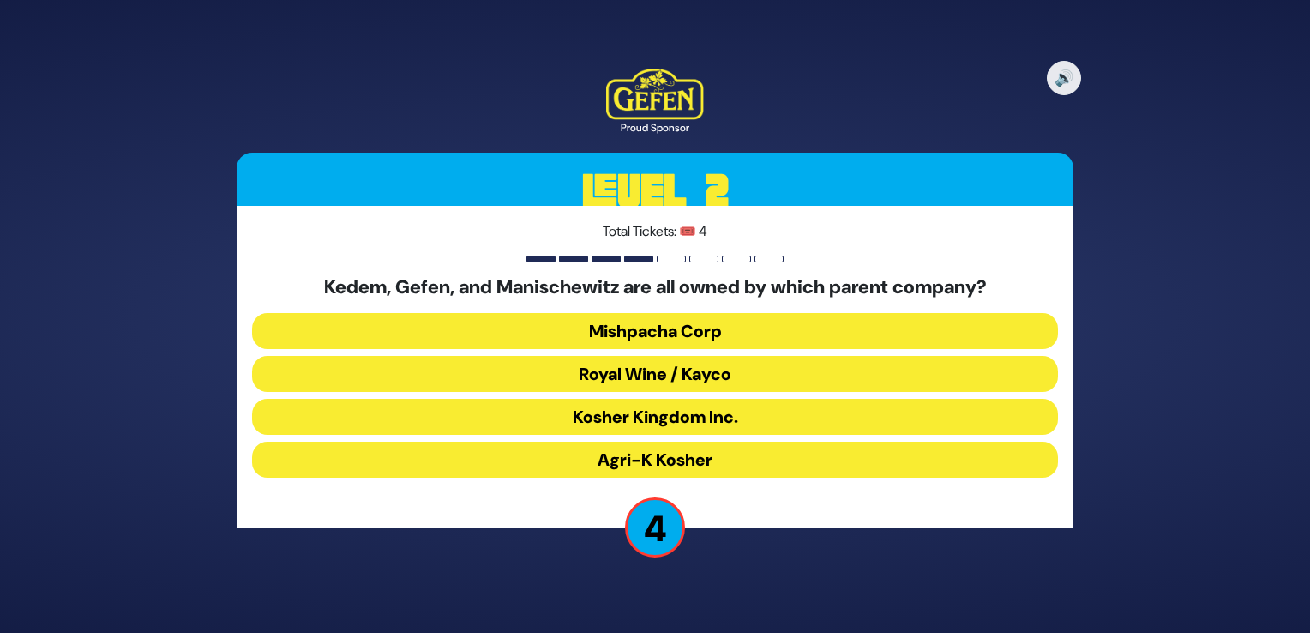
click at [716, 399] on button "Royal Wine / Kayco" at bounding box center [655, 417] width 806 height 36
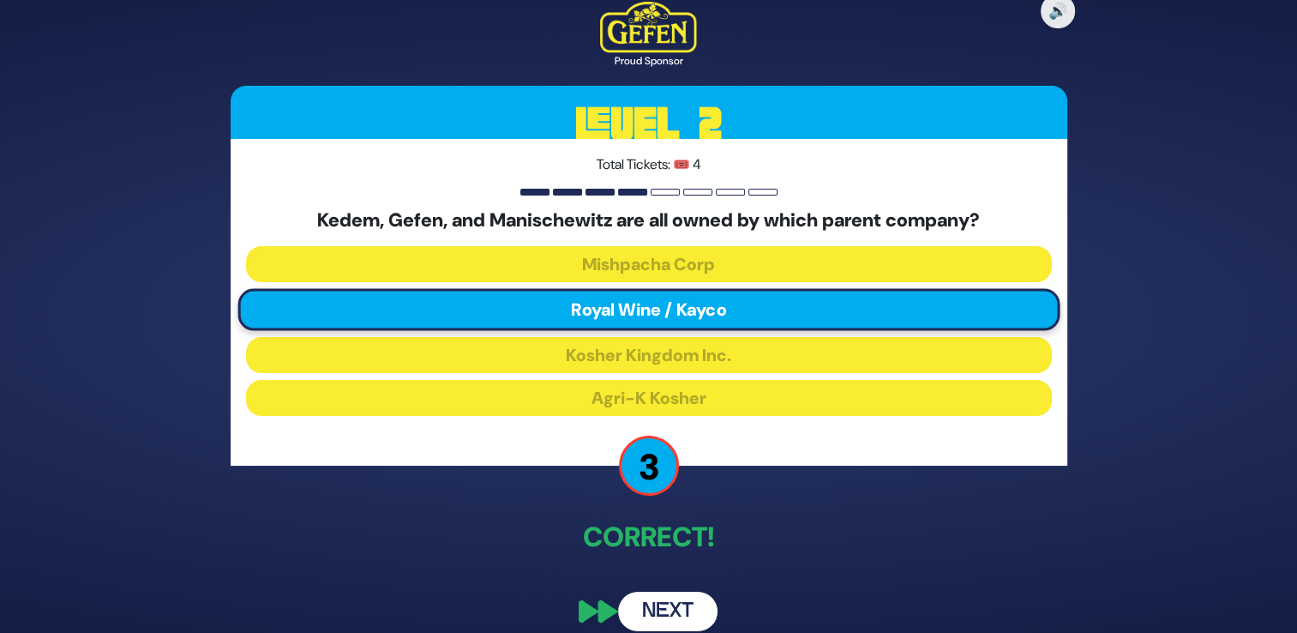
click at [669, 613] on button "Next" at bounding box center [667, 610] width 99 height 39
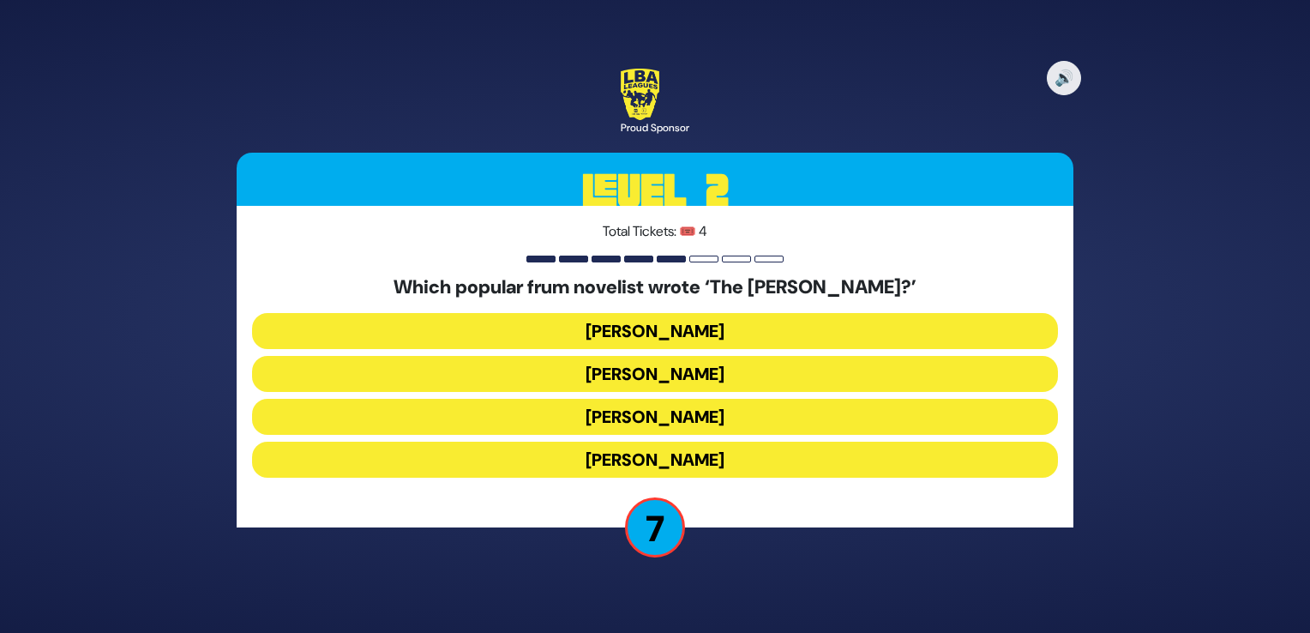
click at [713, 399] on button "Chaim Eliav" at bounding box center [655, 417] width 806 height 36
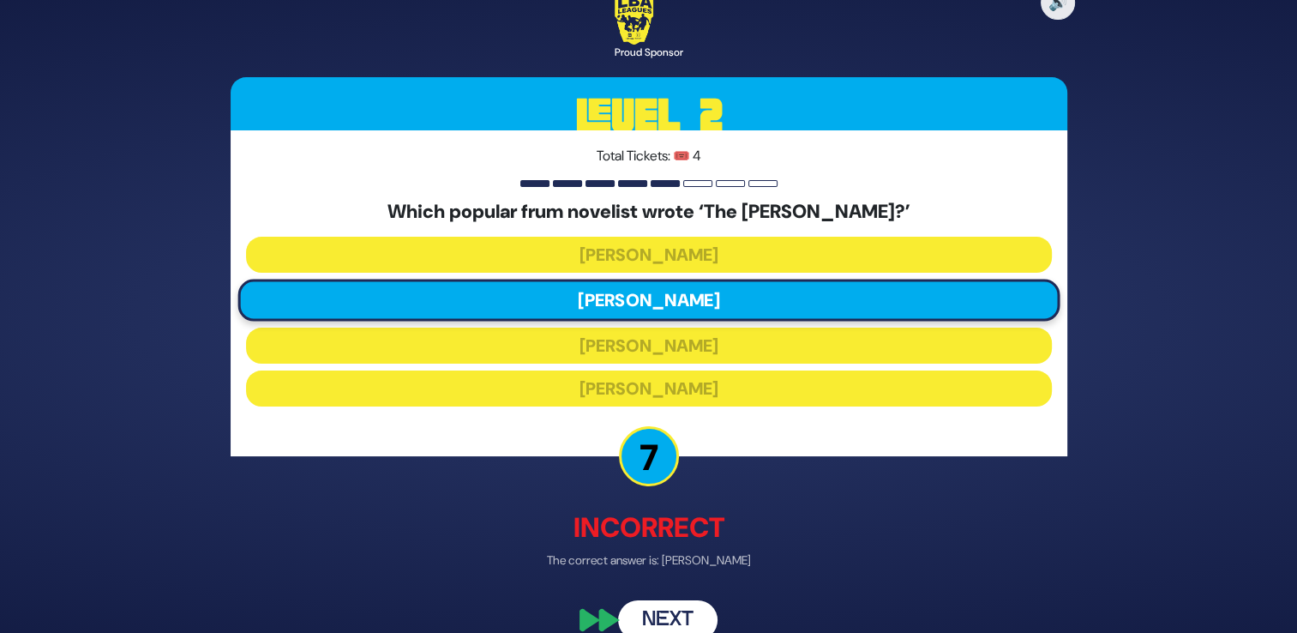
scroll to position [27, 0]
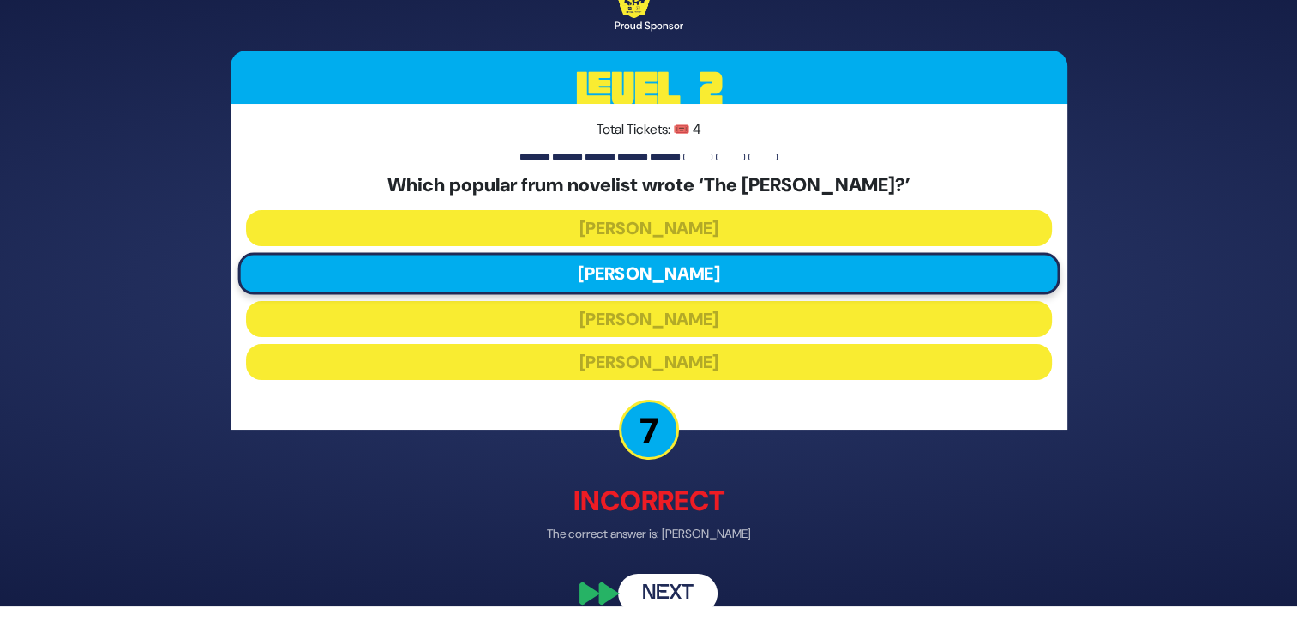
click at [667, 596] on button "Next" at bounding box center [667, 592] width 99 height 39
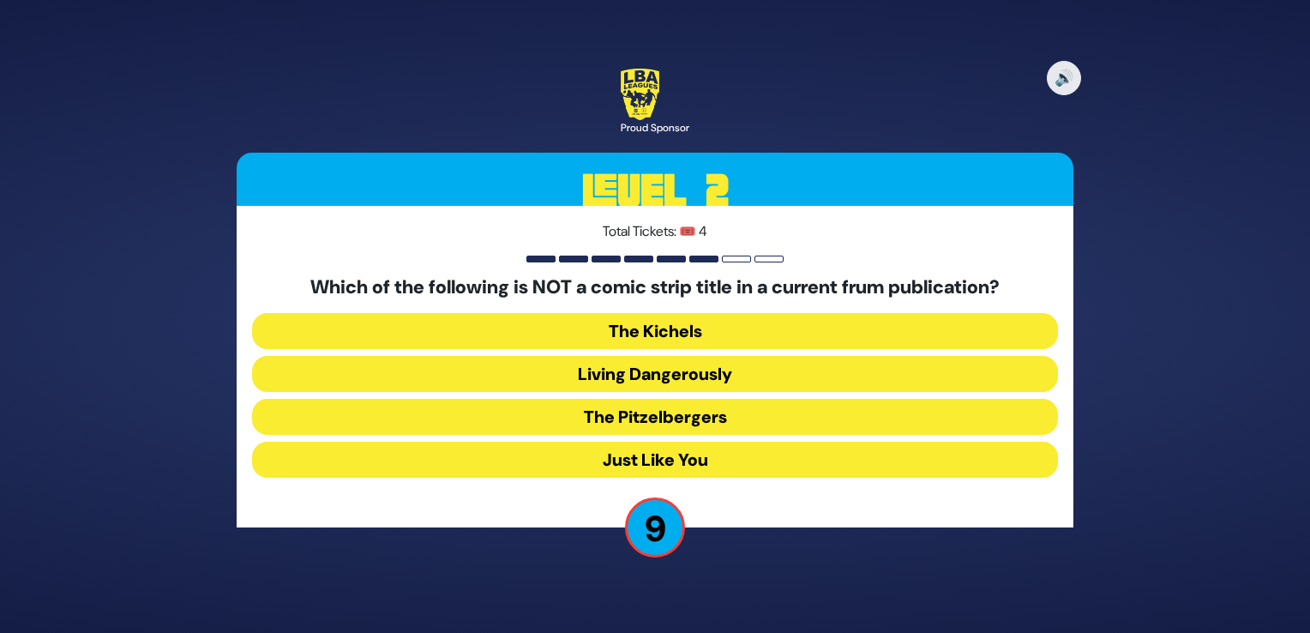
click at [741, 461] on button "Just Like You" at bounding box center [655, 459] width 806 height 36
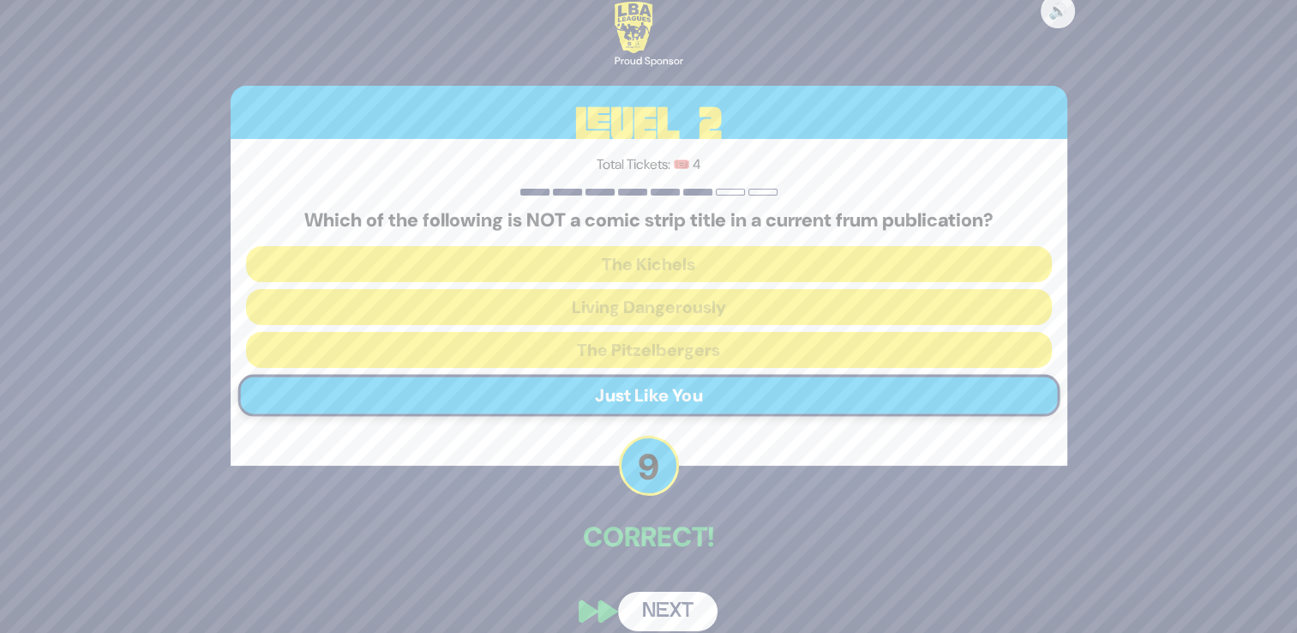
click at [685, 603] on button "Next" at bounding box center [667, 610] width 99 height 39
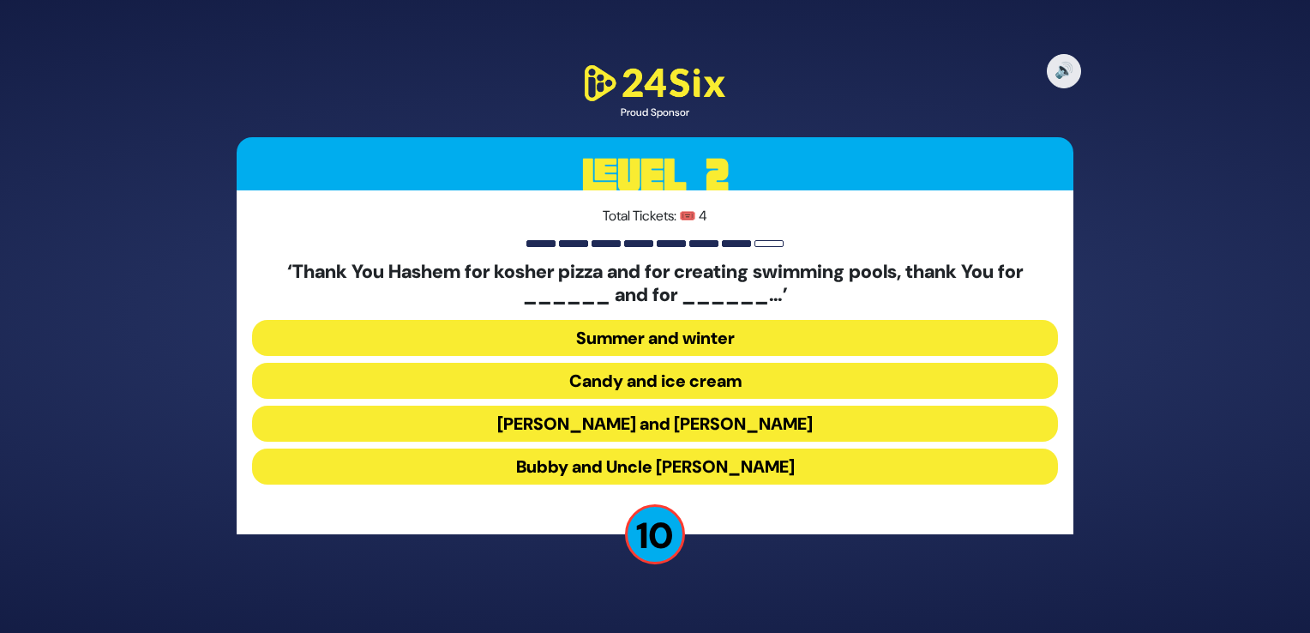
click at [709, 448] on button "Latkes and Paskesz" at bounding box center [655, 466] width 806 height 36
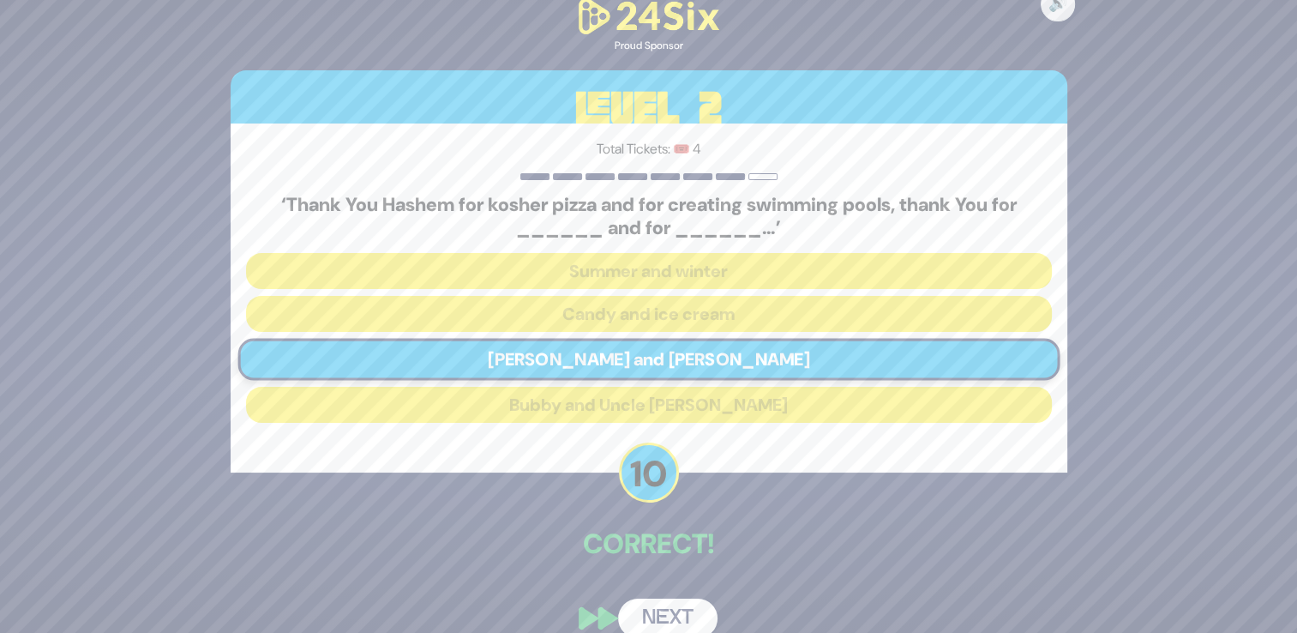
click at [681, 619] on button "Next" at bounding box center [667, 617] width 99 height 39
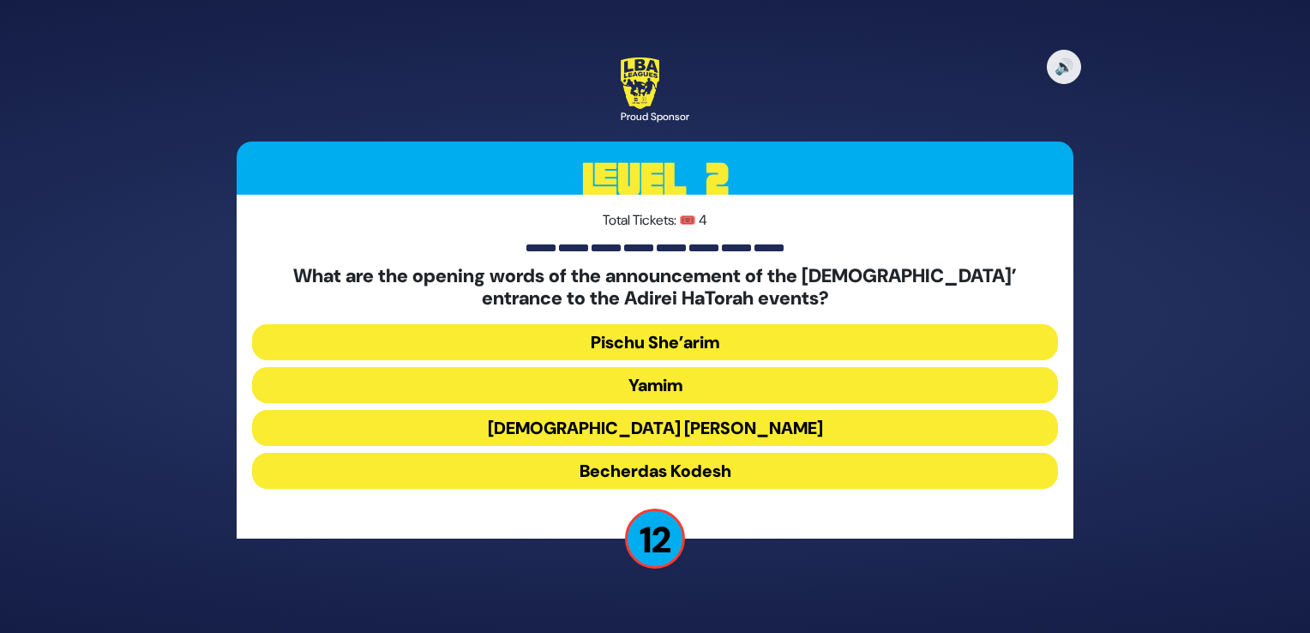
click at [728, 478] on button "Becherdas Kodesh" at bounding box center [655, 471] width 806 height 36
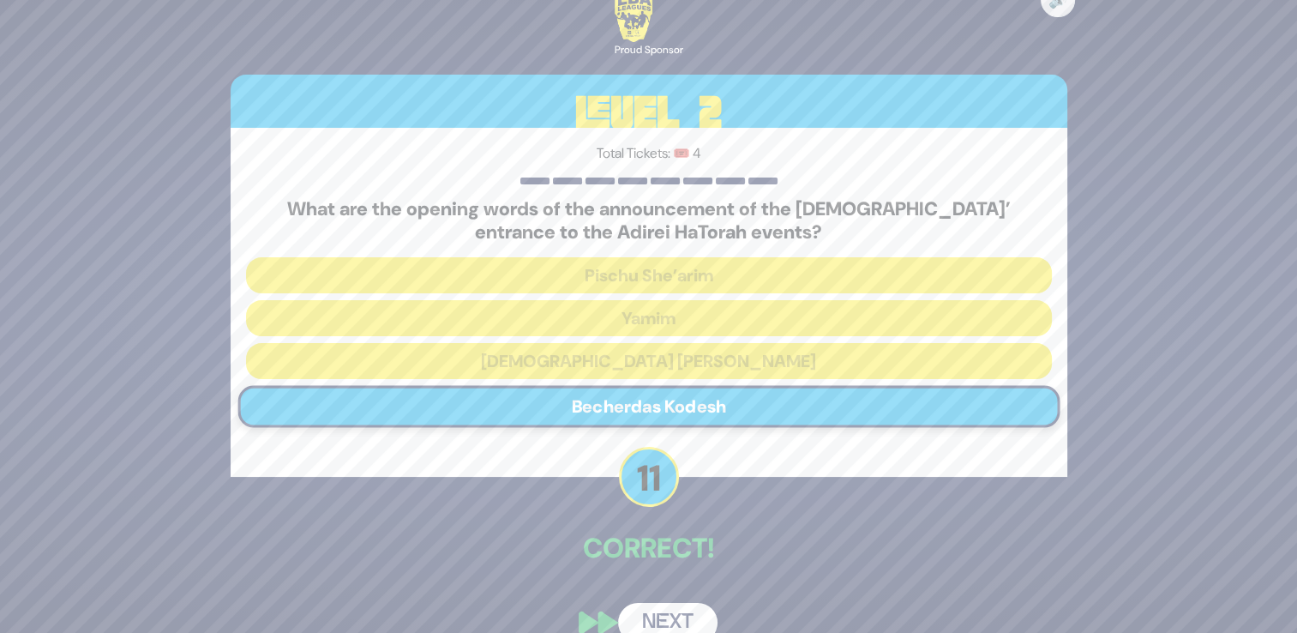
scroll to position [29, 0]
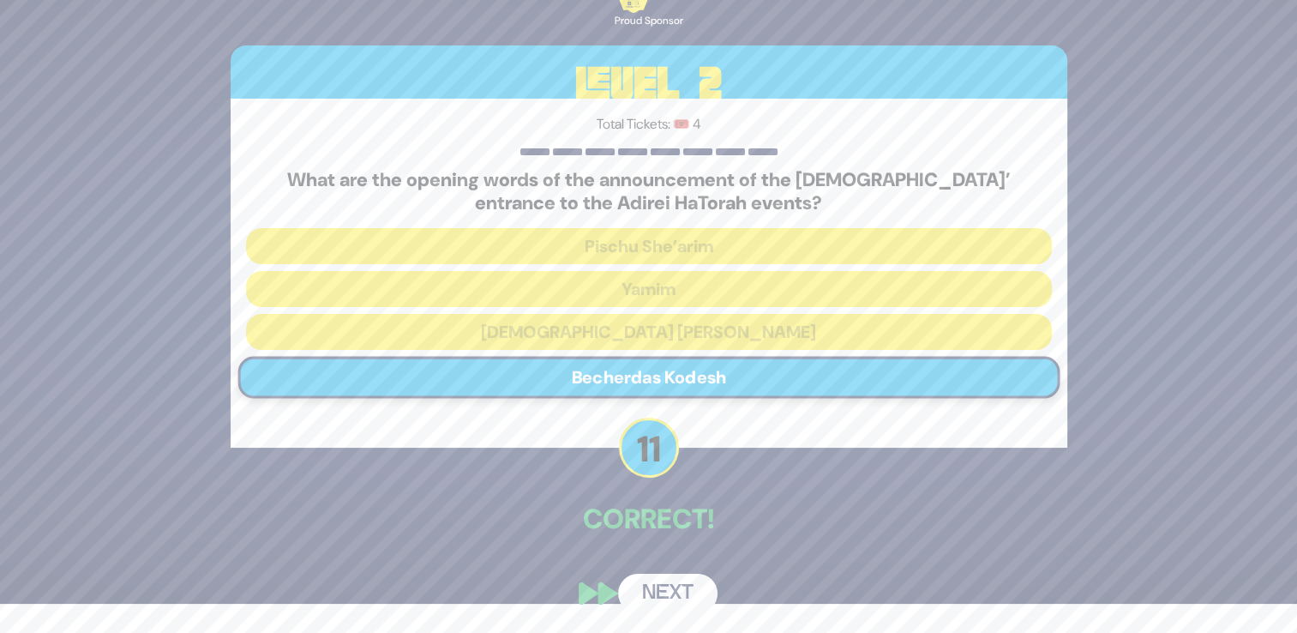
click at [663, 603] on button "Next" at bounding box center [667, 592] width 99 height 39
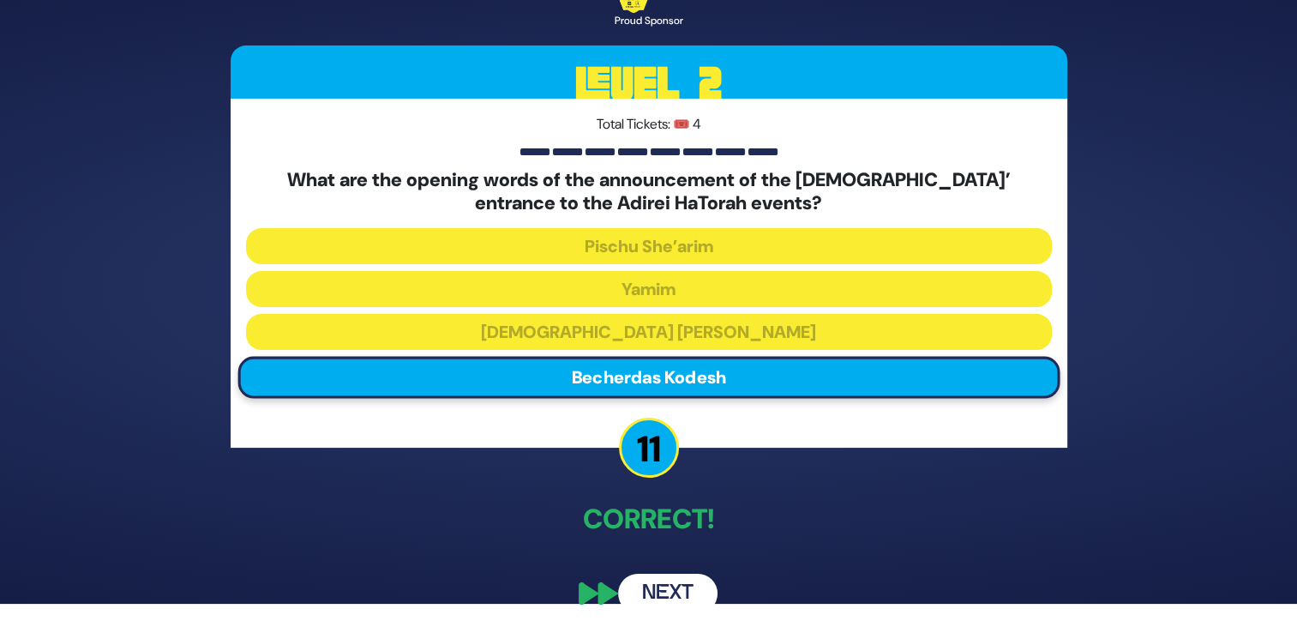
scroll to position [0, 0]
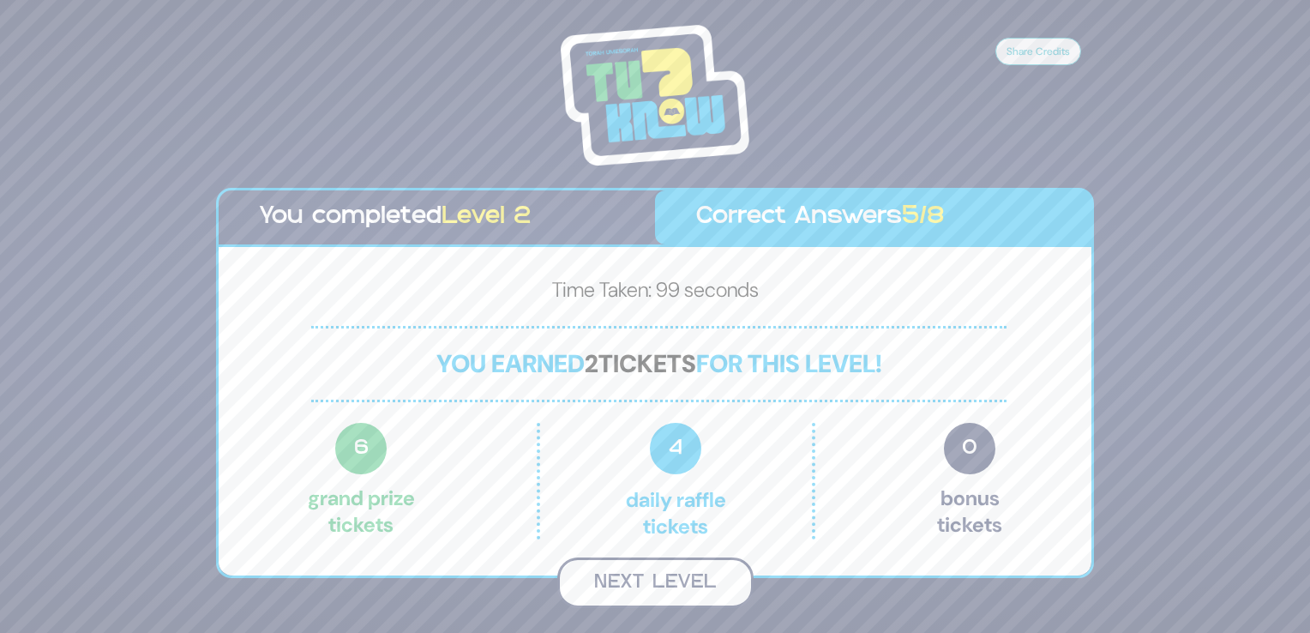
click at [648, 591] on button "Next Level" at bounding box center [655, 582] width 196 height 51
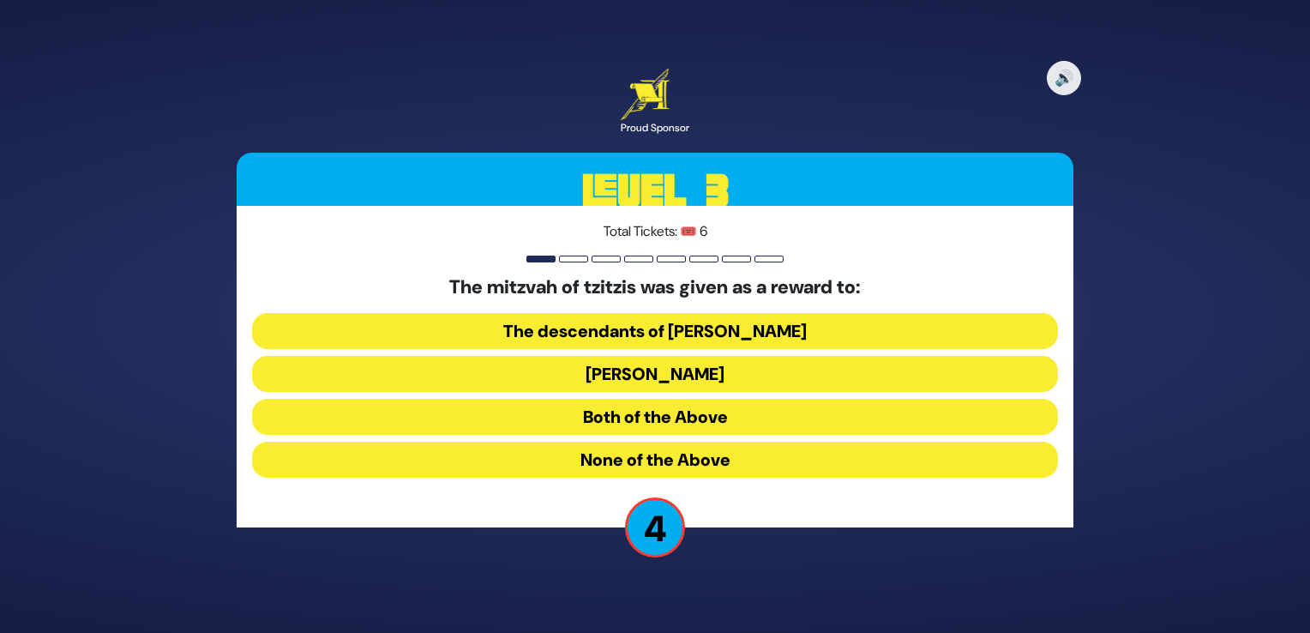
click at [748, 441] on button "Both of the Above" at bounding box center [655, 459] width 806 height 36
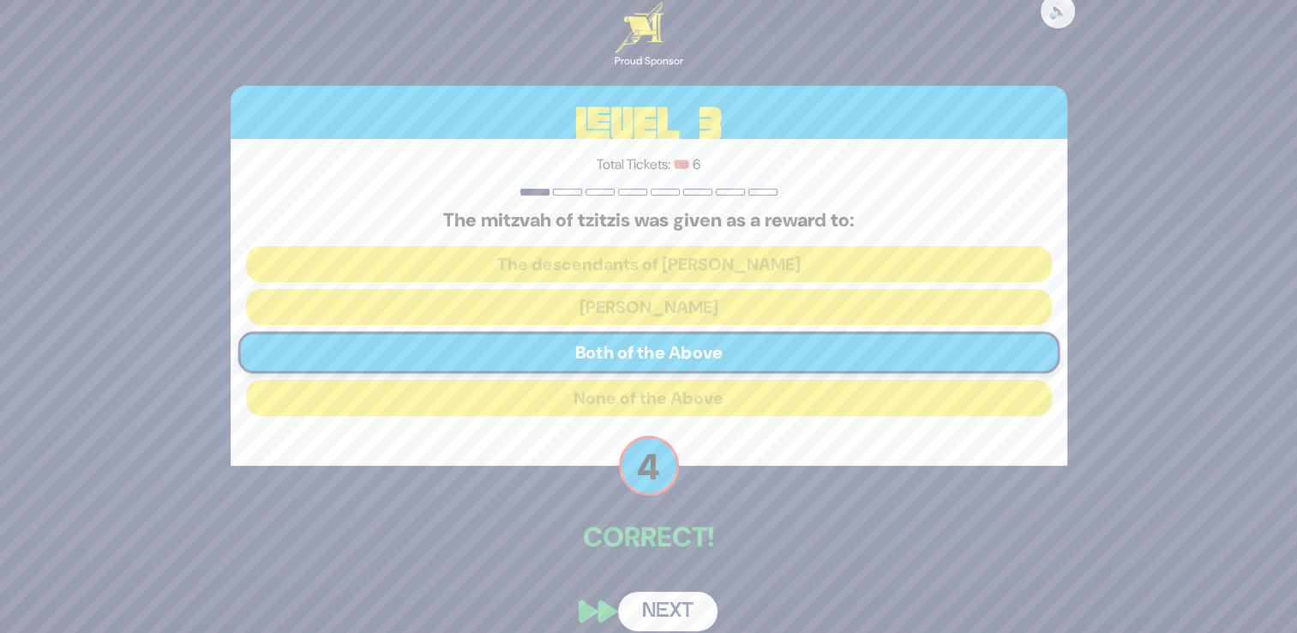
click at [669, 600] on button "Next" at bounding box center [667, 610] width 99 height 39
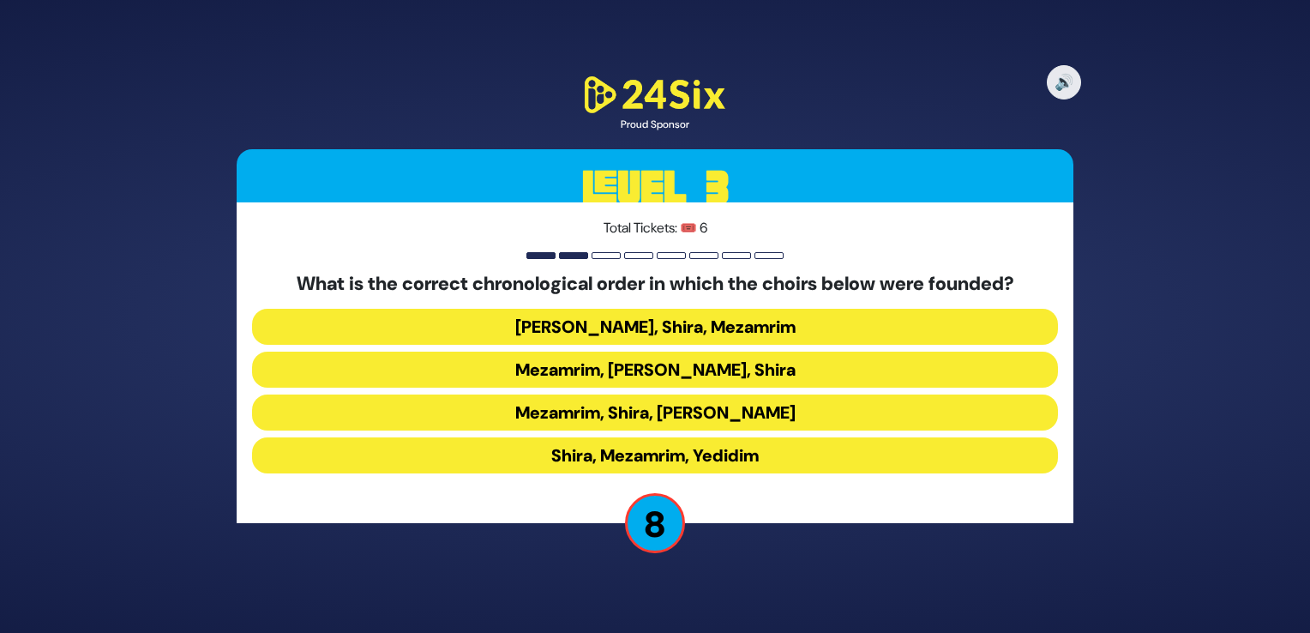
click at [739, 437] on button "Mezamrim, Shira, Yedidim" at bounding box center [655, 455] width 806 height 36
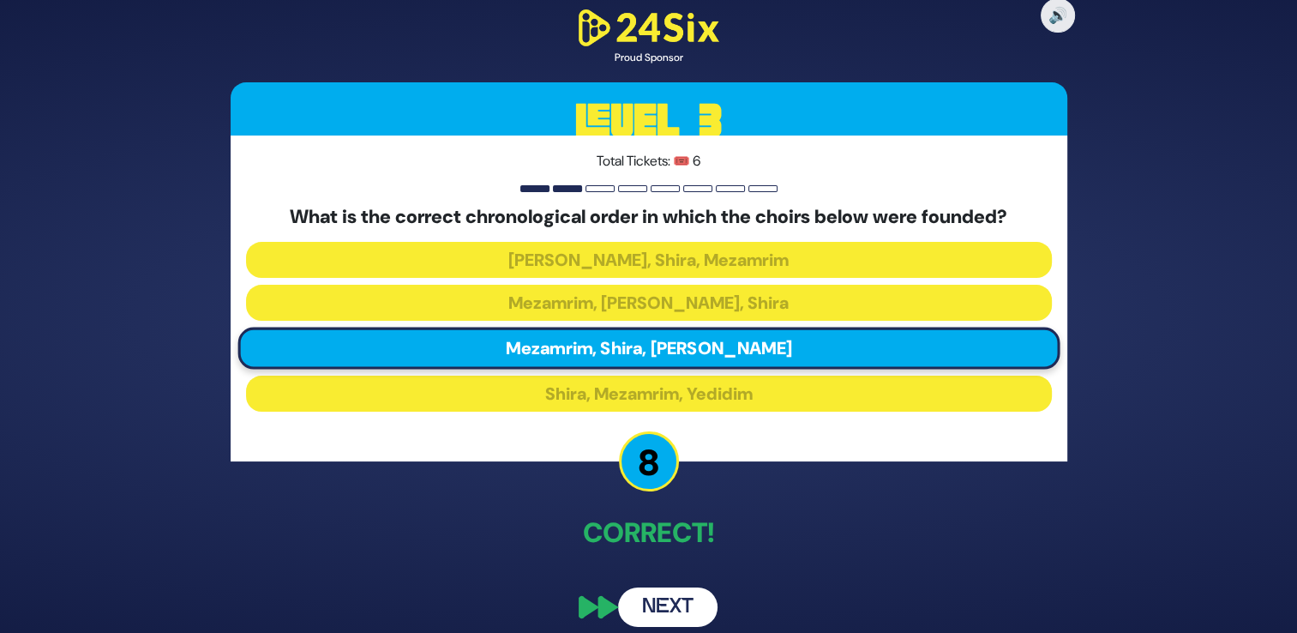
click at [686, 604] on button "Next" at bounding box center [667, 606] width 99 height 39
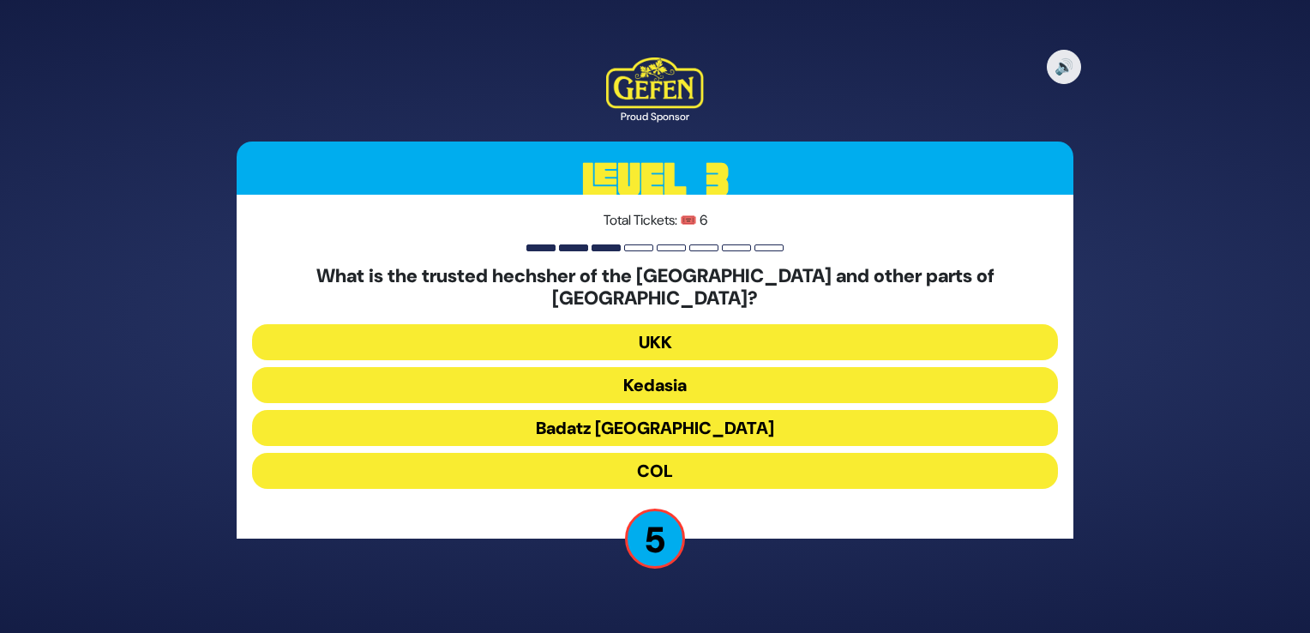
click at [699, 410] on button "Kedasia" at bounding box center [655, 428] width 806 height 36
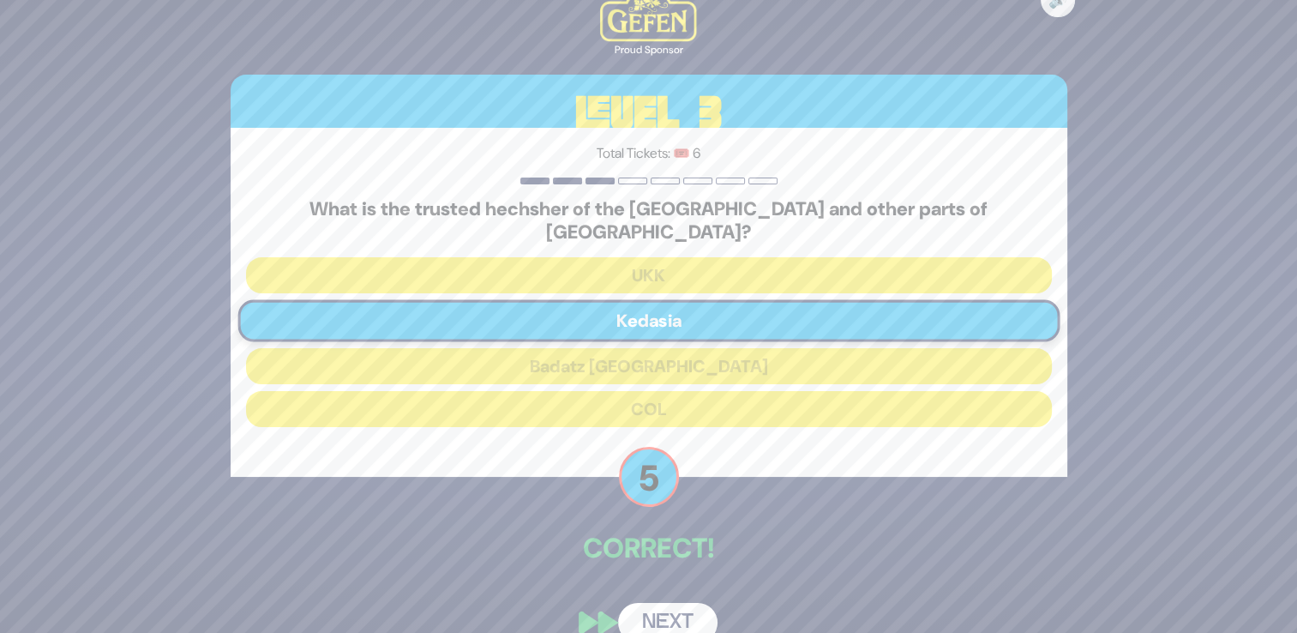
click at [677, 605] on button "Next" at bounding box center [667, 622] width 99 height 39
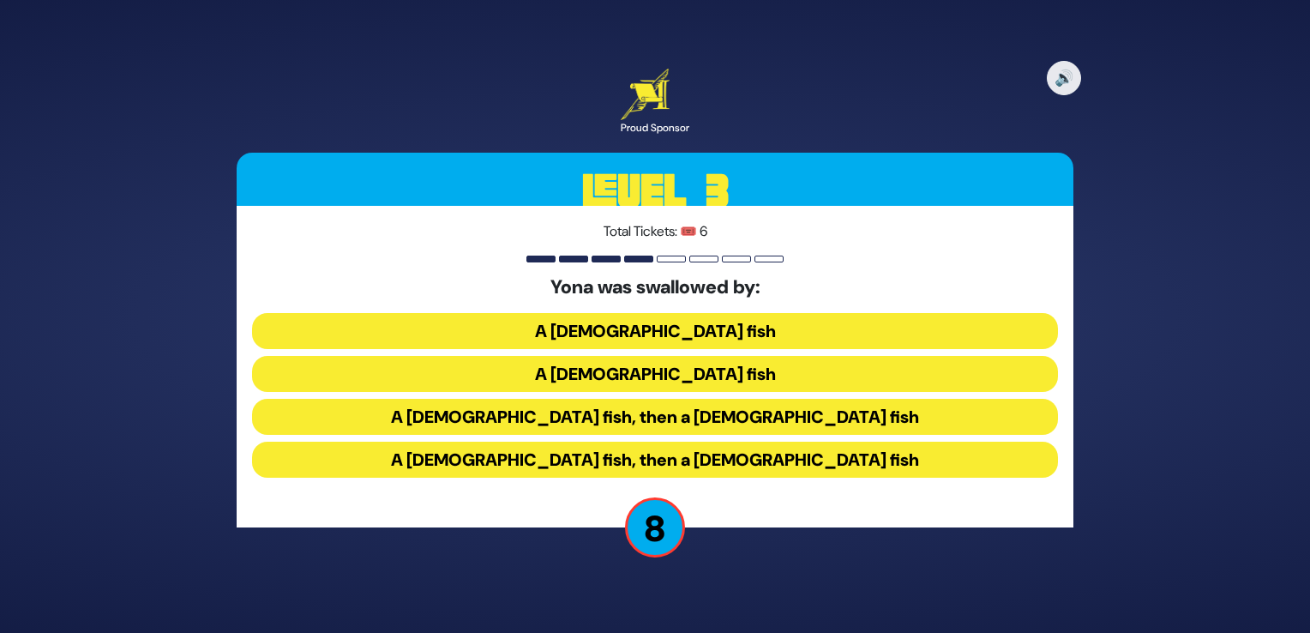
click at [705, 441] on button "A male fish, then a female fish" at bounding box center [655, 459] width 806 height 36
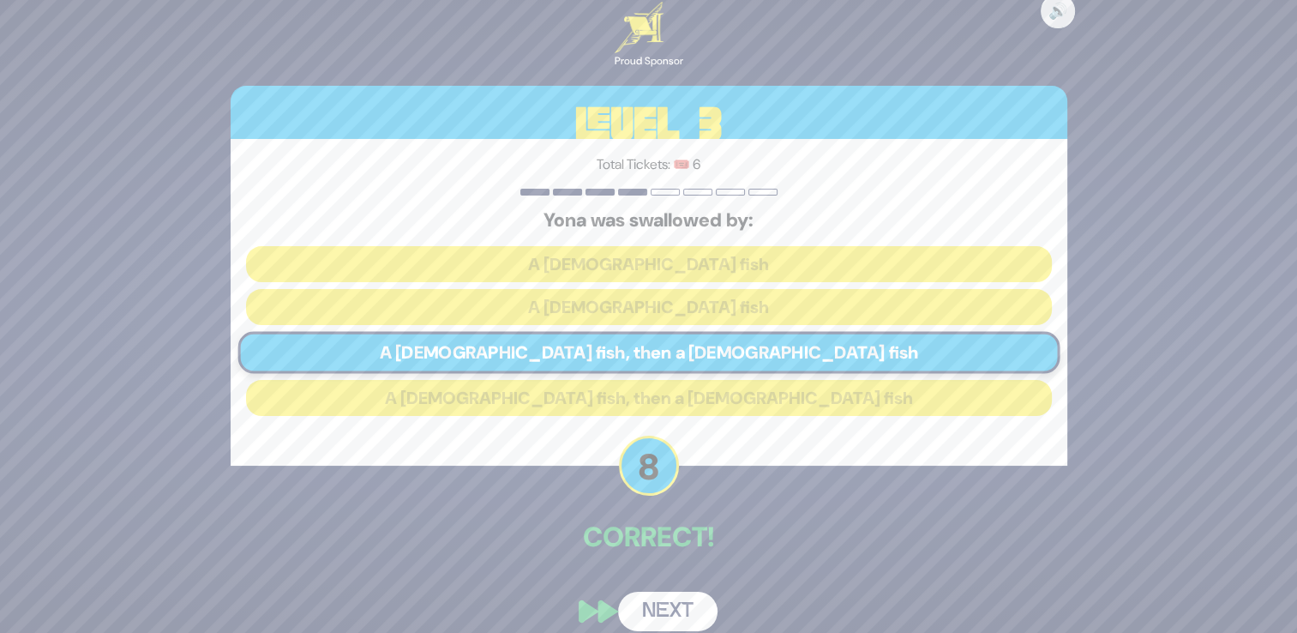
scroll to position [17, 0]
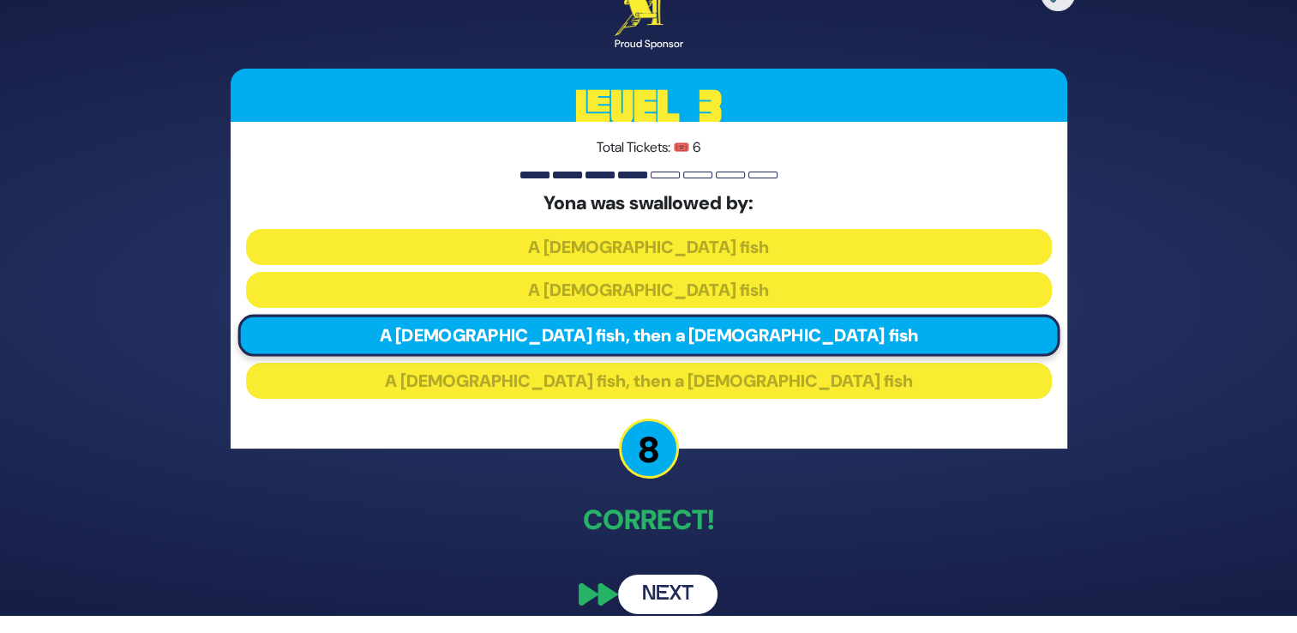
click at [678, 602] on button "Next" at bounding box center [667, 593] width 99 height 39
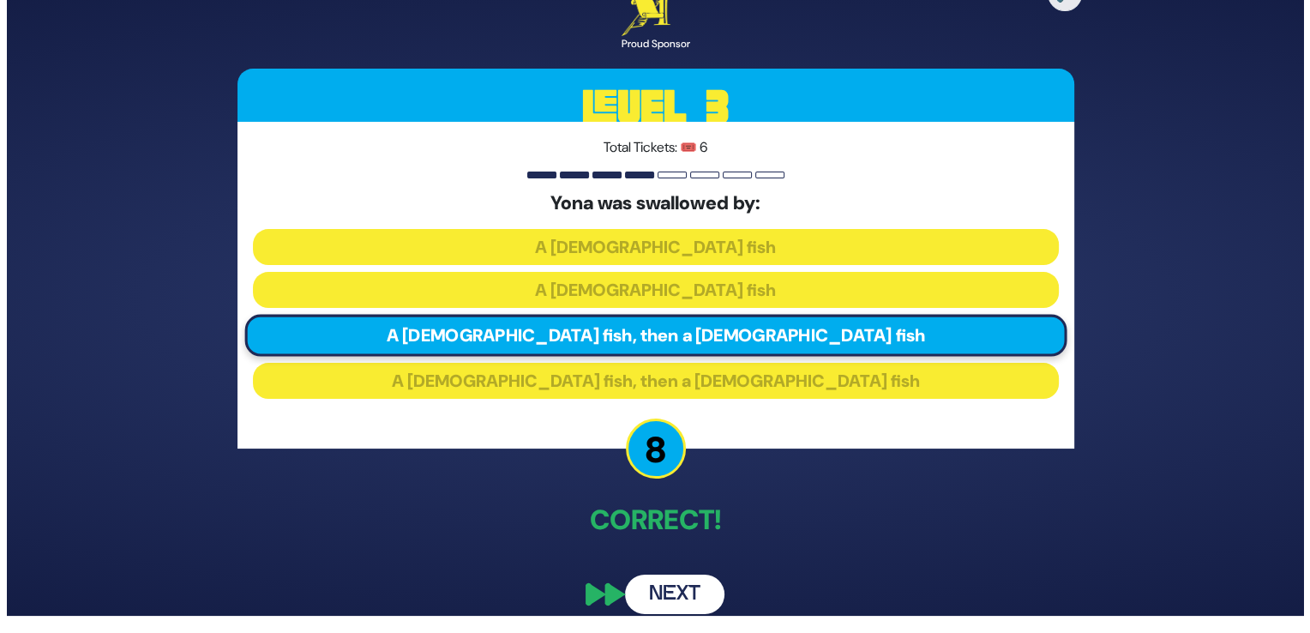
scroll to position [0, 0]
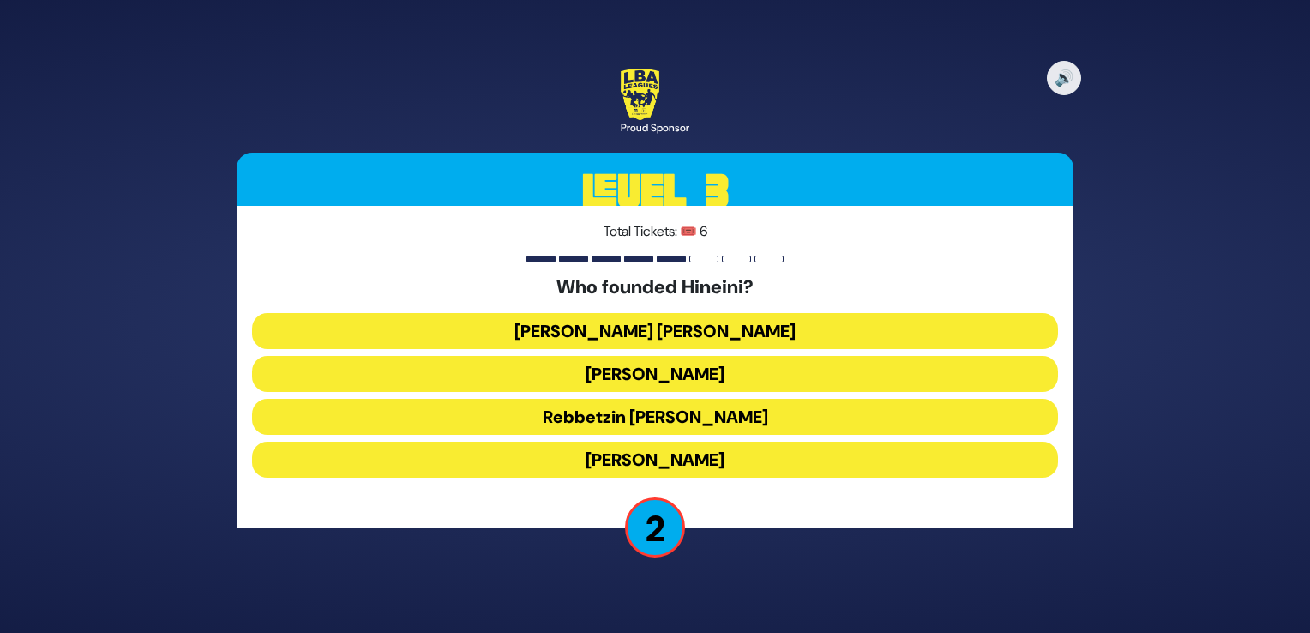
click at [754, 399] on button "Rebbetzin Esther Jungreis" at bounding box center [655, 417] width 806 height 36
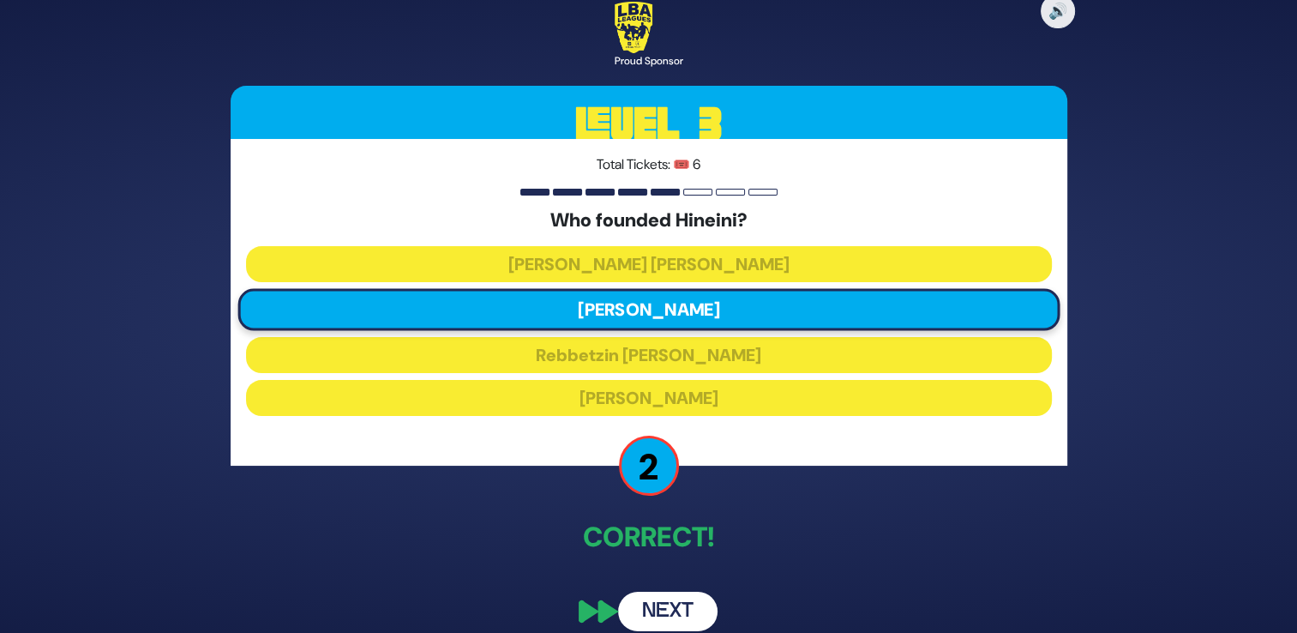
click at [678, 601] on button "Next" at bounding box center [667, 610] width 99 height 39
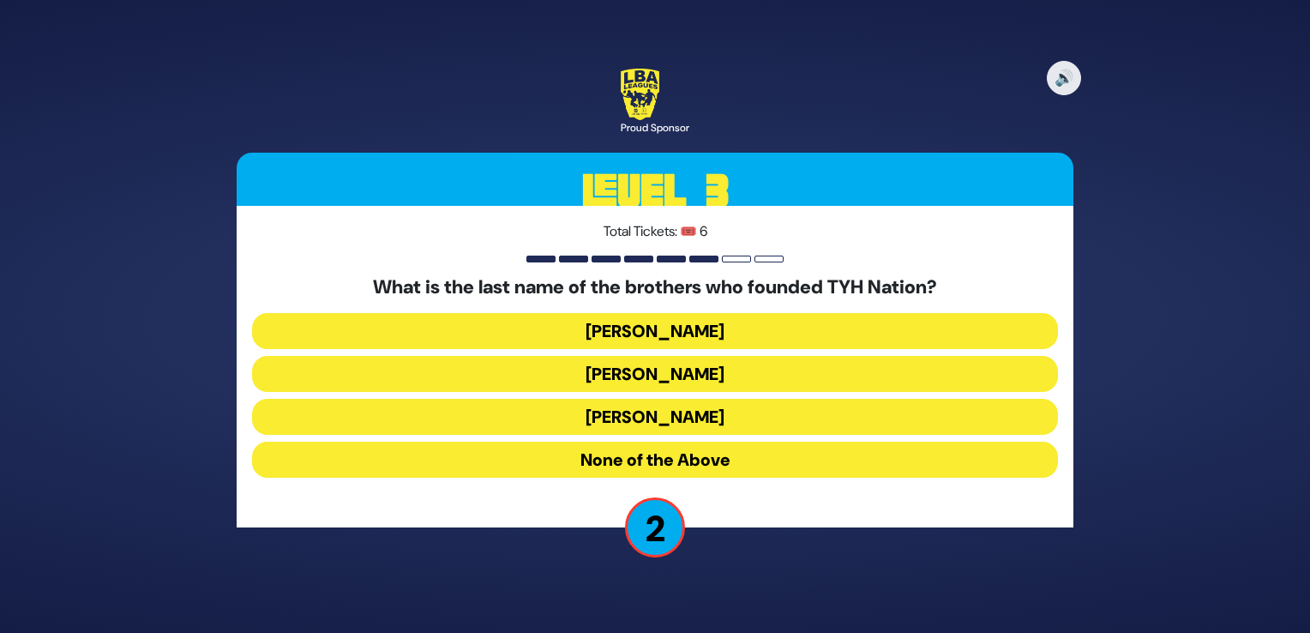
click at [703, 399] on button "Blumberg" at bounding box center [655, 417] width 806 height 36
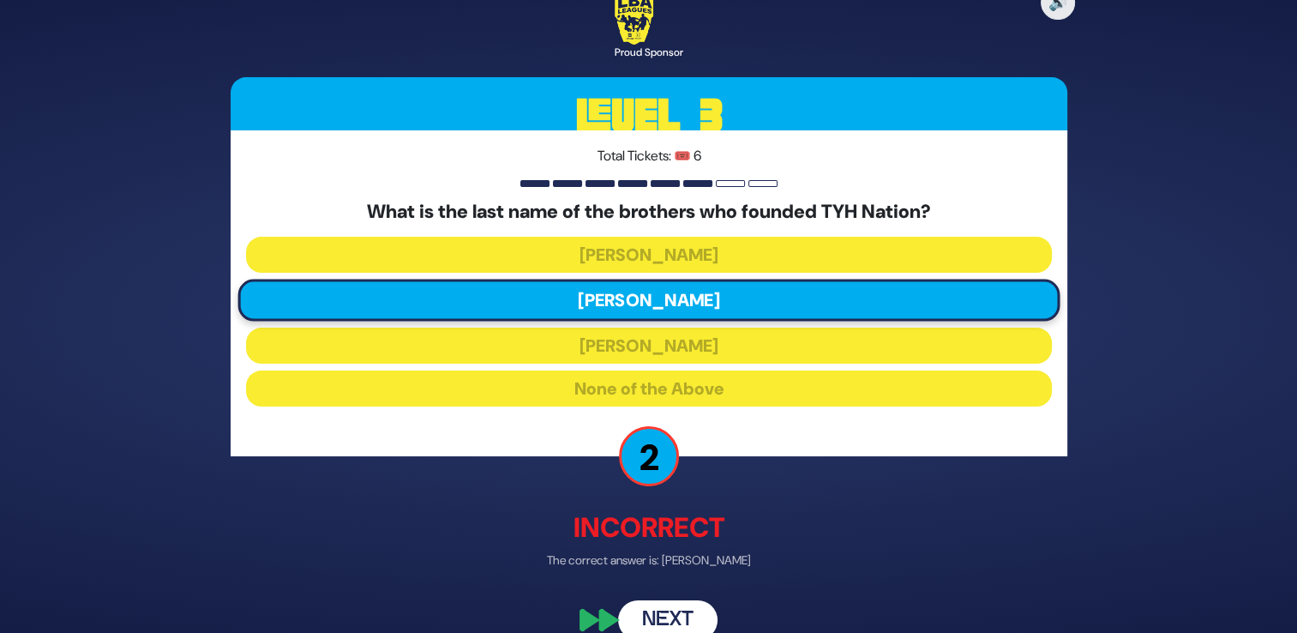
click at [679, 612] on button "Next" at bounding box center [667, 619] width 99 height 39
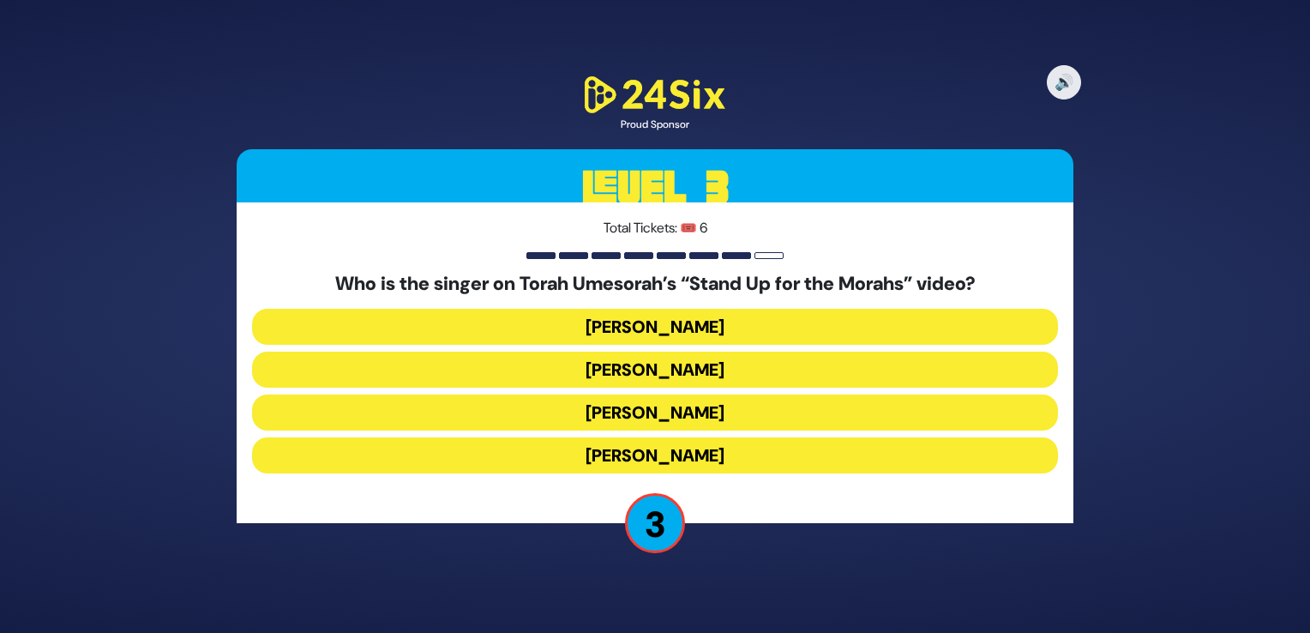
click at [717, 394] on button "Shloime Gertner" at bounding box center [655, 412] width 806 height 36
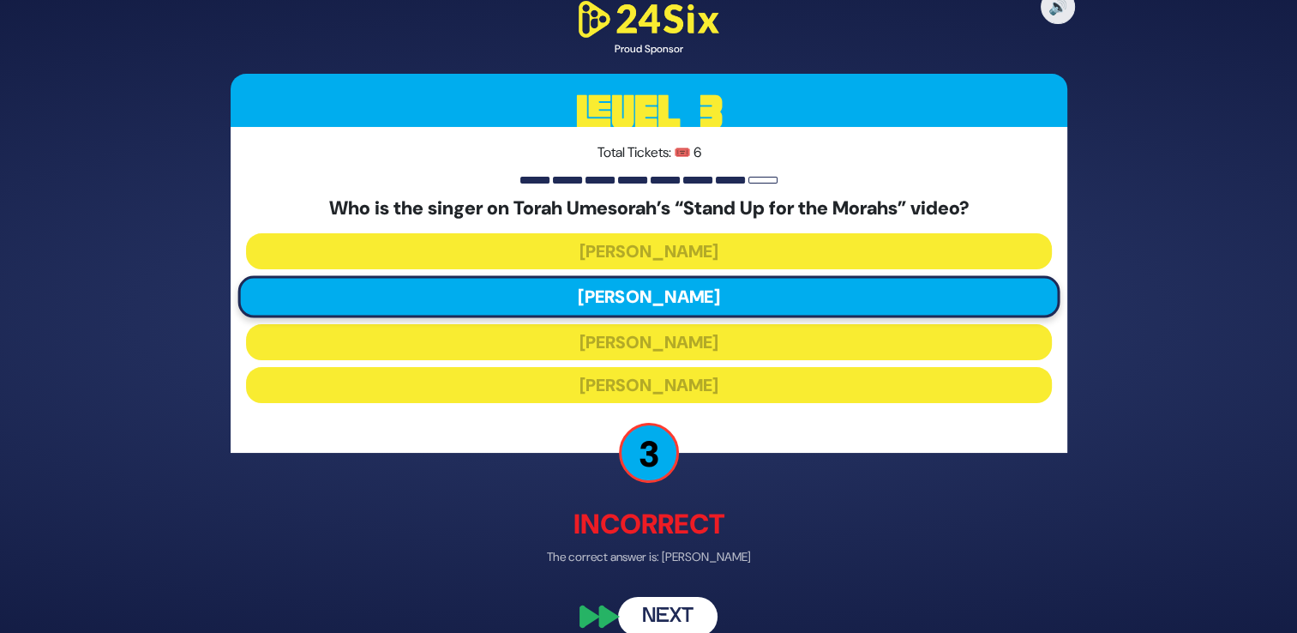
click at [688, 610] on button "Next" at bounding box center [667, 616] width 99 height 39
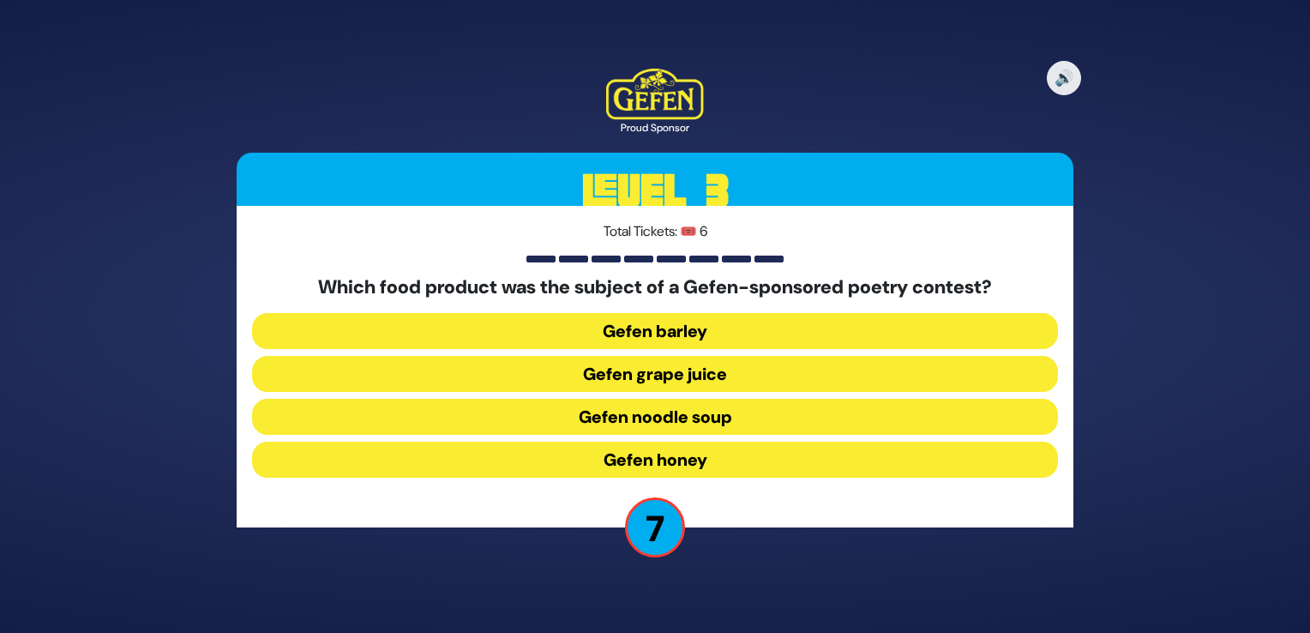
click at [726, 441] on button "Gefen noodle soup" at bounding box center [655, 459] width 806 height 36
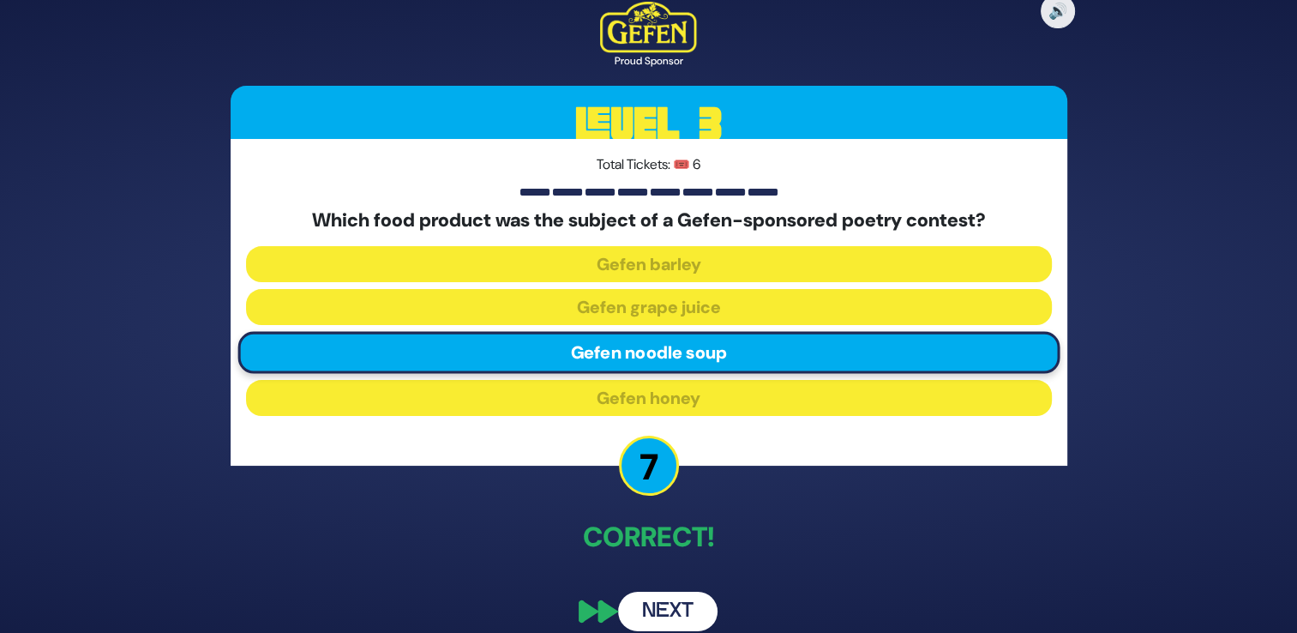
click at [679, 609] on button "Next" at bounding box center [667, 610] width 99 height 39
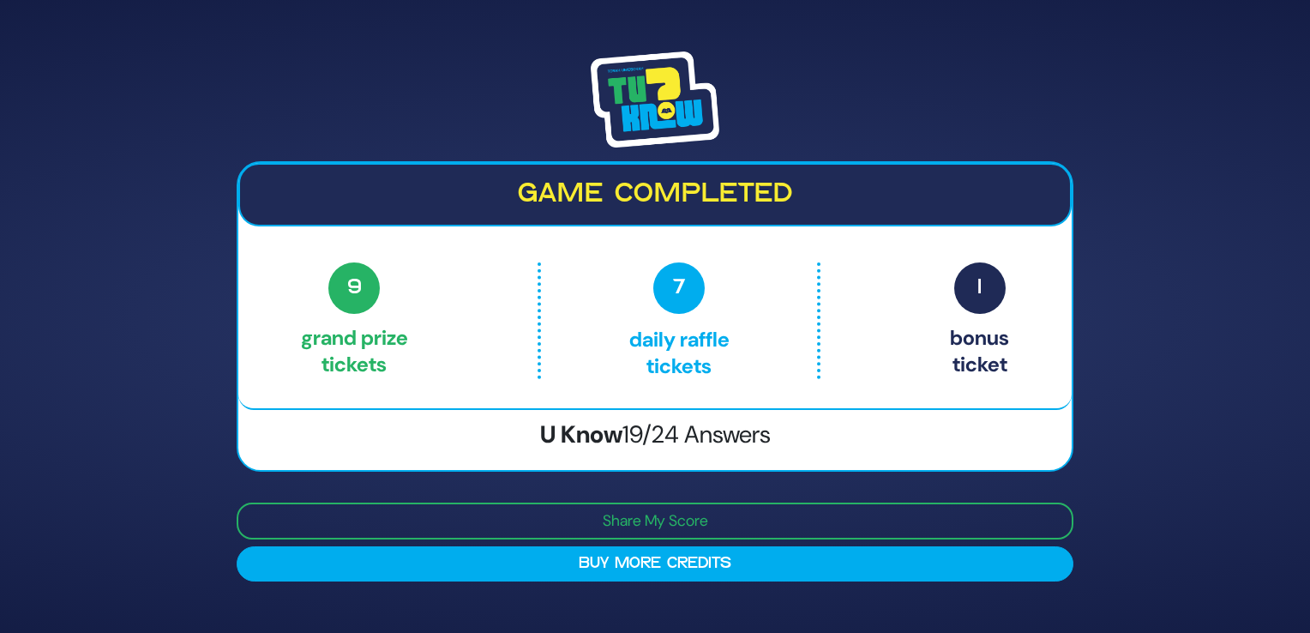
click at [645, 101] on img at bounding box center [655, 99] width 129 height 96
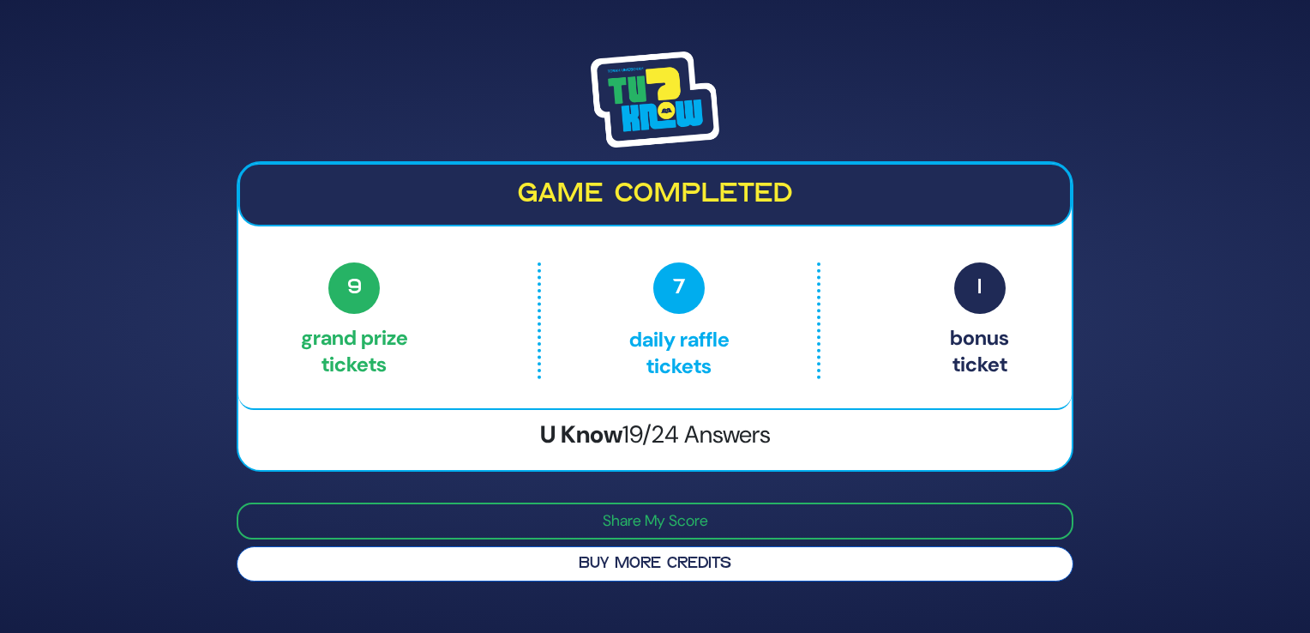
click at [695, 556] on button "Buy More Credits" at bounding box center [655, 563] width 837 height 35
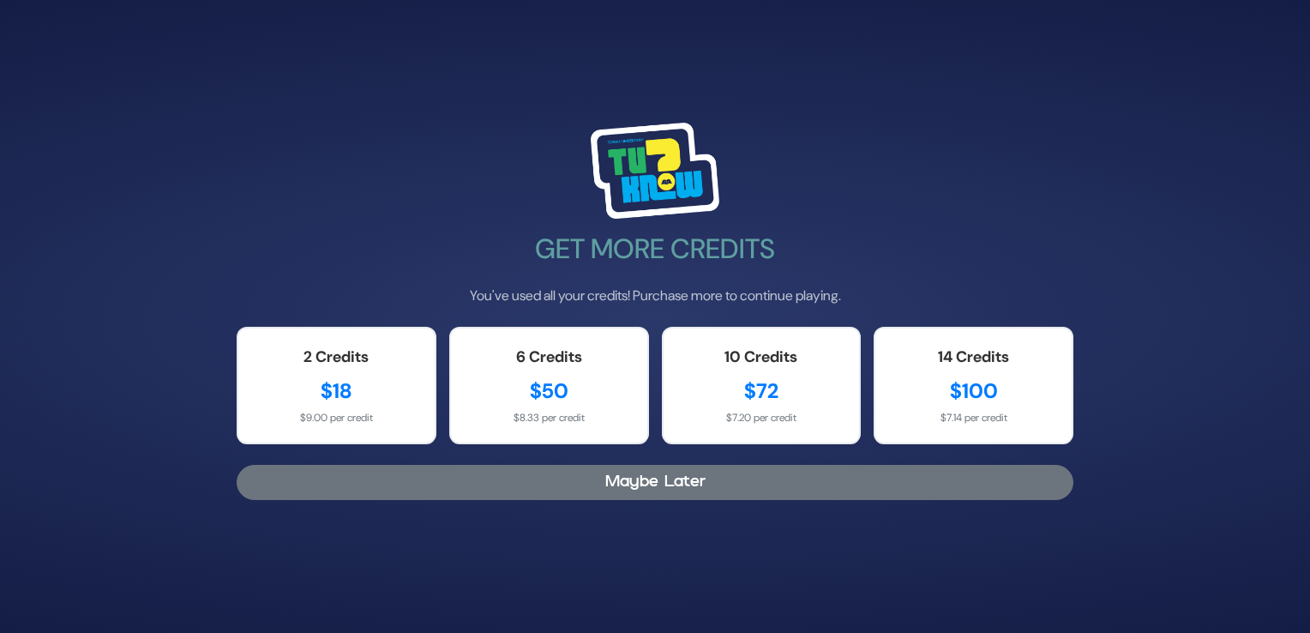
click at [699, 481] on button "Maybe Later" at bounding box center [655, 482] width 837 height 35
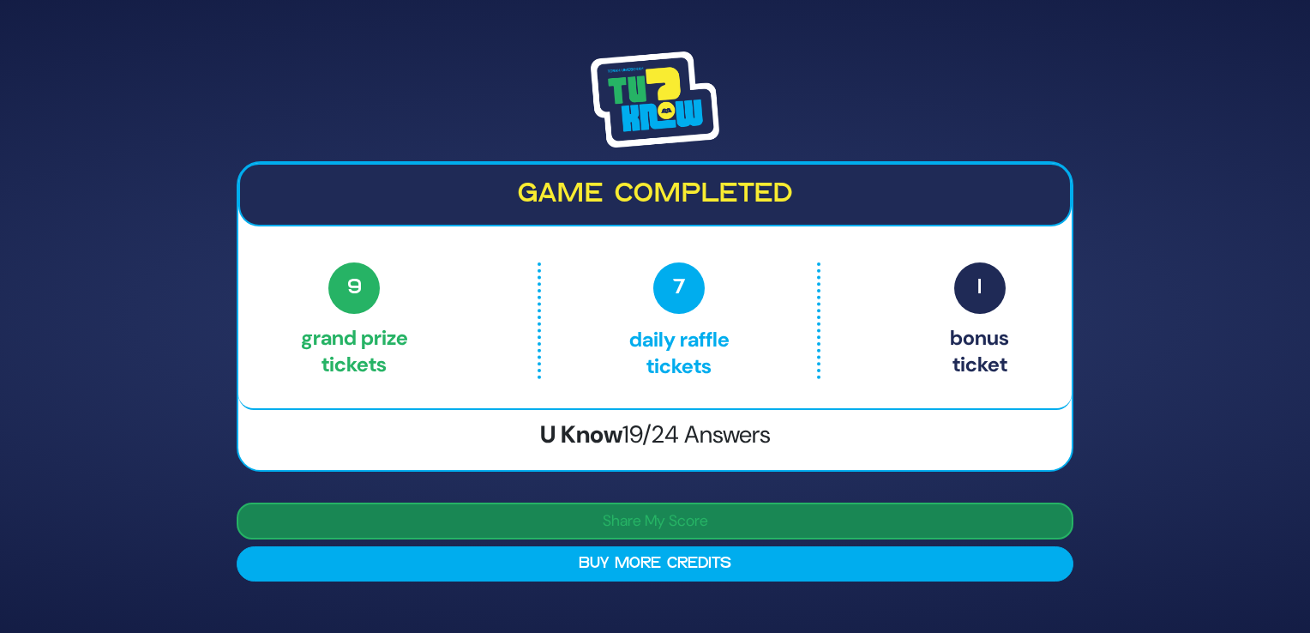
click at [721, 529] on button "Share My Score" at bounding box center [655, 520] width 837 height 37
